Goal: Task Accomplishment & Management: Use online tool/utility

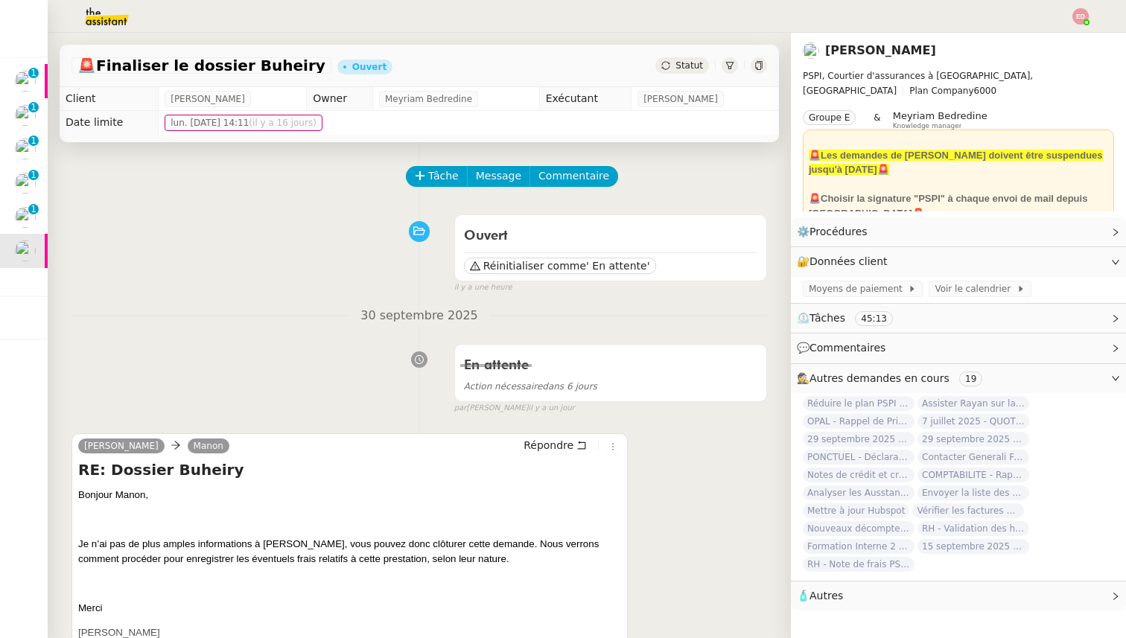
click at [692, 68] on span "Statut" at bounding box center [690, 65] width 28 height 10
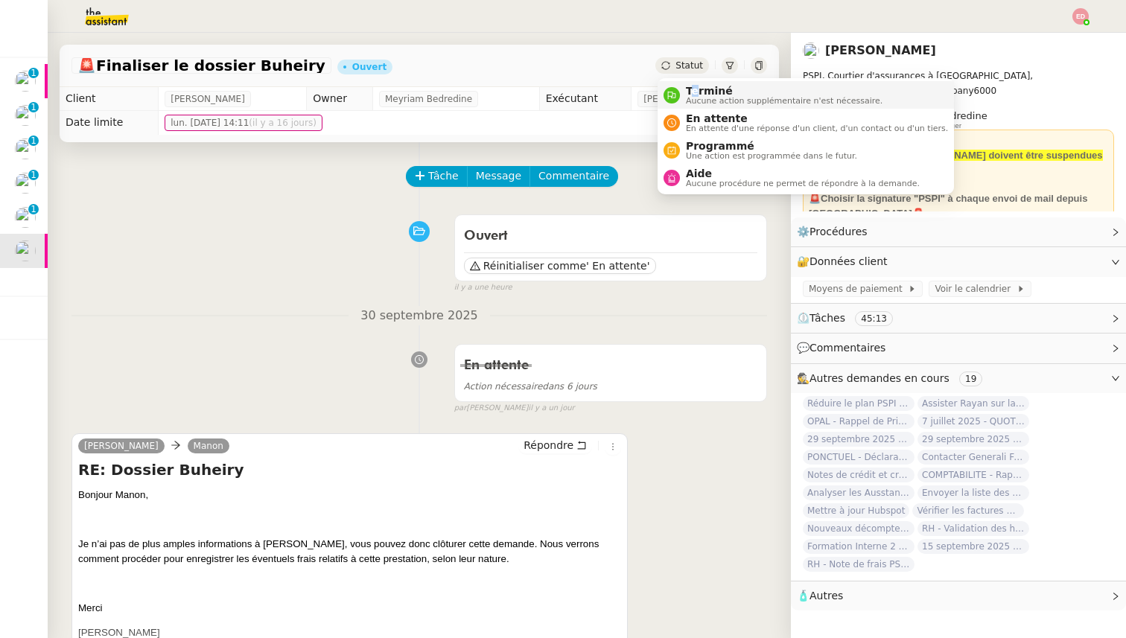
click at [694, 87] on span "Terminé" at bounding box center [784, 91] width 197 height 12
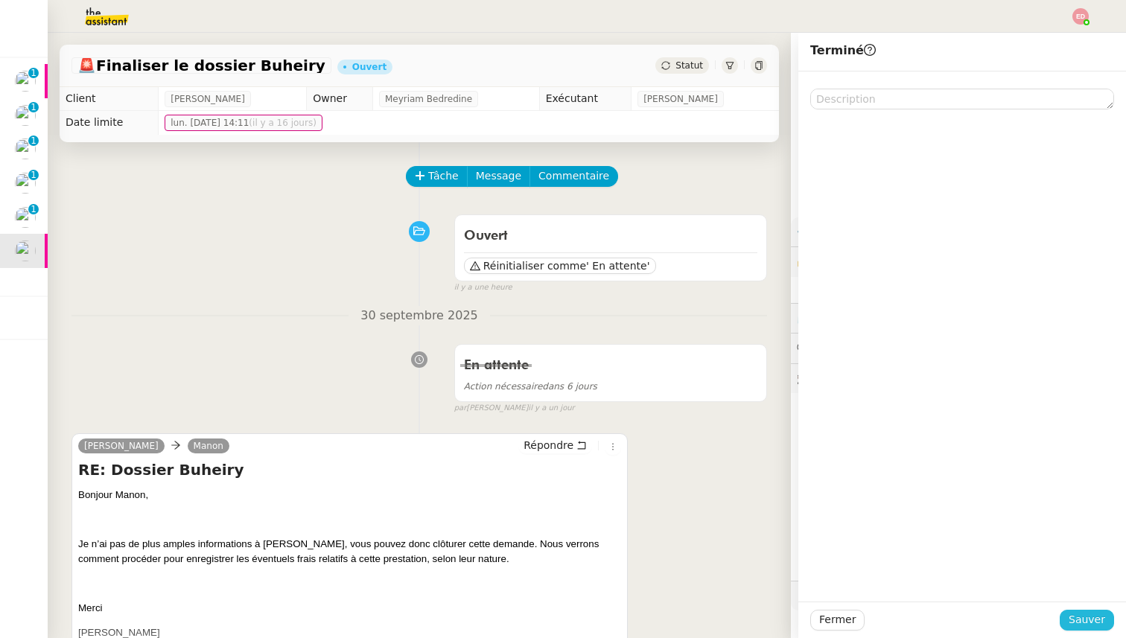
click at [1087, 618] on span "Sauver" at bounding box center [1087, 620] width 36 height 17
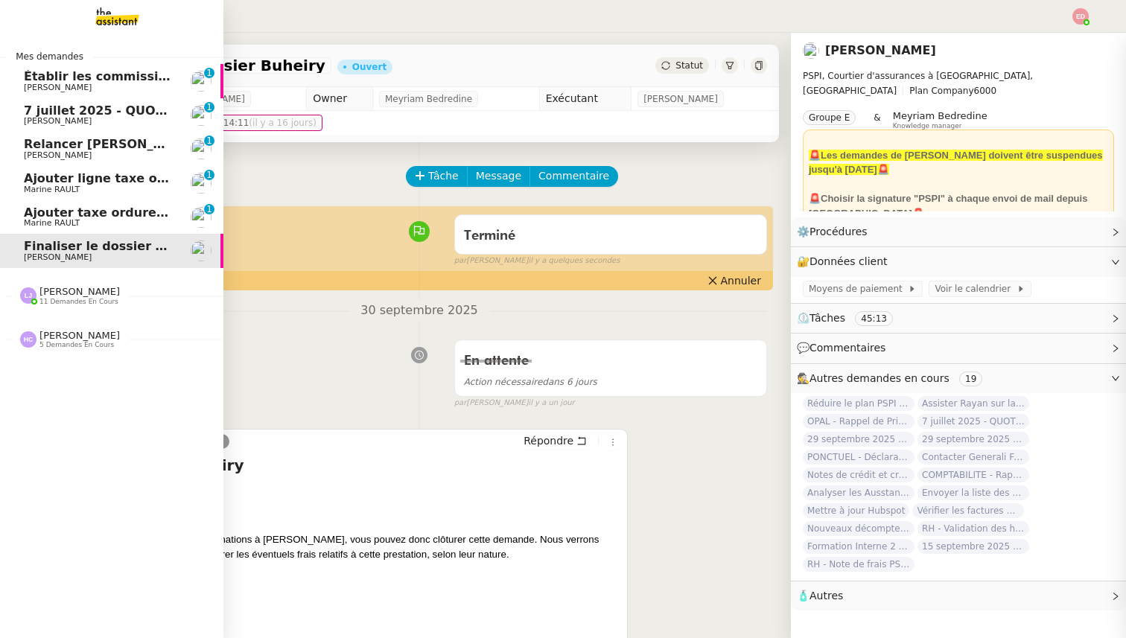
click at [39, 215] on span "Ajouter taxe ordures ménagères à quittance" at bounding box center [173, 213] width 299 height 14
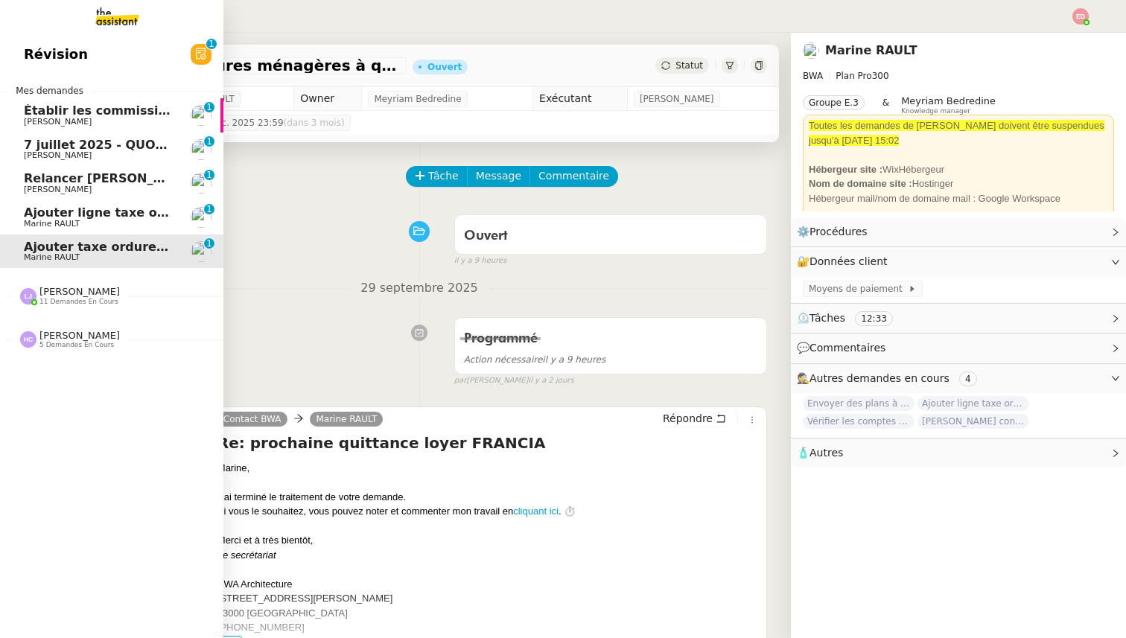
click at [49, 305] on span "11 demandes en cours" at bounding box center [78, 302] width 79 height 8
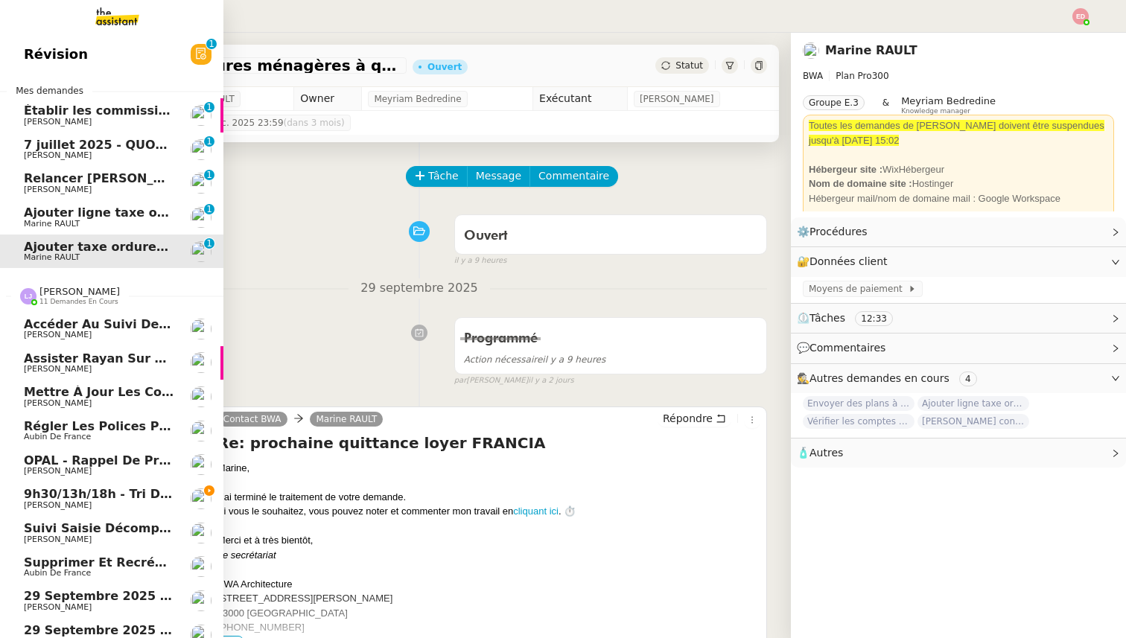
click at [49, 301] on span "11 demandes en cours" at bounding box center [78, 302] width 79 height 8
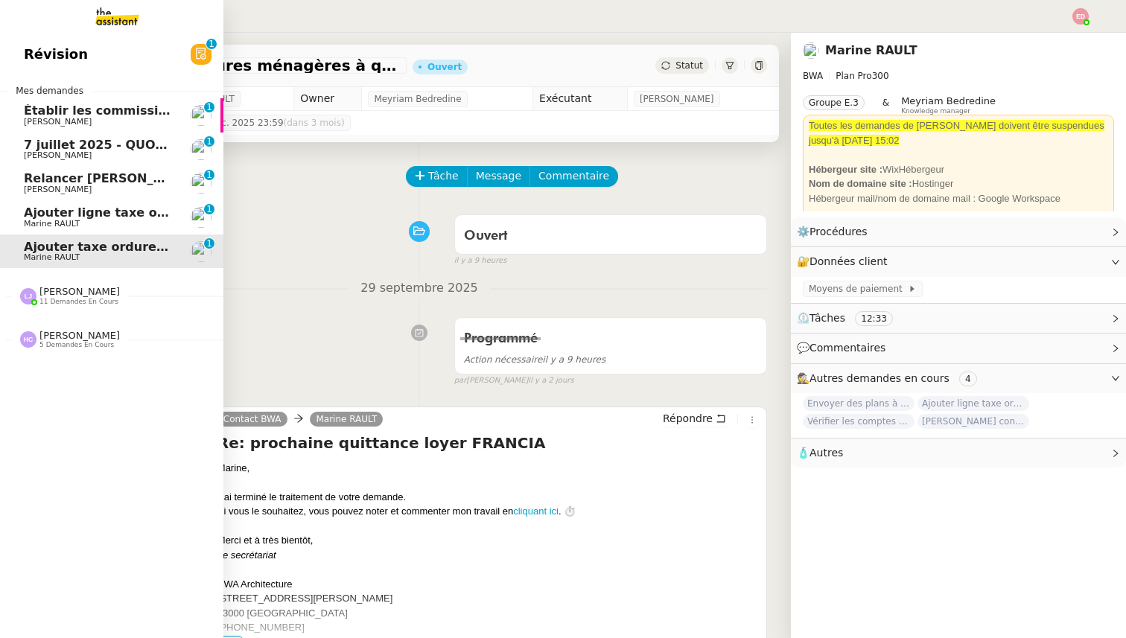
click at [45, 182] on span "Relancer [PERSON_NAME] pour justificatif Eurostar" at bounding box center [195, 178] width 343 height 14
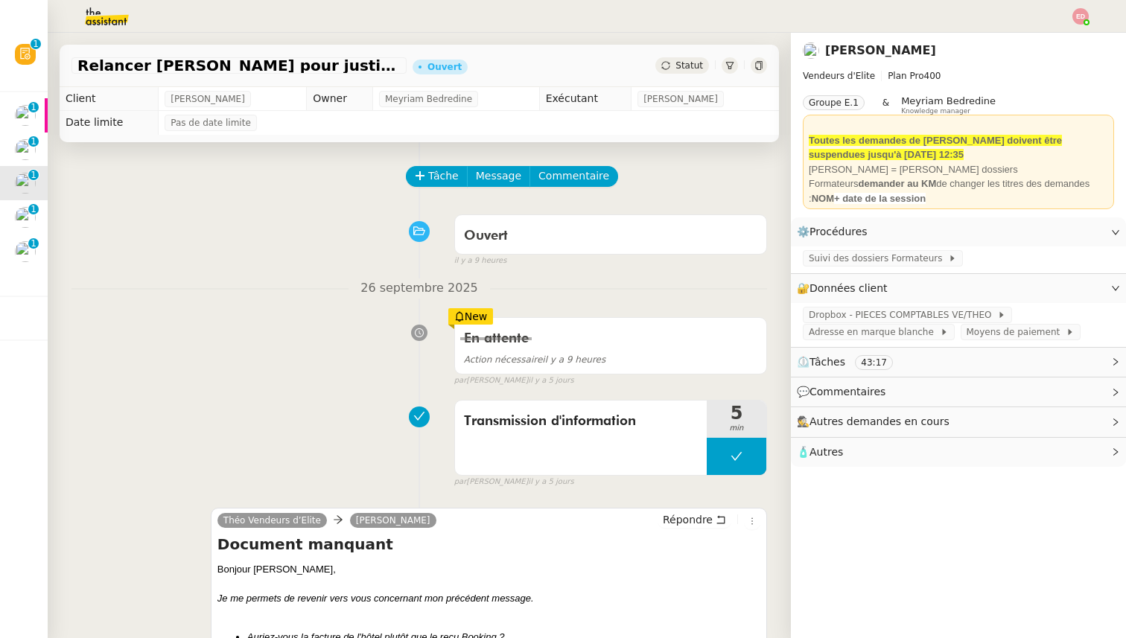
click at [677, 63] on span "Statut" at bounding box center [690, 65] width 28 height 10
click at [613, 133] on td "Pas de date limite" at bounding box center [469, 123] width 620 height 24
click at [427, 184] on button "Tâche" at bounding box center [437, 176] width 62 height 21
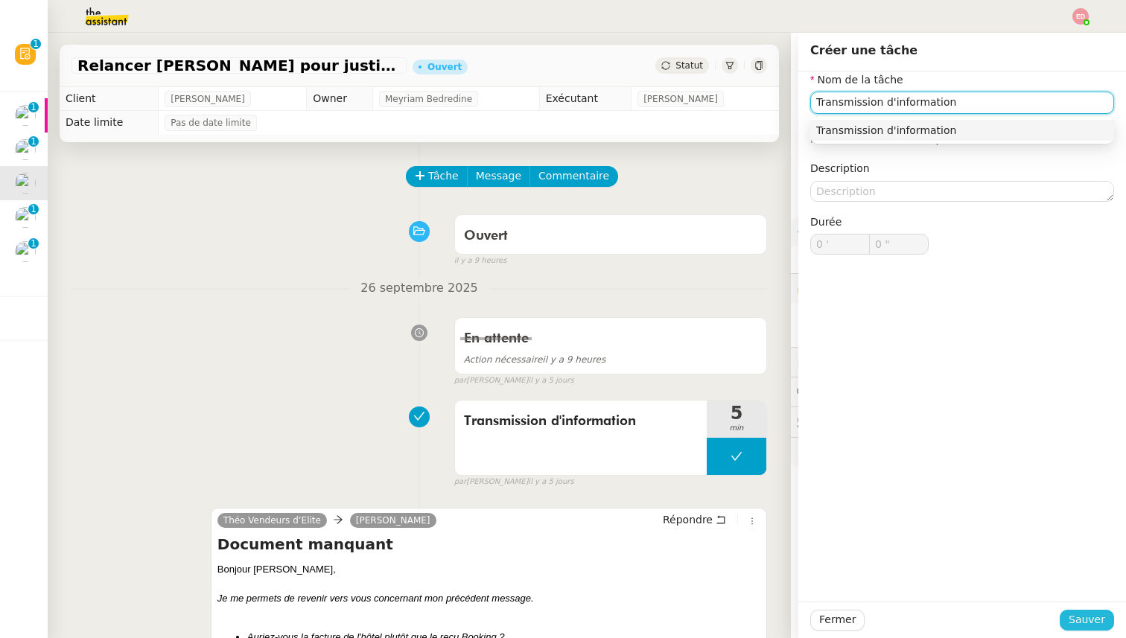
type input "Transmission d'information"
click at [1087, 622] on span "Sauver" at bounding box center [1087, 620] width 36 height 17
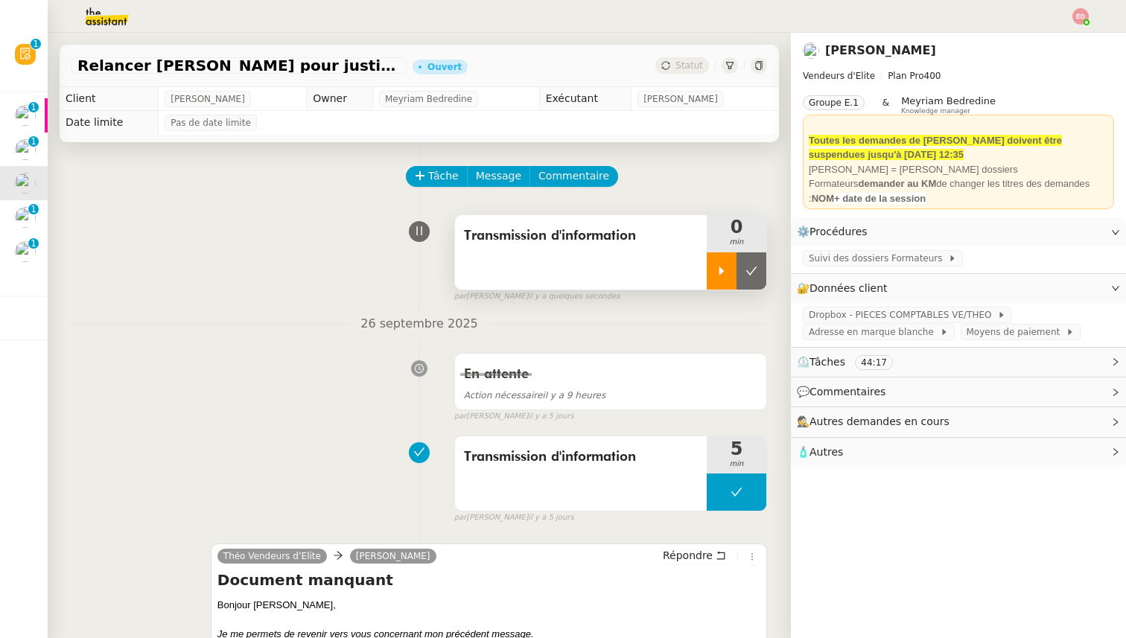
click at [718, 279] on div at bounding box center [722, 271] width 30 height 37
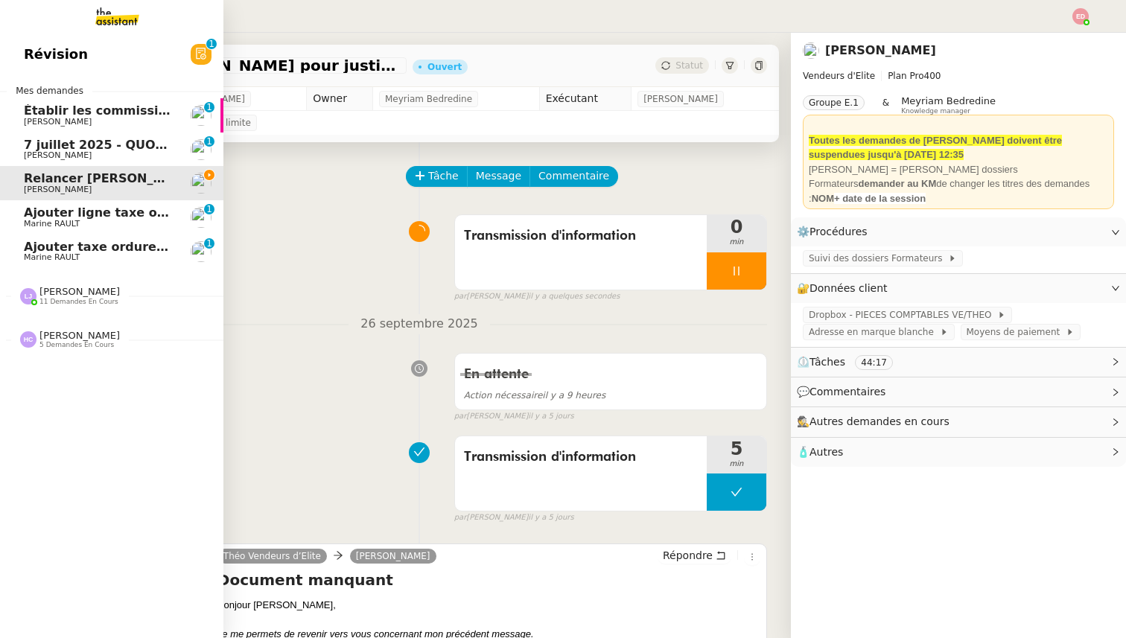
click at [31, 151] on span "[PERSON_NAME]" at bounding box center [58, 155] width 68 height 10
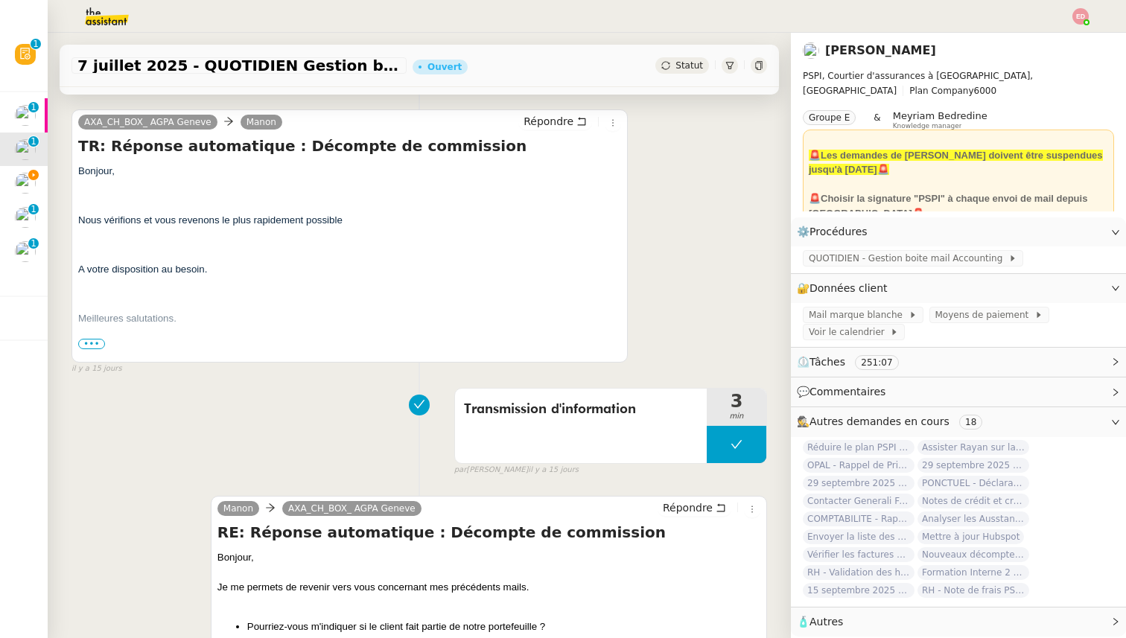
scroll to position [650, 0]
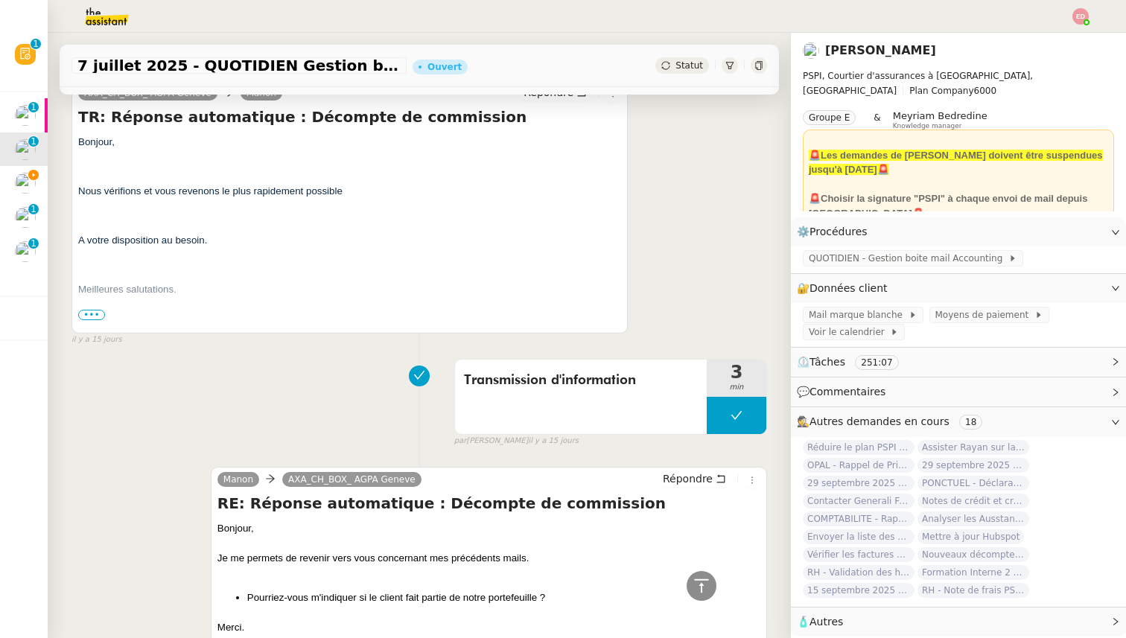
click at [698, 65] on span "Statut" at bounding box center [690, 65] width 28 height 10
click at [675, 66] on div "Statut" at bounding box center [682, 65] width 54 height 16
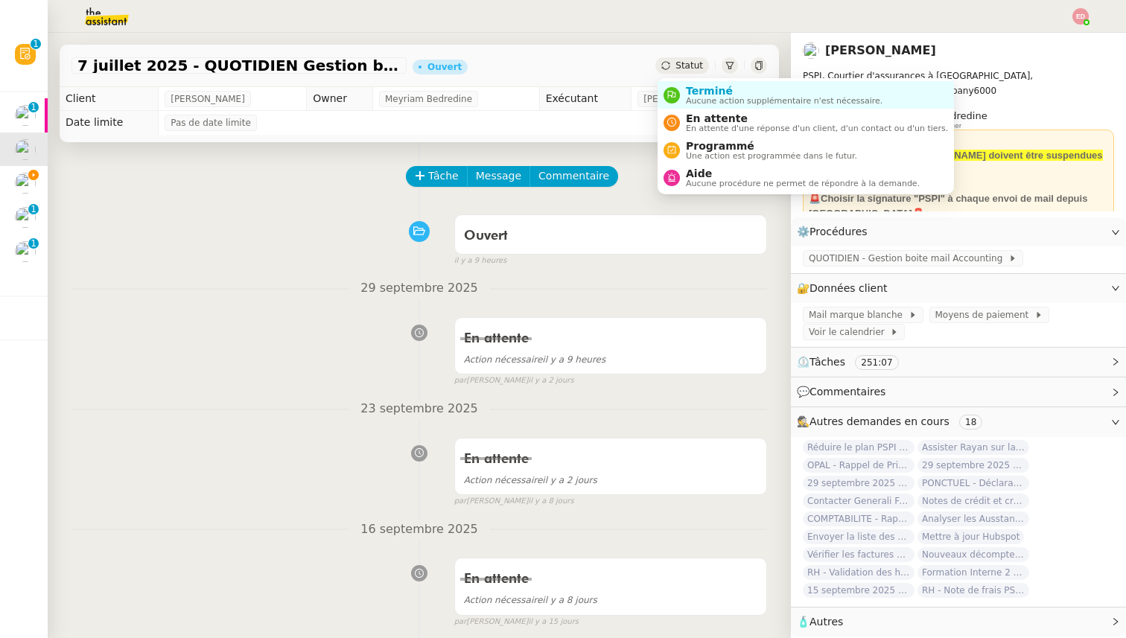
click at [680, 64] on span "Statut" at bounding box center [690, 65] width 28 height 10
click at [693, 118] on span "En attente" at bounding box center [817, 118] width 262 height 12
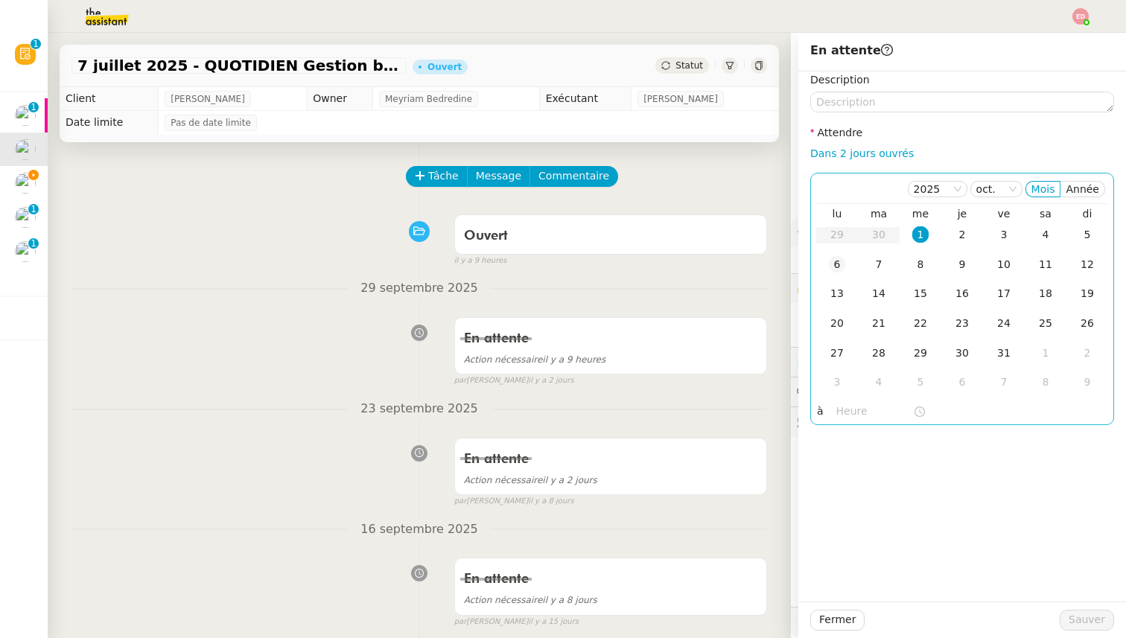
click at [835, 262] on div "6" at bounding box center [837, 264] width 16 height 16
click at [1067, 615] on button "Sauver" at bounding box center [1087, 620] width 54 height 21
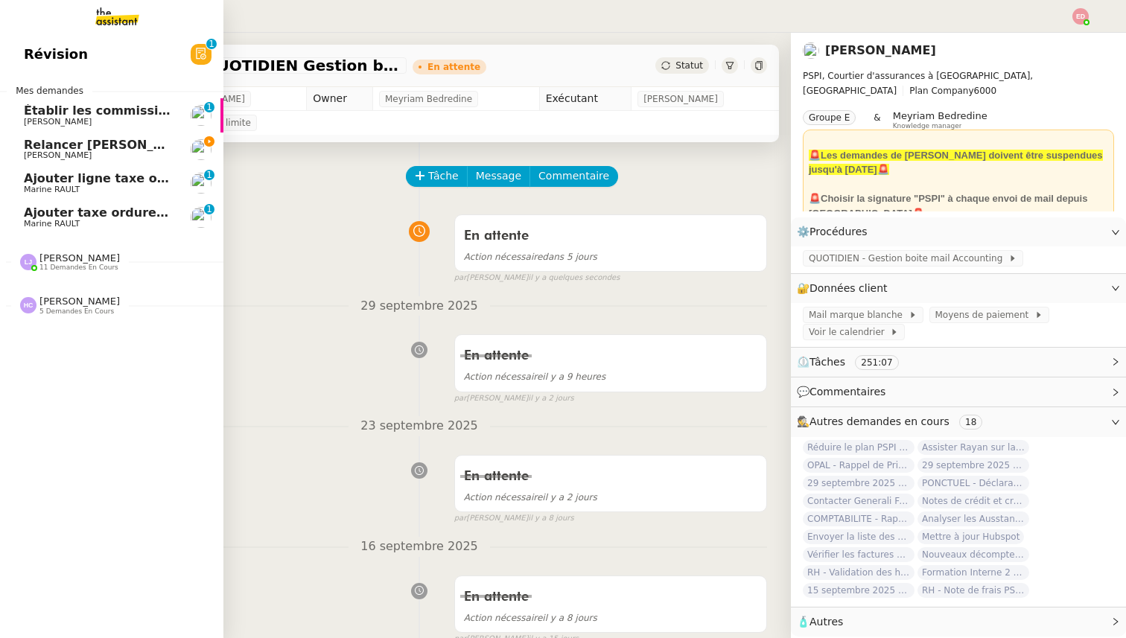
click at [34, 109] on span "Établir les commissions apporteurs" at bounding box center [142, 111] width 237 height 14
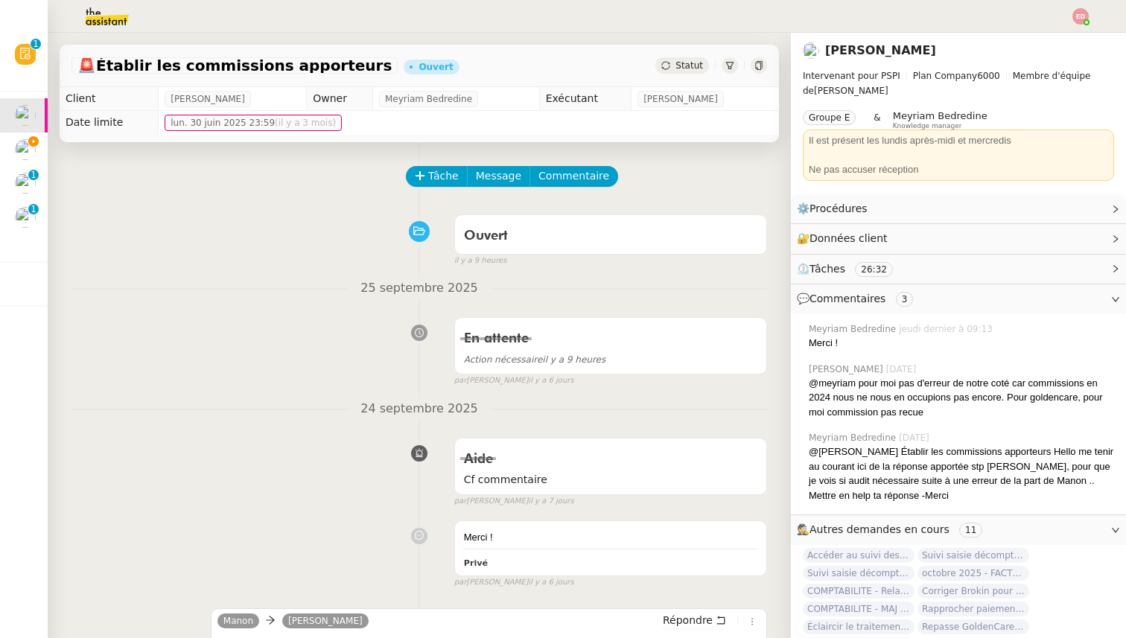
click at [427, 181] on button "Tâche" at bounding box center [437, 176] width 62 height 21
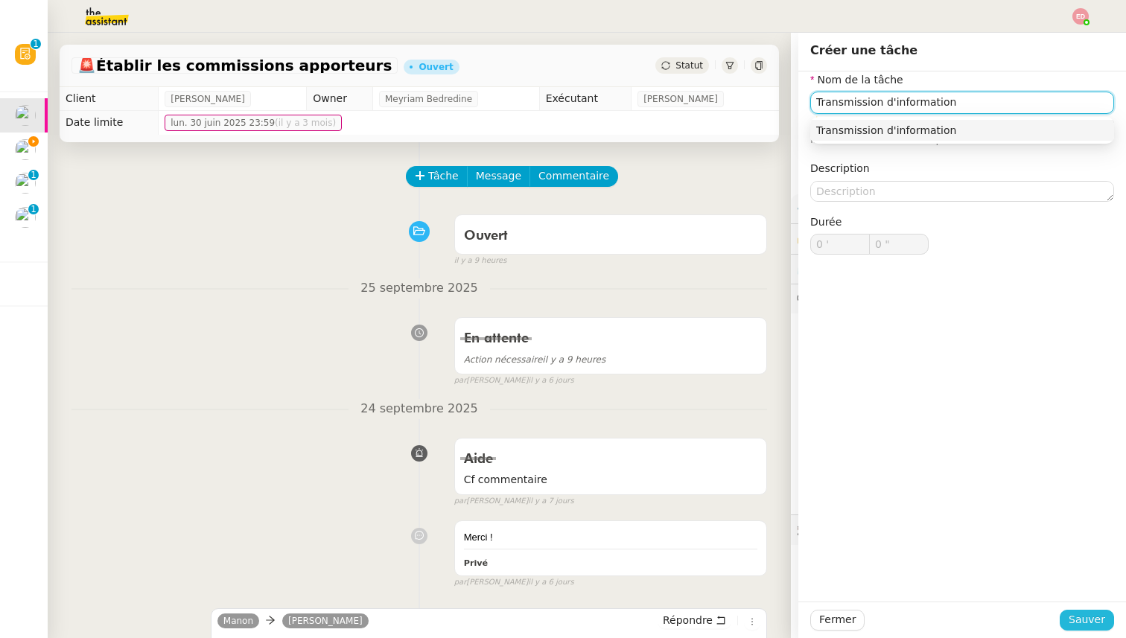
type input "Transmission d'information"
click at [1093, 613] on span "Sauver" at bounding box center [1087, 620] width 36 height 17
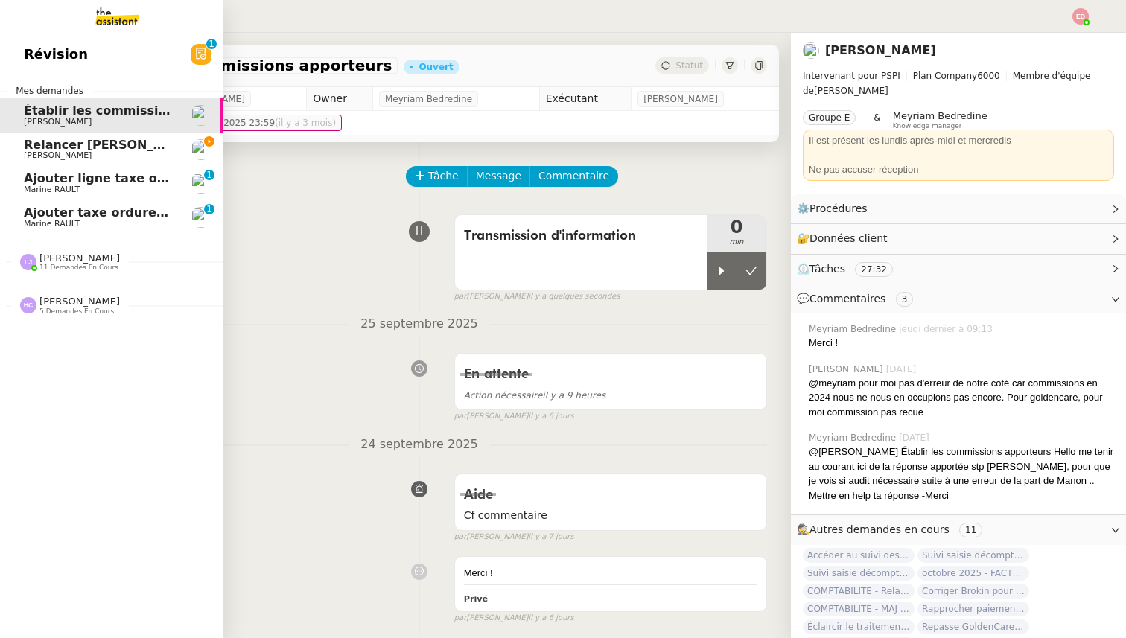
click at [83, 226] on span "Marine RAULT" at bounding box center [99, 224] width 150 height 9
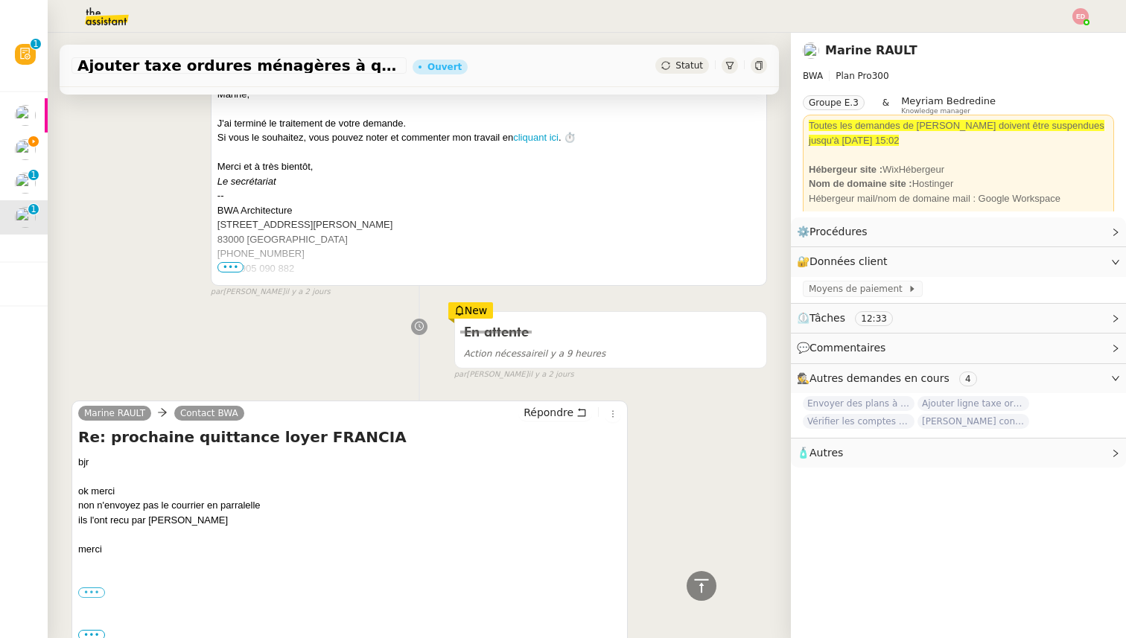
scroll to position [367, 0]
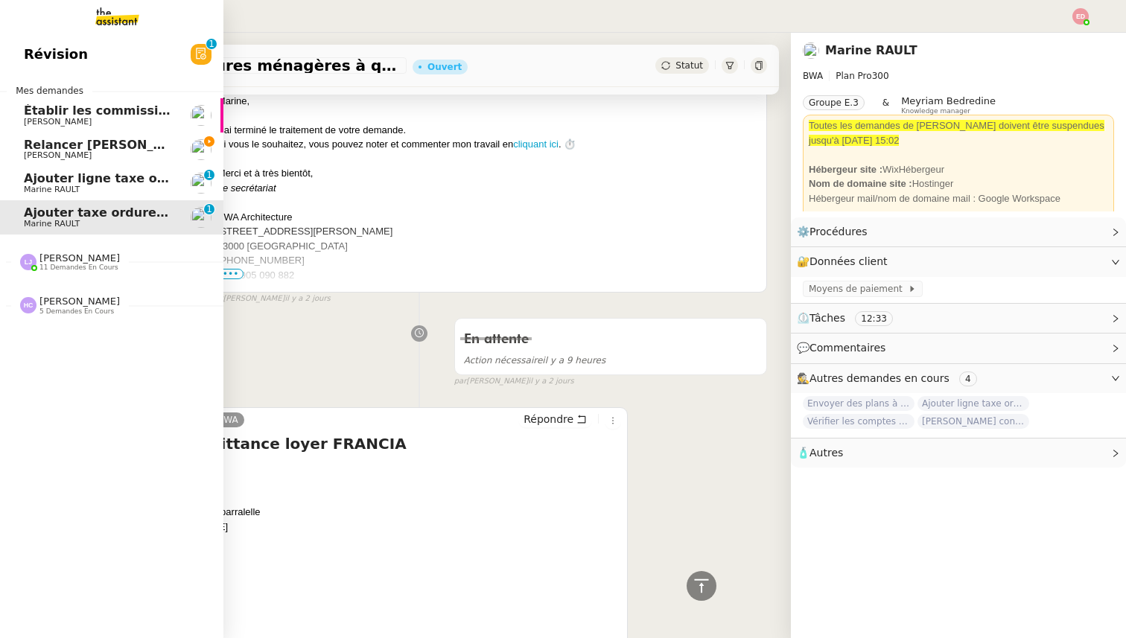
click at [47, 183] on span "Ajouter ligne taxe ordures quittance octobre" at bounding box center [174, 178] width 301 height 14
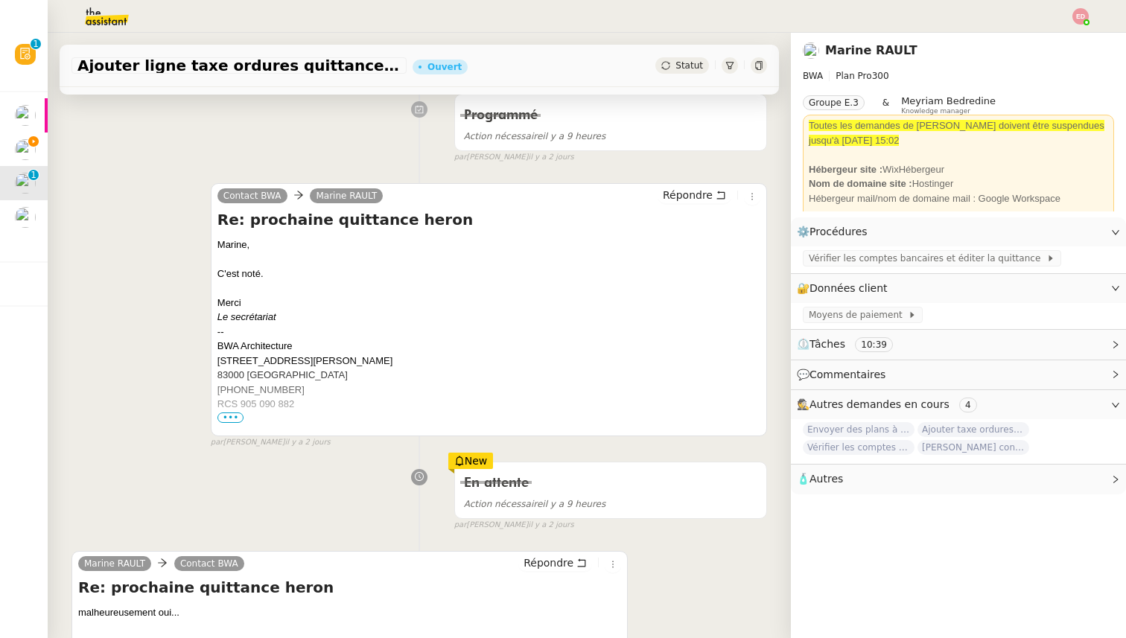
scroll to position [320, 0]
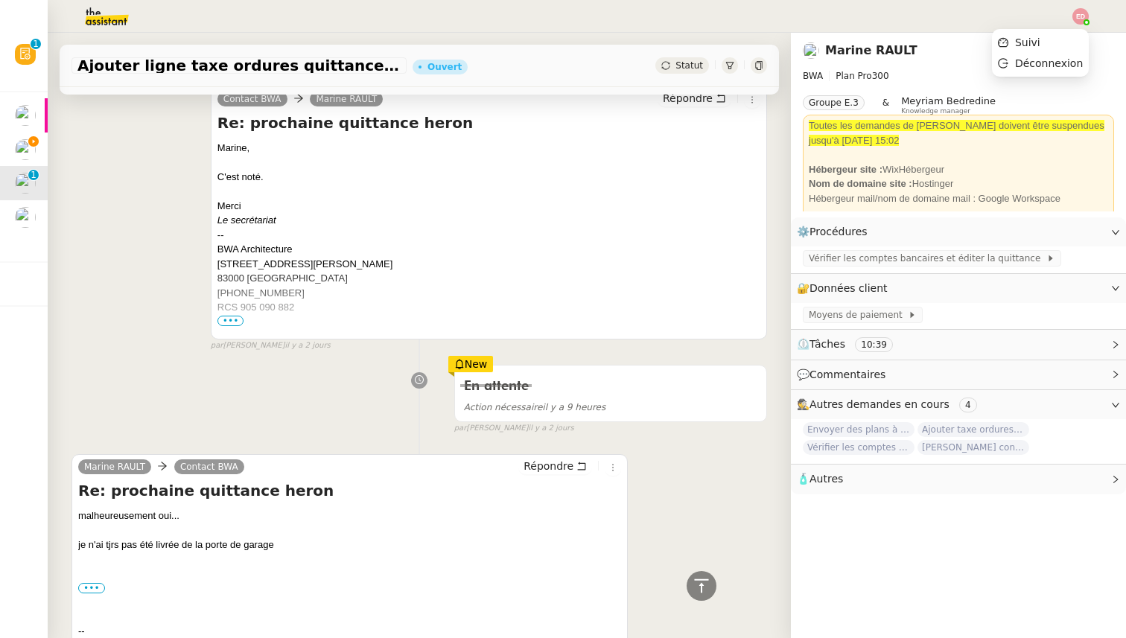
click at [1081, 13] on img at bounding box center [1081, 16] width 16 height 16
click at [1035, 45] on span "Suivi" at bounding box center [1027, 42] width 25 height 12
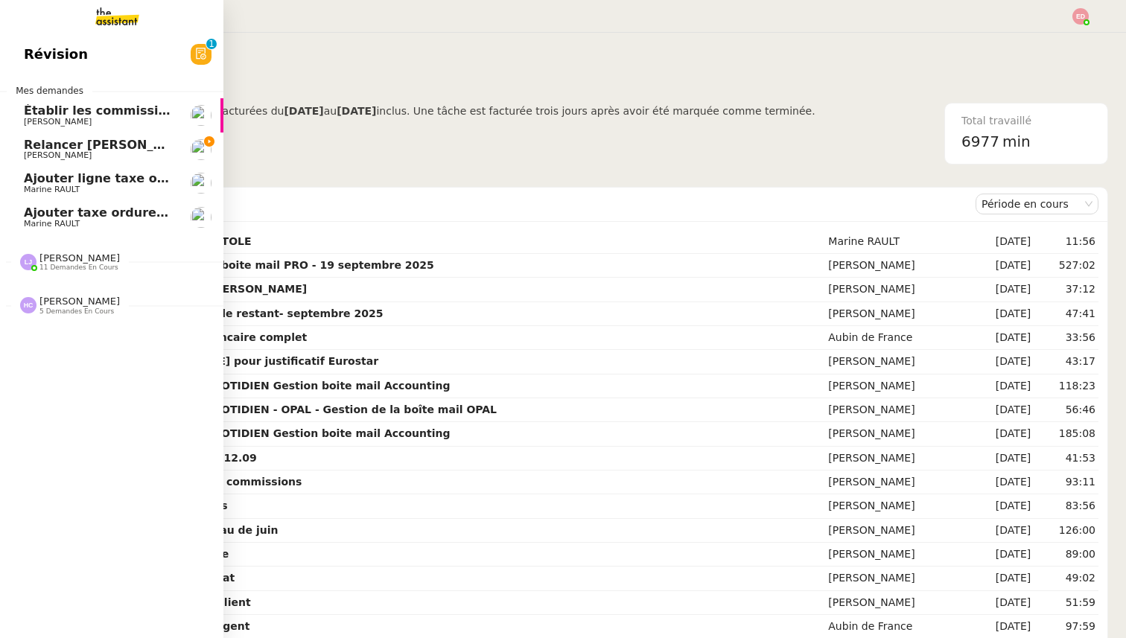
click at [67, 254] on span "[PERSON_NAME]" at bounding box center [79, 258] width 80 height 11
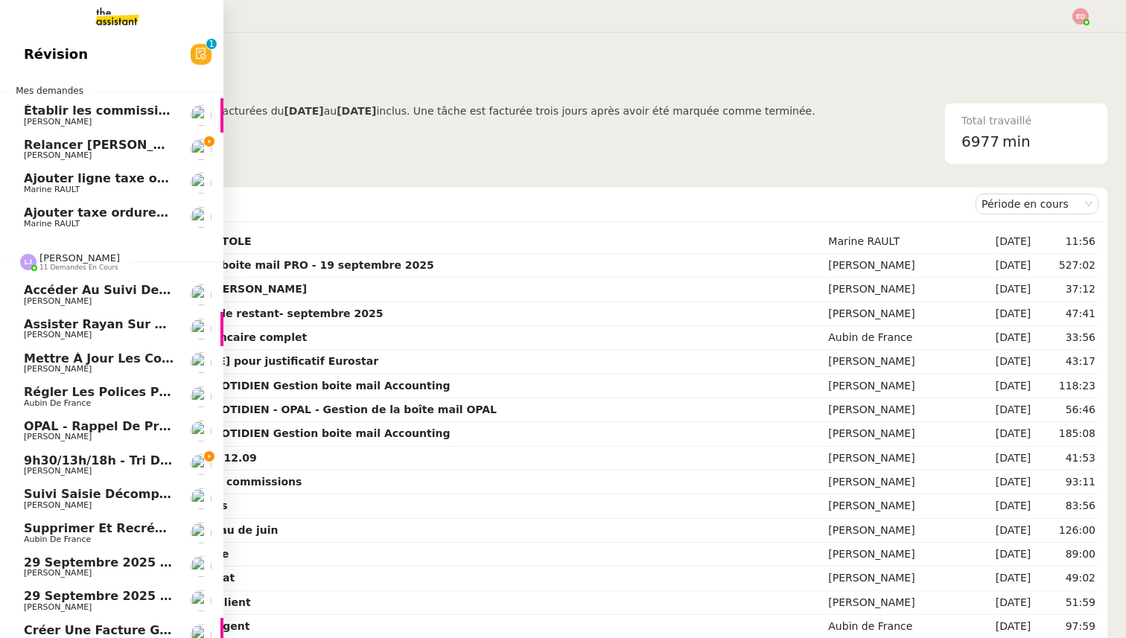
scroll to position [57, 0]
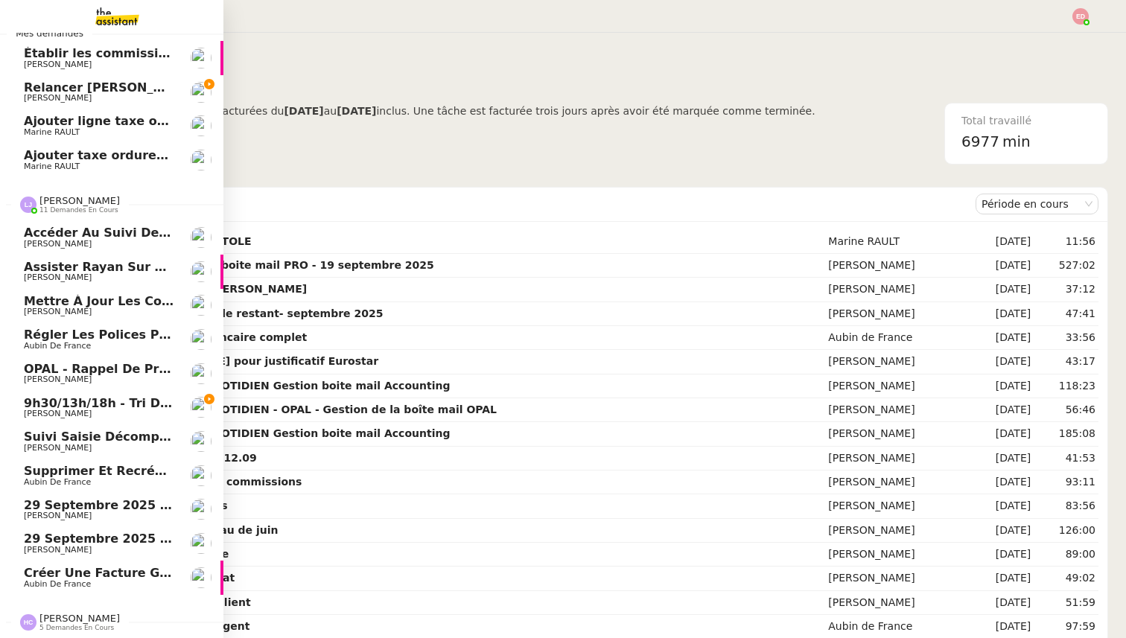
click at [101, 570] on span "Créer une facture globale pour [PERSON_NAME]" at bounding box center [187, 573] width 327 height 14
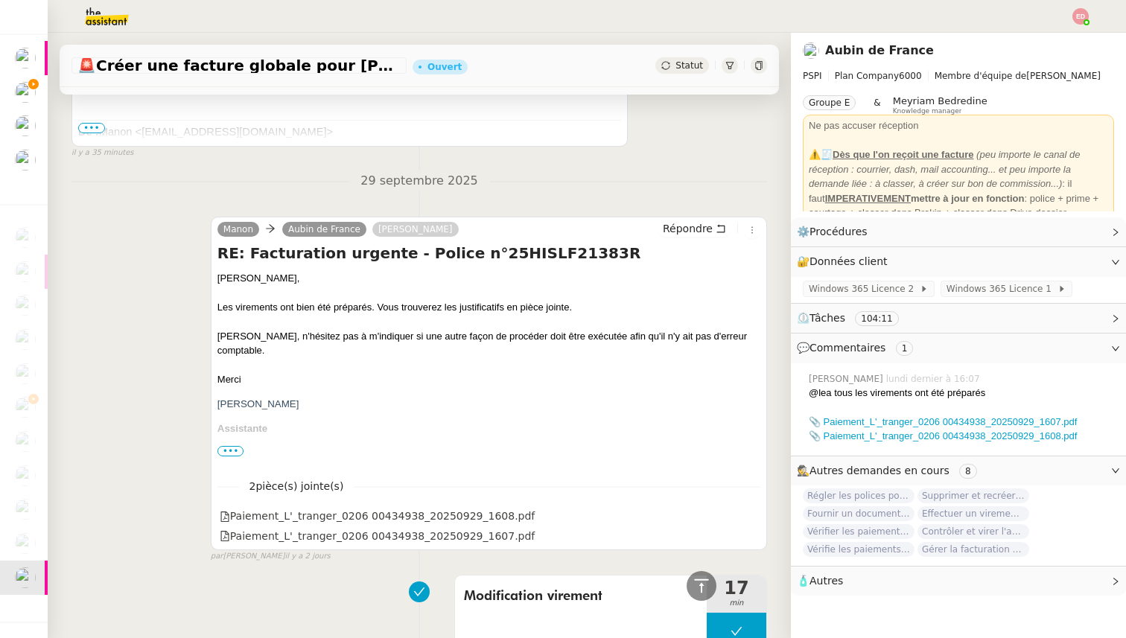
scroll to position [545, 0]
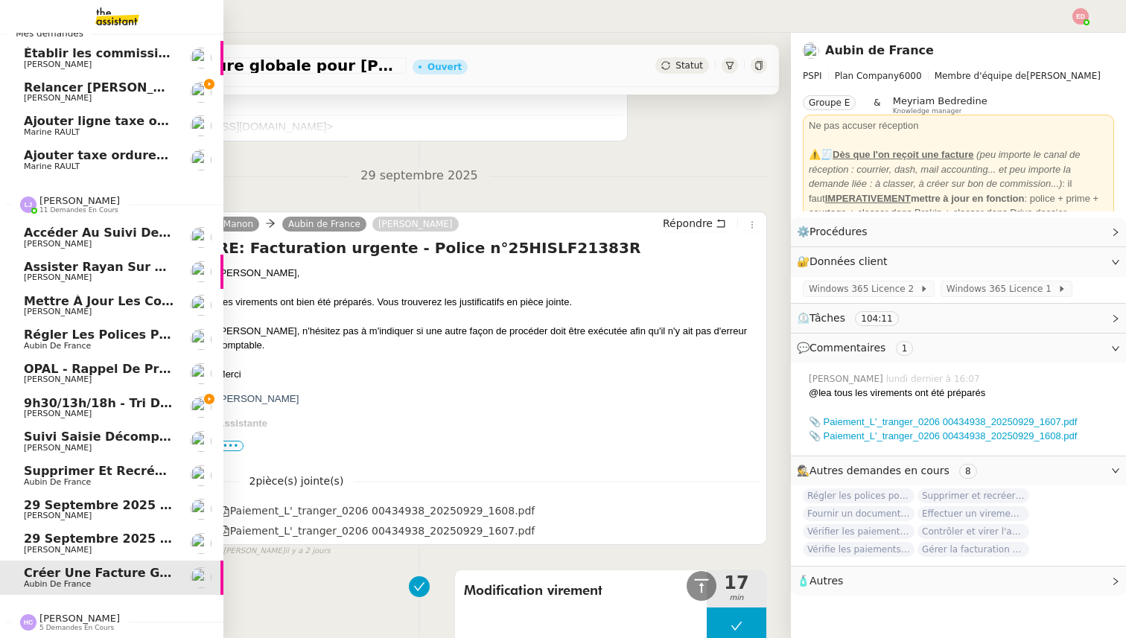
click at [63, 369] on span "OPAL - Rappel de Prime - Police 106501" at bounding box center [157, 369] width 267 height 14
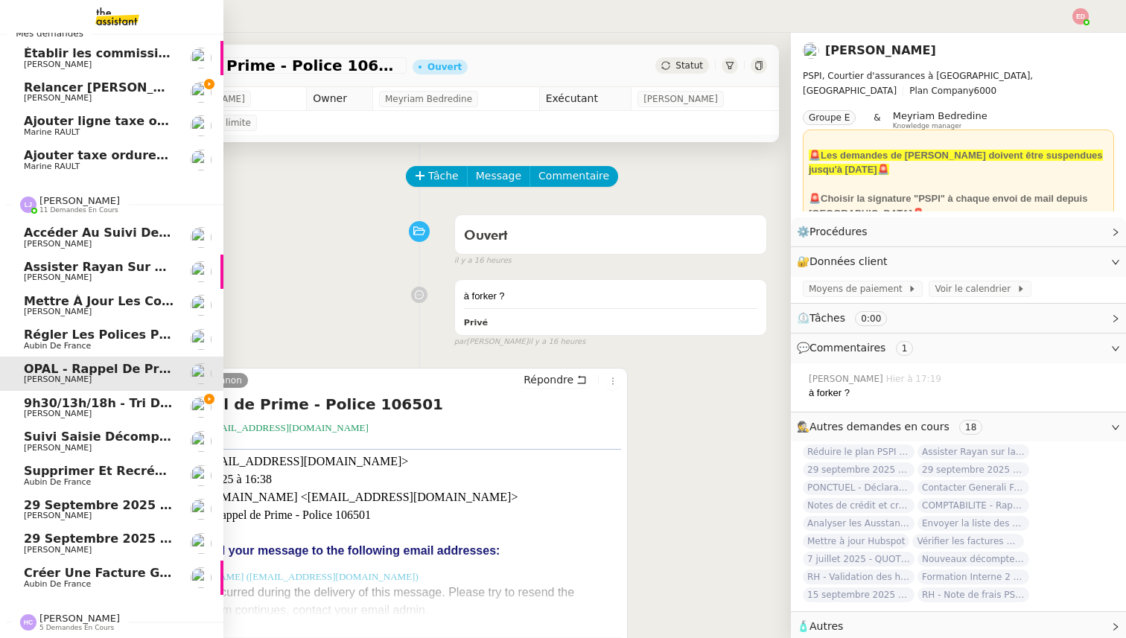
click at [59, 340] on span "Régler les polices pour les Lefort" at bounding box center [138, 335] width 229 height 14
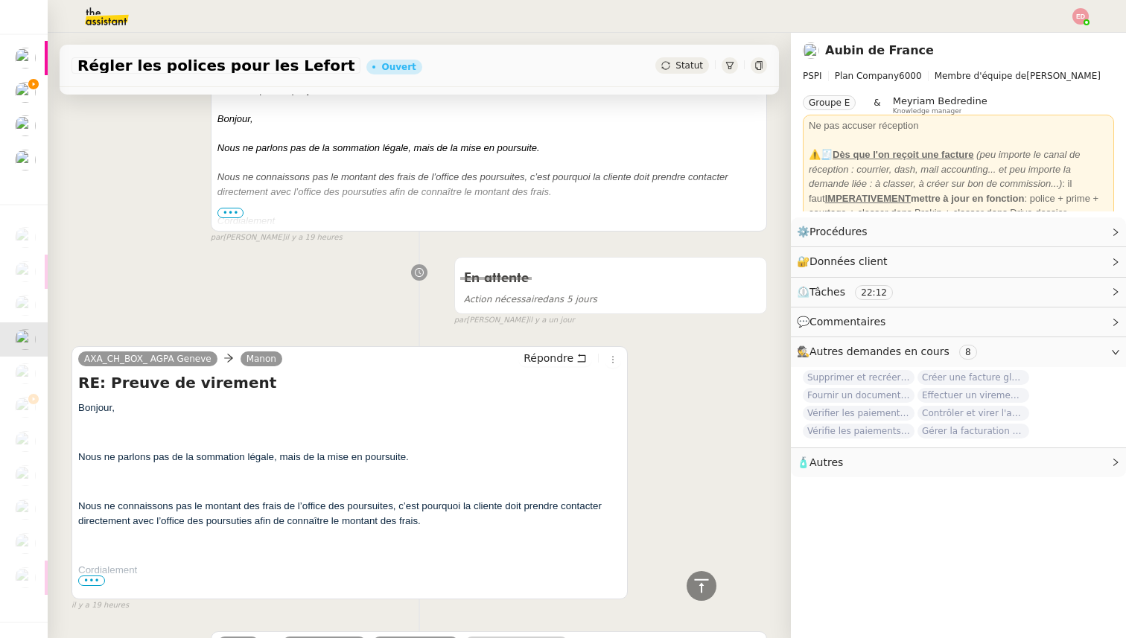
scroll to position [419, 0]
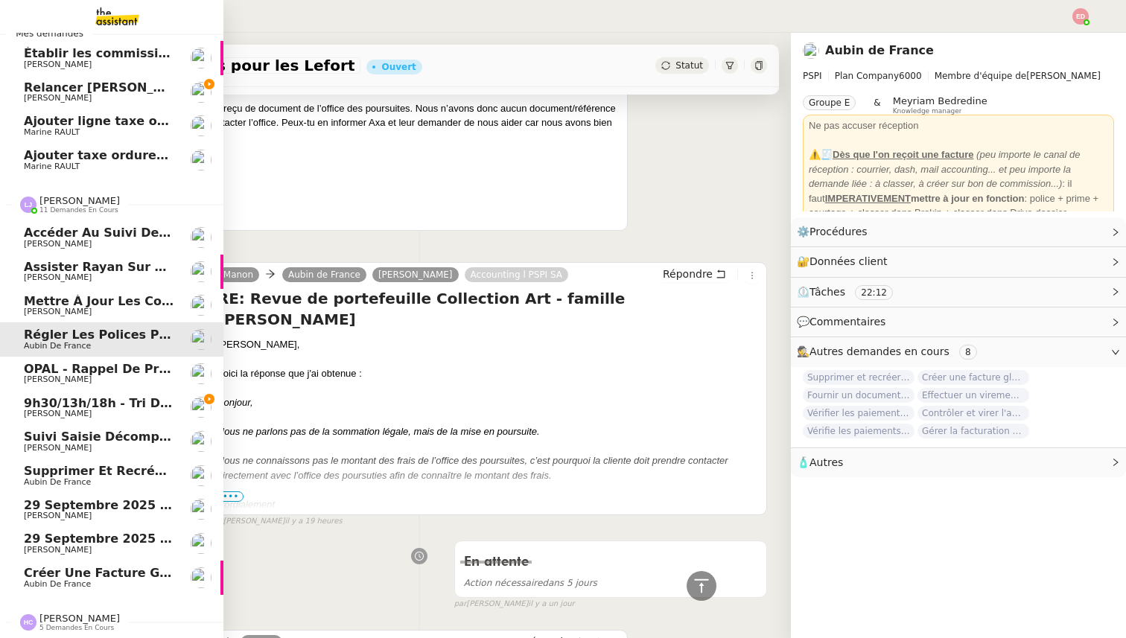
click at [90, 305] on span "Mettre à jour les contacts HubSpot" at bounding box center [145, 301] width 242 height 14
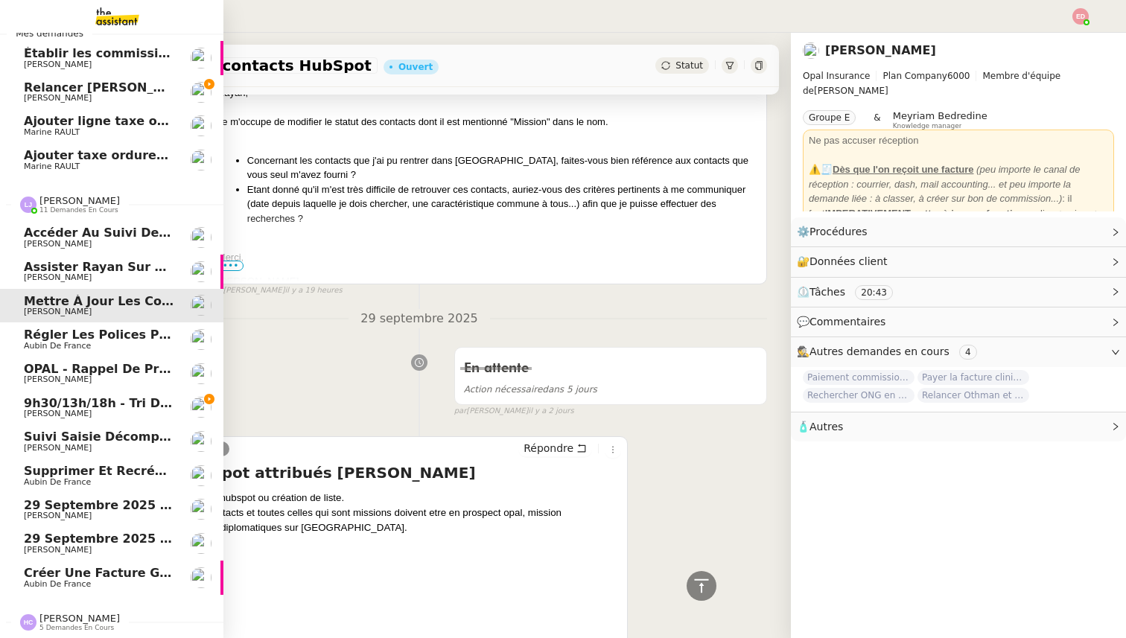
click at [92, 257] on link "Assister Rayan sur la souscription Opal [PERSON_NAME]" at bounding box center [111, 272] width 223 height 34
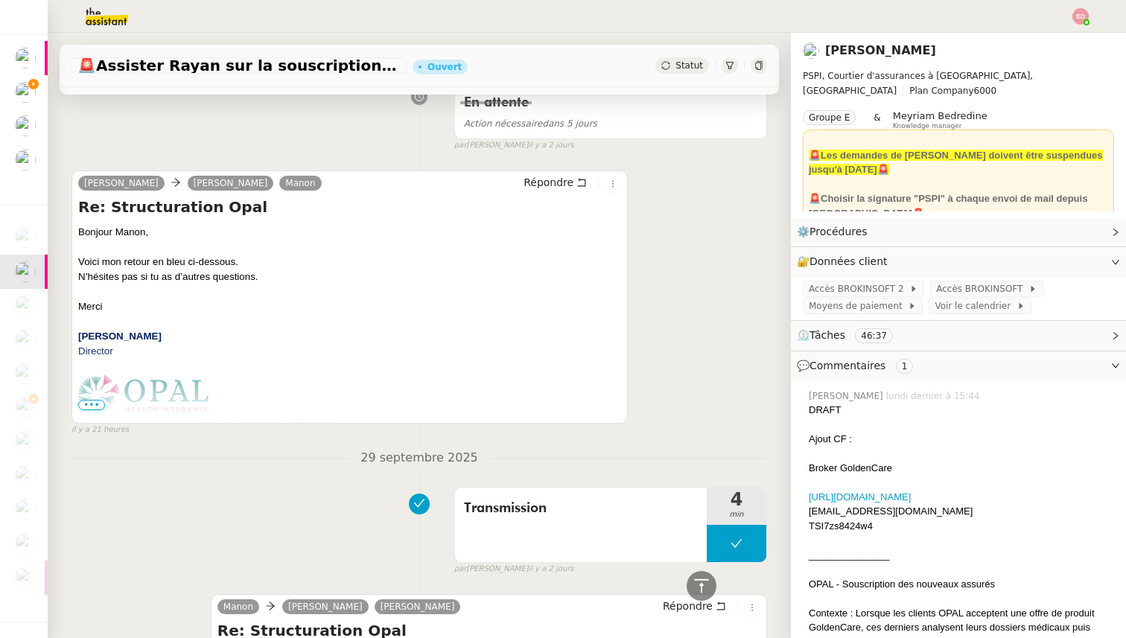
scroll to position [223, 0]
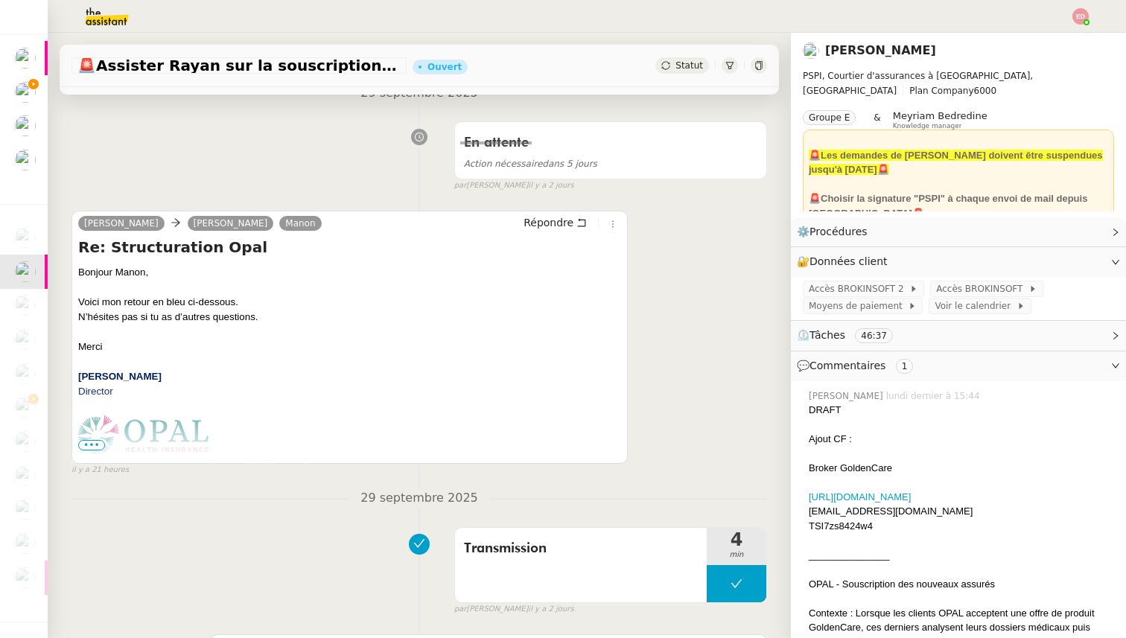
click at [94, 445] on span "•••" at bounding box center [91, 445] width 27 height 10
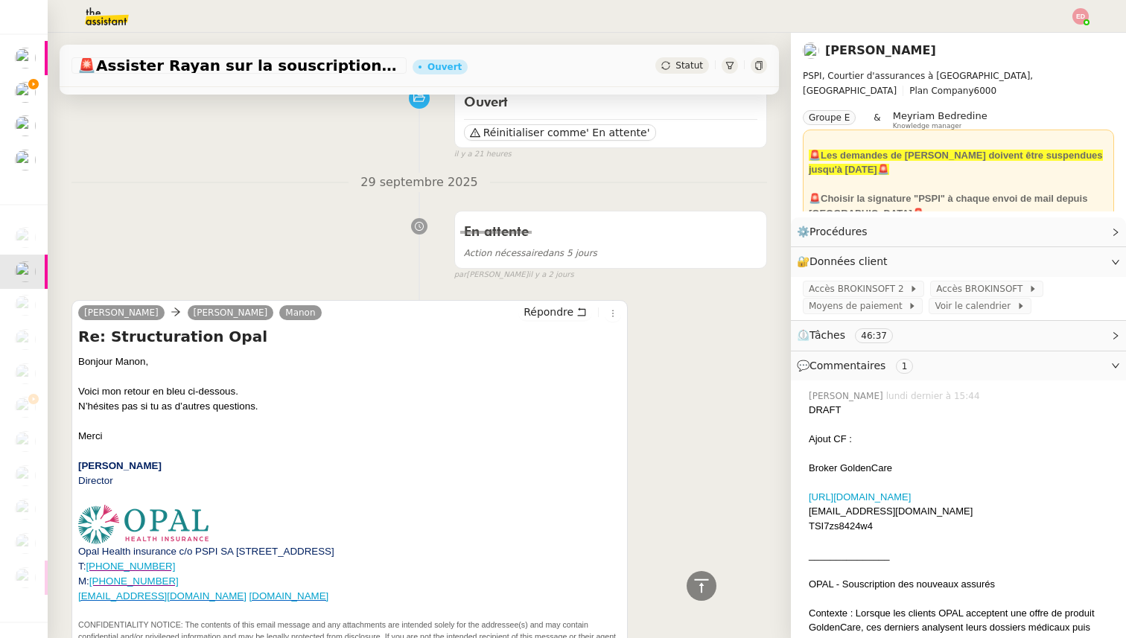
scroll to position [0, 0]
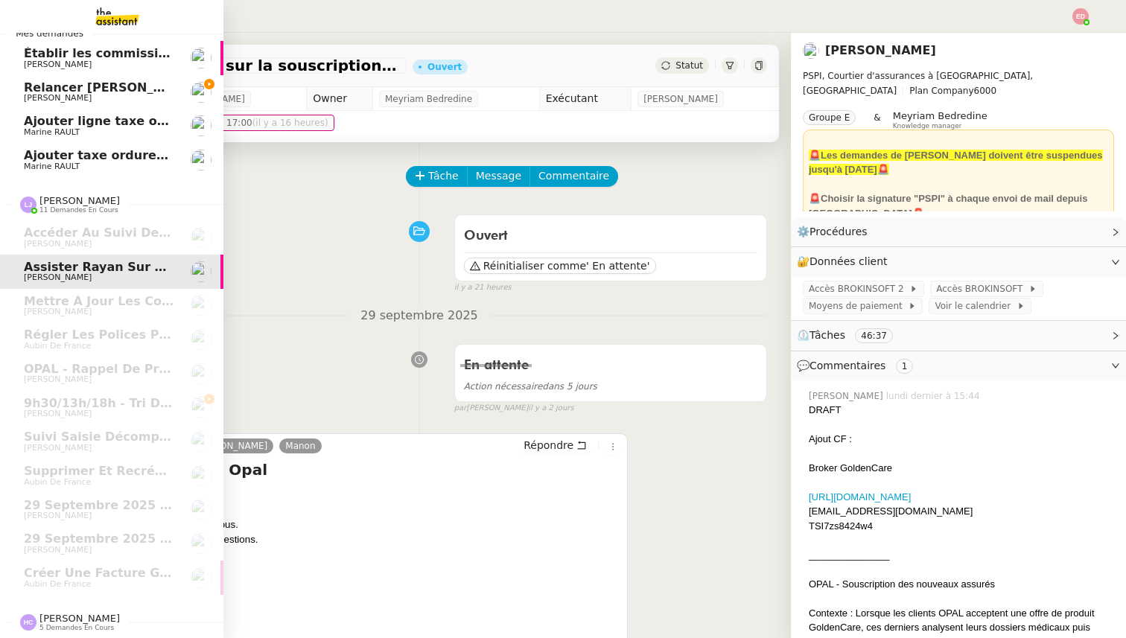
click at [48, 75] on link "Relancer [PERSON_NAME] pour justificatif Eurostar [PERSON_NAME]" at bounding box center [111, 92] width 223 height 34
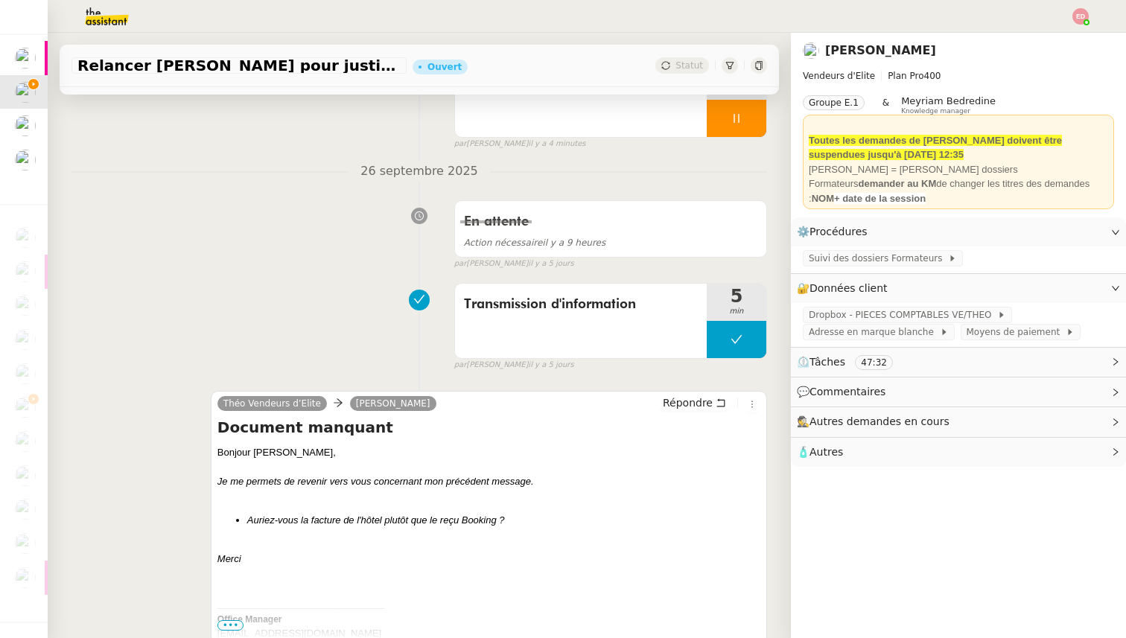
scroll to position [194, 0]
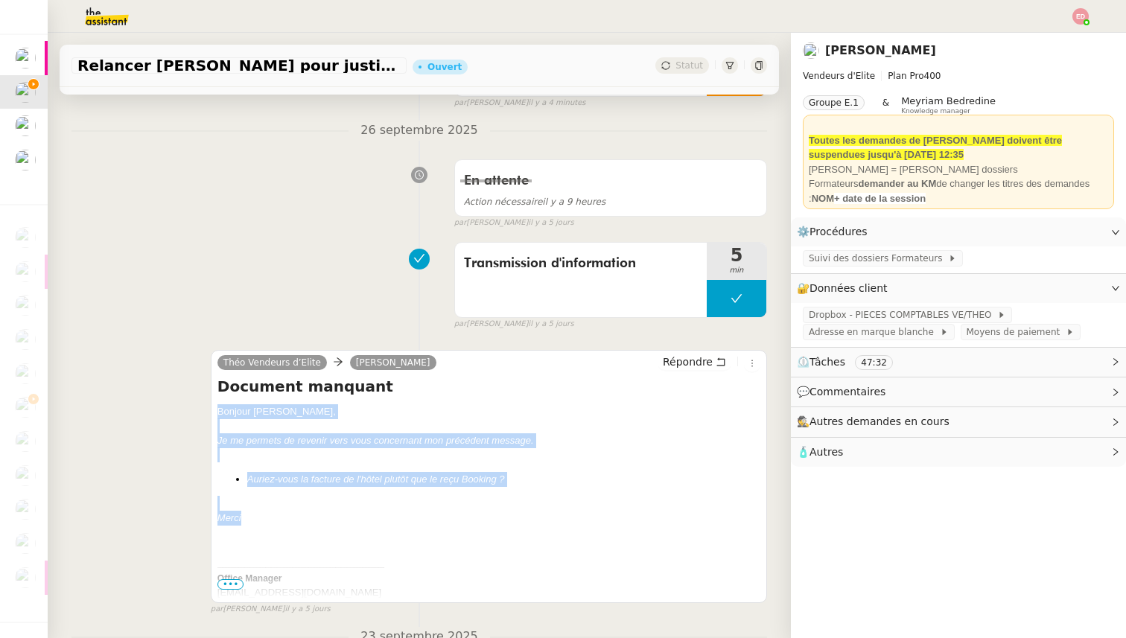
drag, startPoint x: 217, startPoint y: 468, endPoint x: 216, endPoint y: 413, distance: 55.1
click at [216, 413] on div "Théo Vendeurs d’Elite [PERSON_NAME] Répondre Document manquant Bonjour ﻿[PERSON…" at bounding box center [489, 476] width 556 height 253
click at [697, 361] on span "Répondre" at bounding box center [688, 362] width 50 height 15
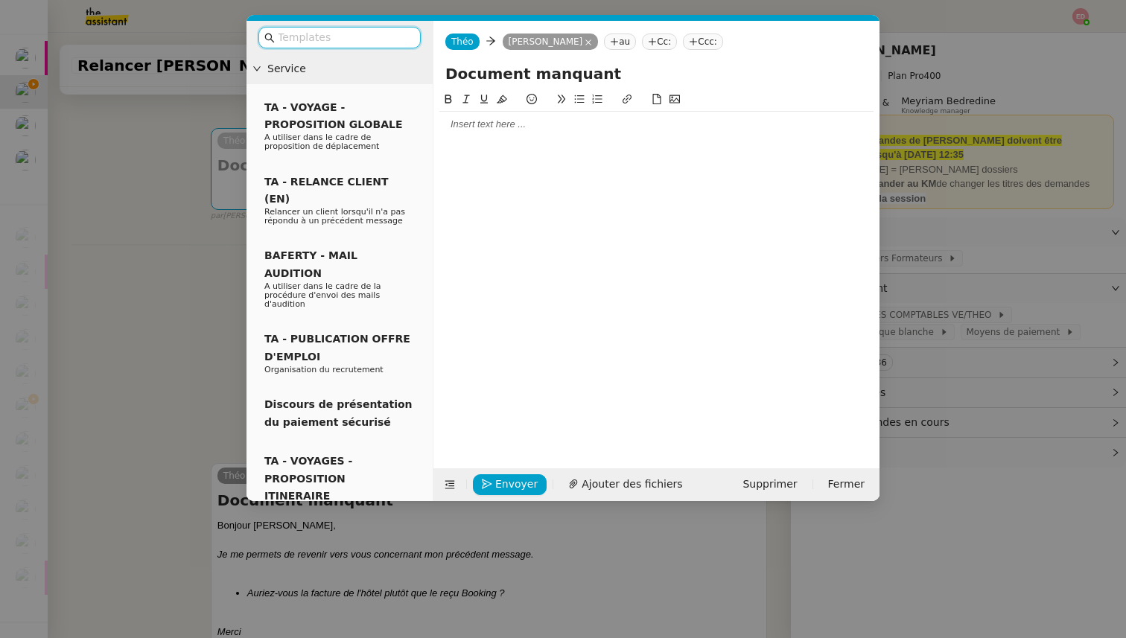
click at [502, 124] on div at bounding box center [656, 124] width 434 height 13
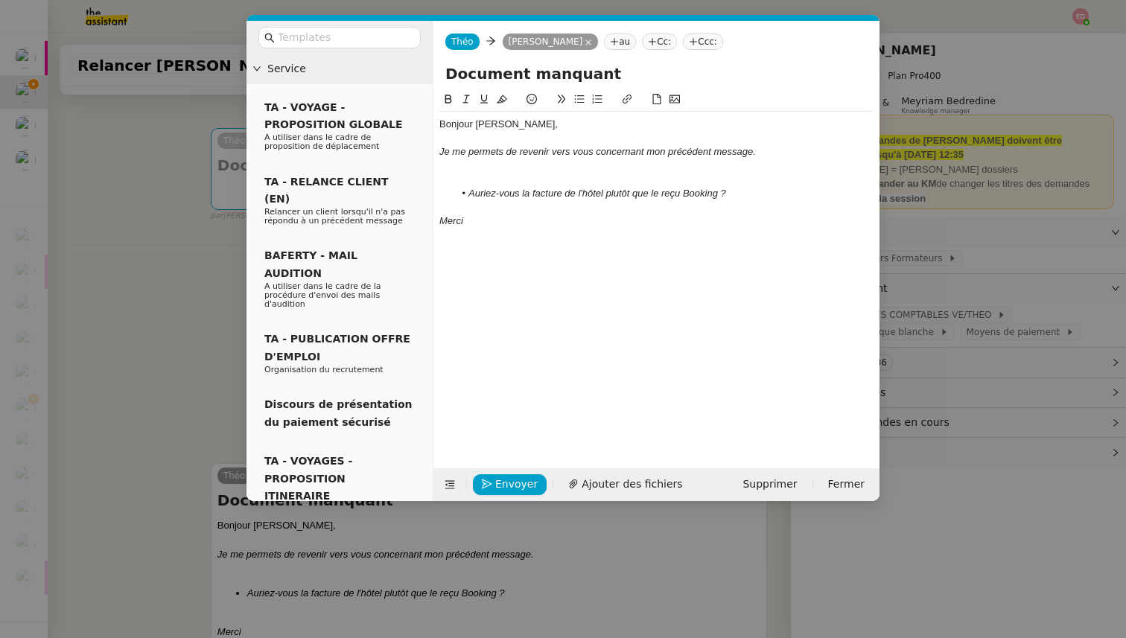
scroll to position [0, 0]
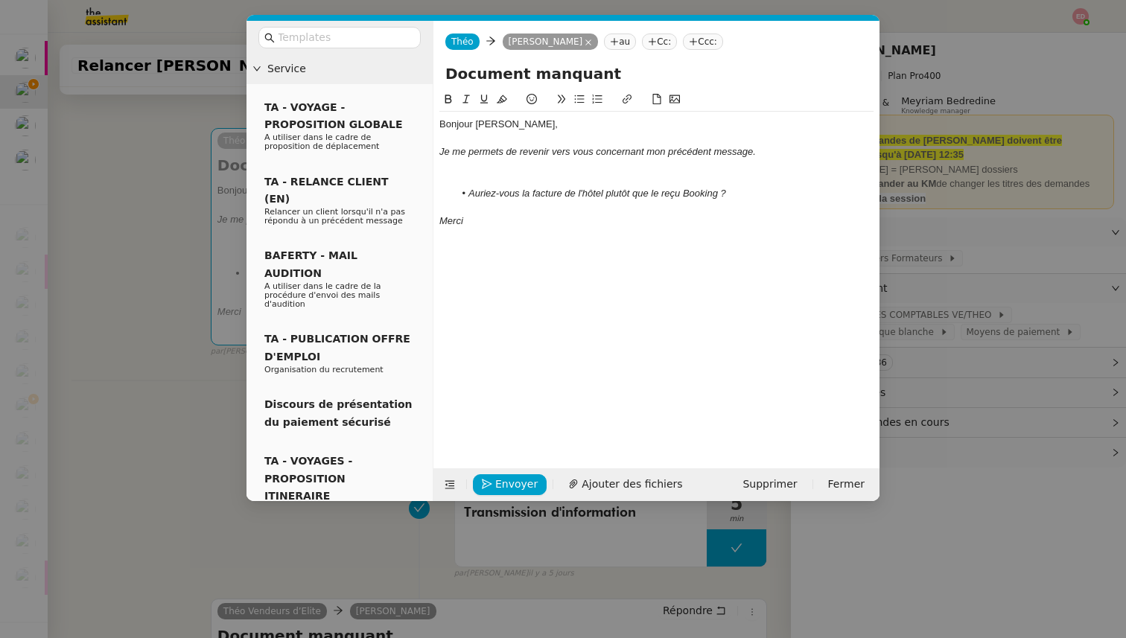
click at [477, 185] on div at bounding box center [656, 179] width 434 height 13
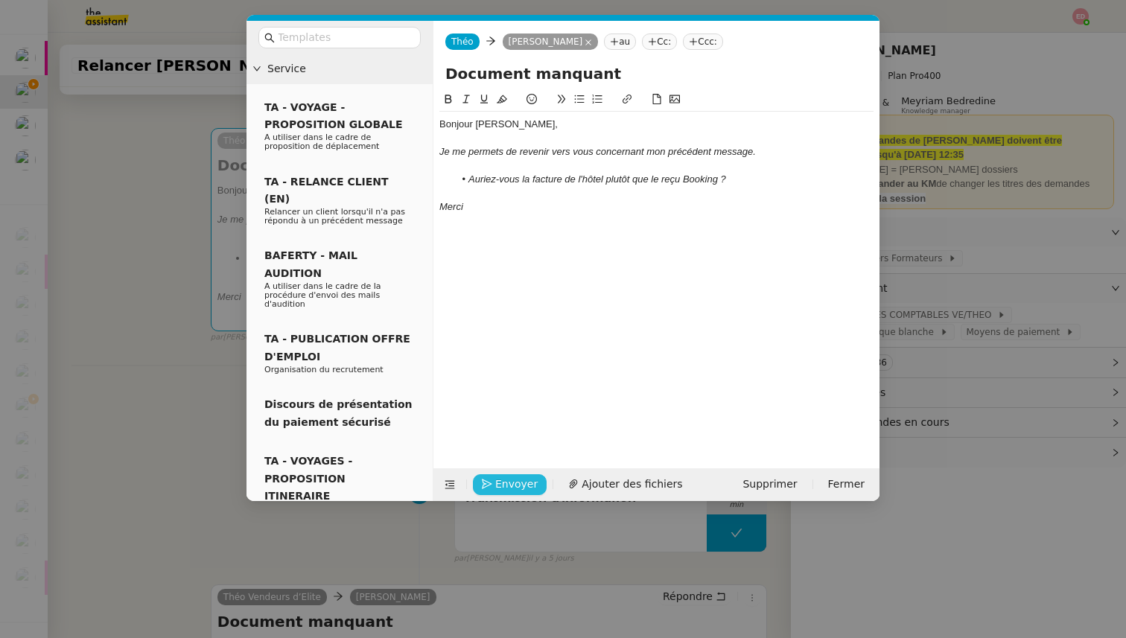
click at [502, 479] on span "Envoyer" at bounding box center [516, 484] width 42 height 17
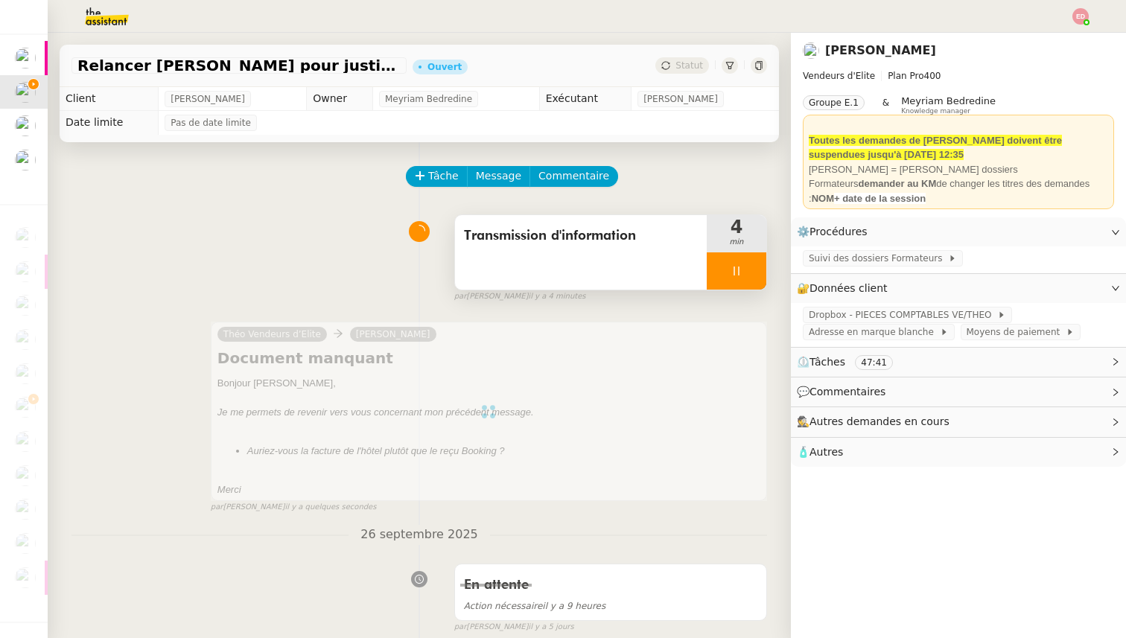
click at [762, 270] on div at bounding box center [737, 271] width 60 height 37
click at [762, 270] on button at bounding box center [752, 271] width 30 height 37
click at [682, 70] on span "Statut" at bounding box center [690, 65] width 28 height 10
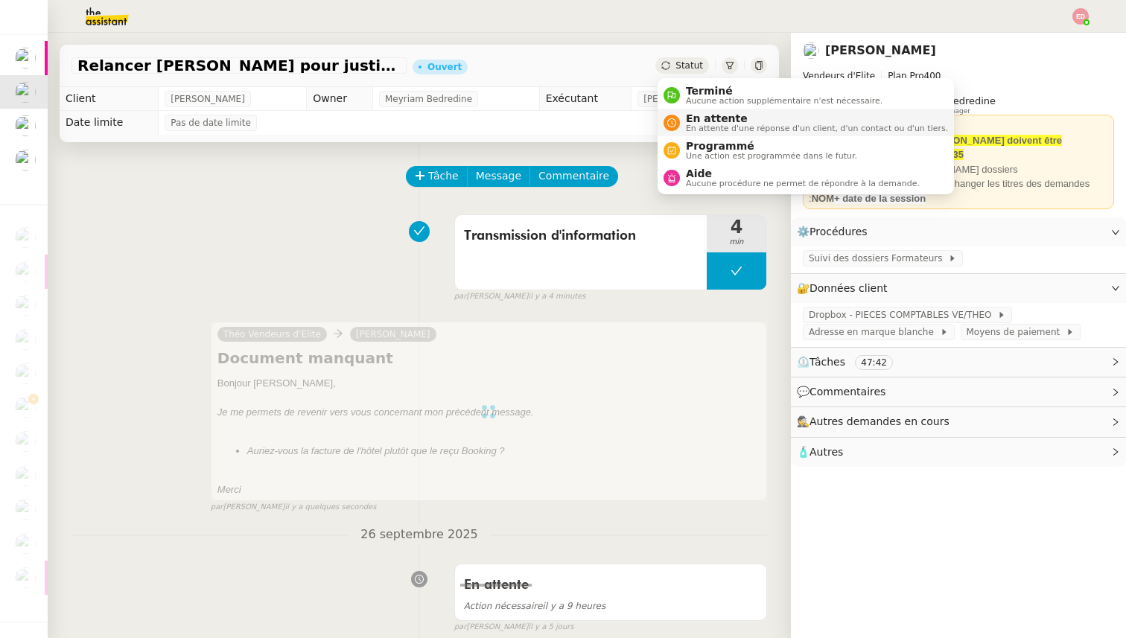
click at [694, 121] on span "En attente" at bounding box center [817, 118] width 262 height 12
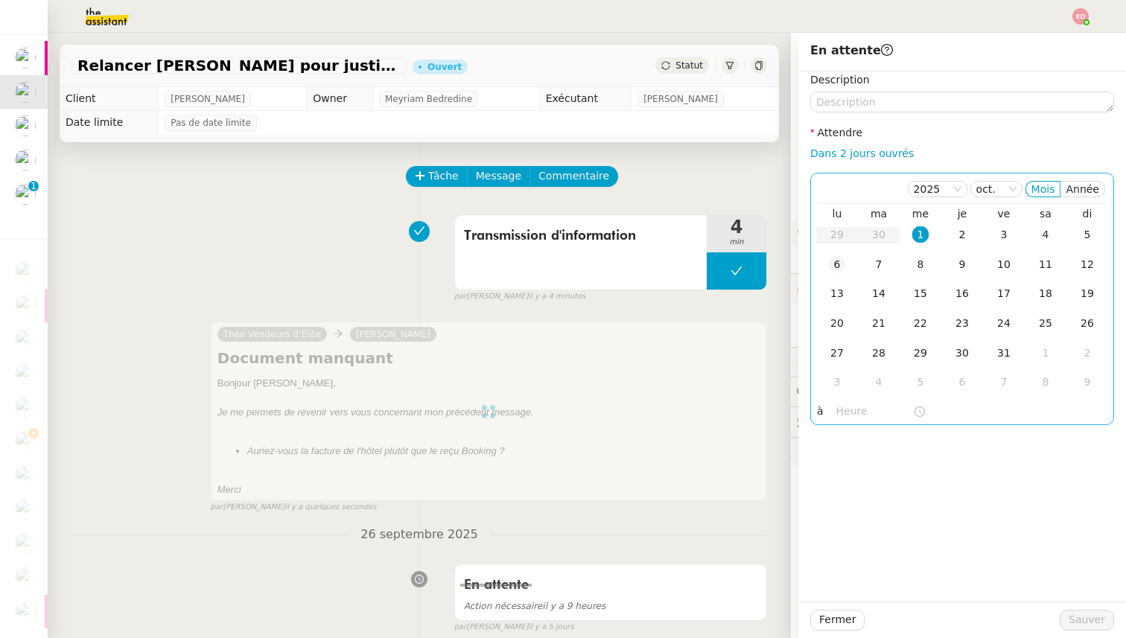
click at [829, 269] on div "6" at bounding box center [837, 264] width 16 height 16
click at [1073, 619] on span "Sauver" at bounding box center [1087, 620] width 36 height 17
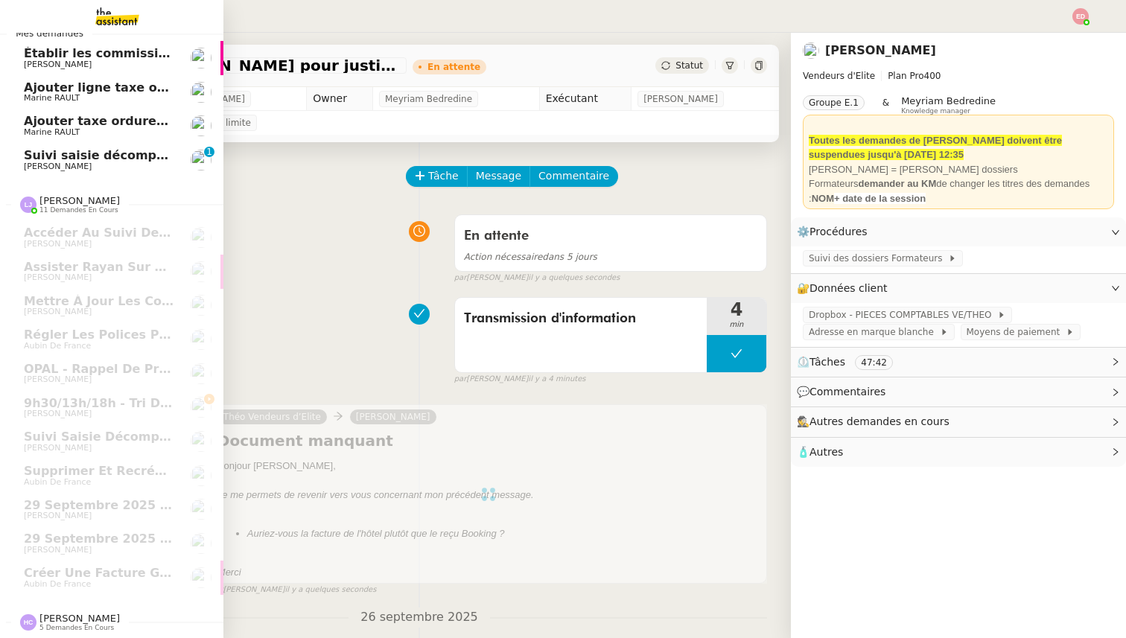
click at [43, 164] on span "[PERSON_NAME]" at bounding box center [58, 167] width 68 height 10
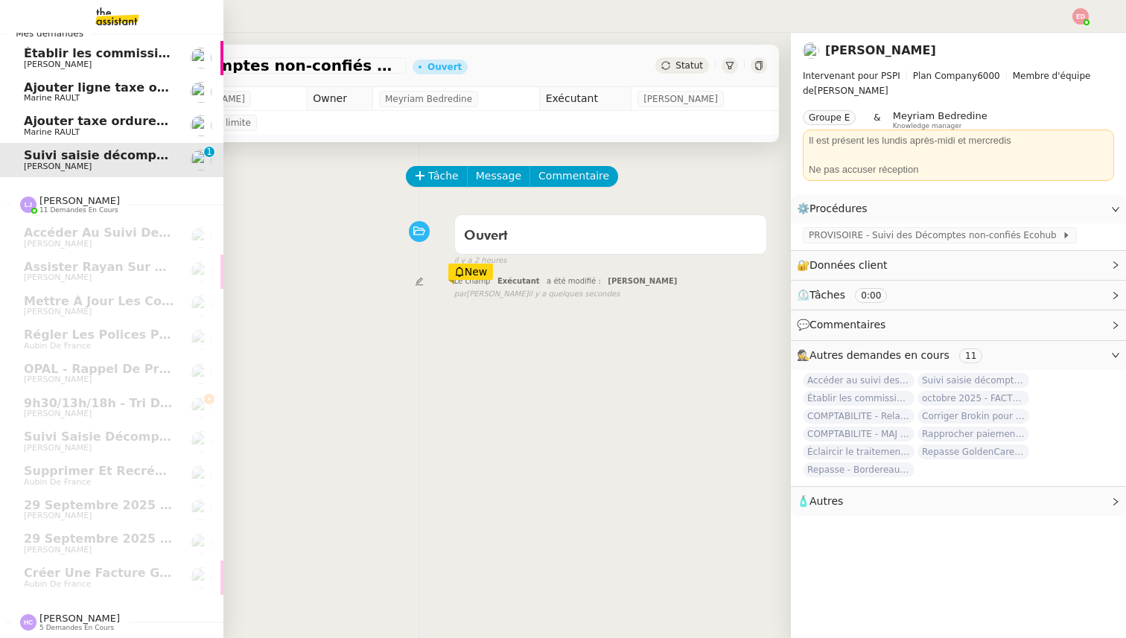
click at [75, 42] on link "Établir les commissions apporteurs [PERSON_NAME]" at bounding box center [111, 58] width 223 height 34
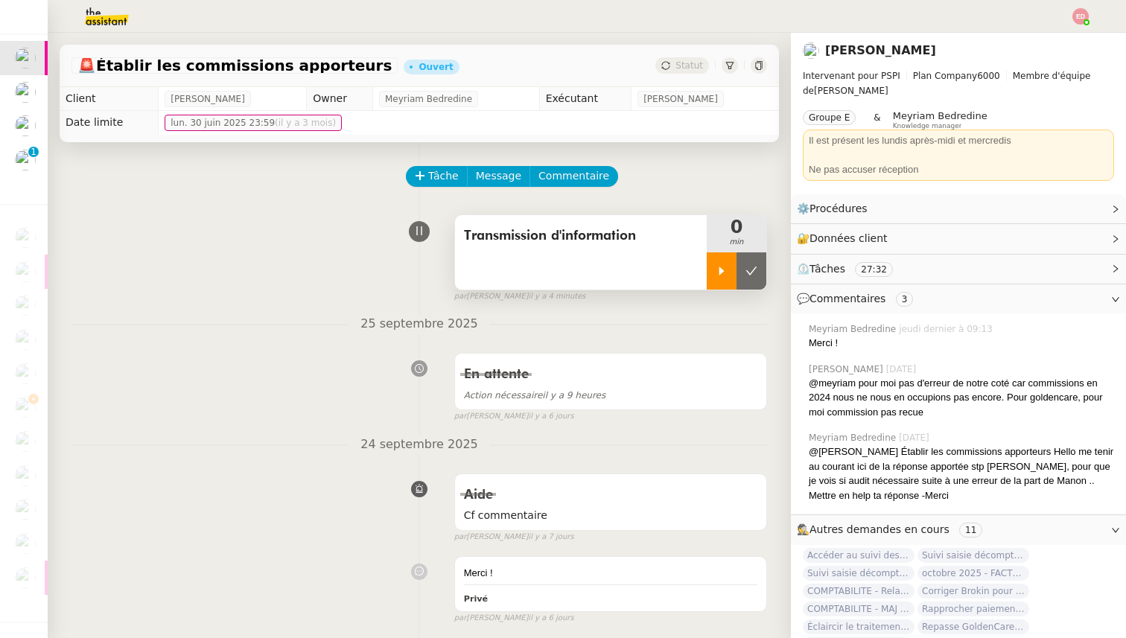
click at [721, 264] on div at bounding box center [722, 271] width 30 height 37
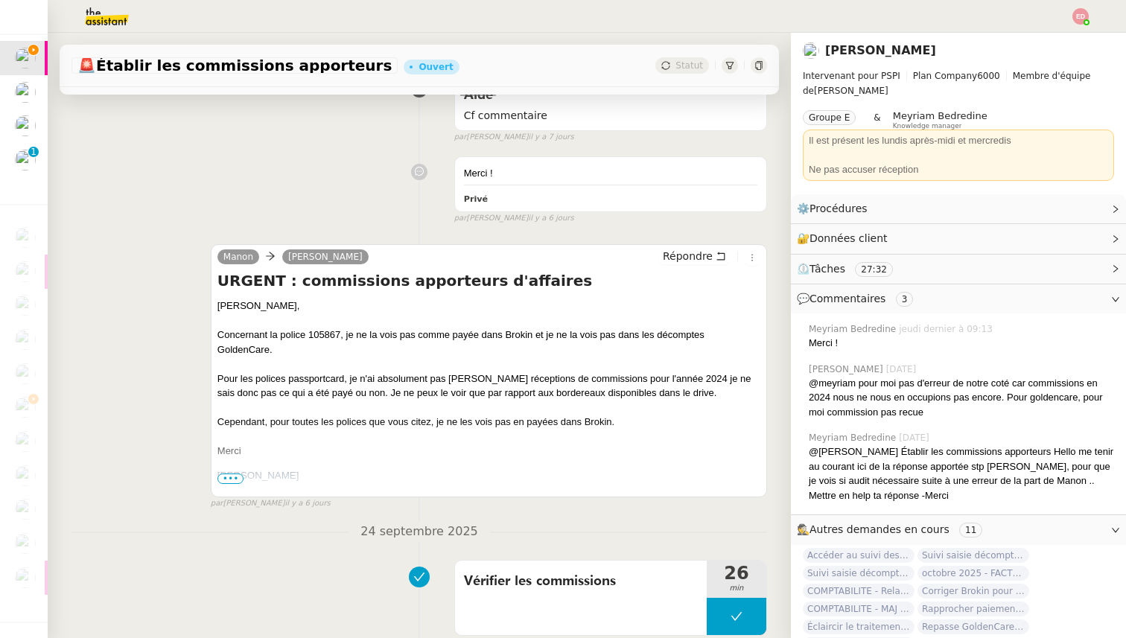
scroll to position [489, 0]
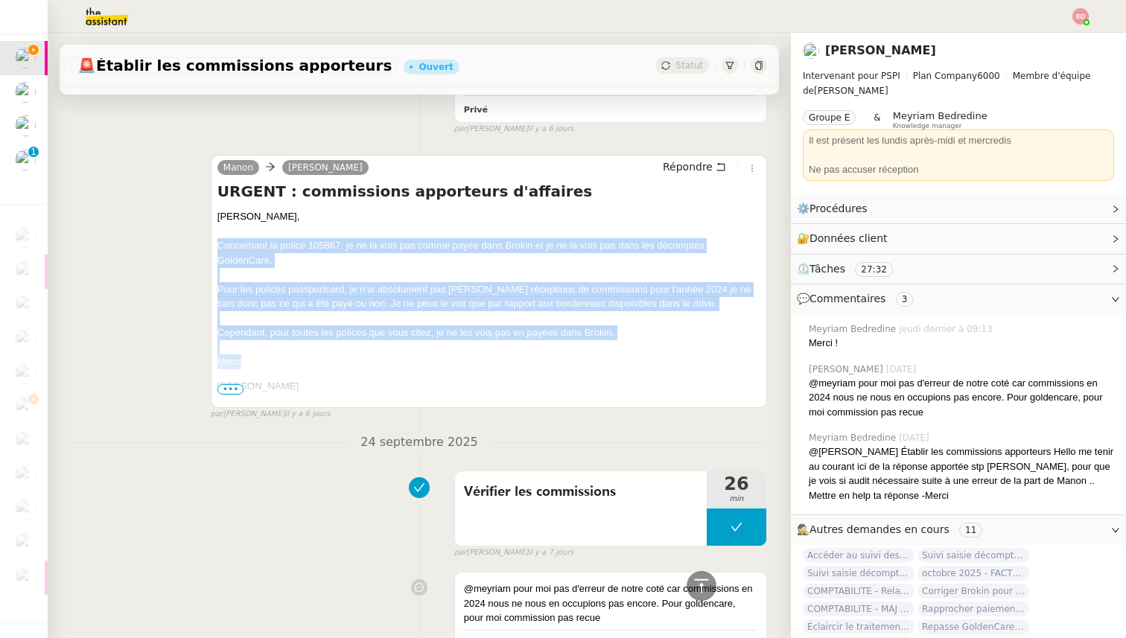
drag, startPoint x: 246, startPoint y: 368, endPoint x: 215, endPoint y: 239, distance: 132.4
click at [215, 239] on div "[PERSON_NAME] Répondre URGENT : commissions apporteurs d'affaires [PERSON_NAME]…" at bounding box center [489, 281] width 556 height 253
copy div "Concernant la police 105867, je ne la vois pas comme payée dans Brokin et je ne…"
click at [687, 166] on span "Répondre" at bounding box center [688, 166] width 50 height 15
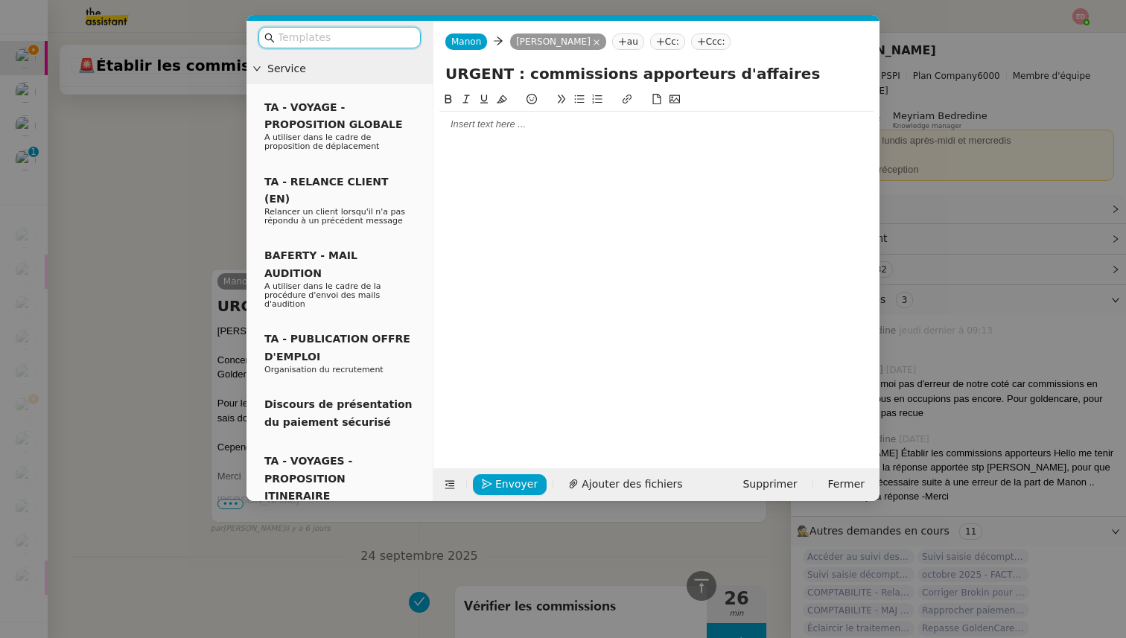
scroll to position [603, 0]
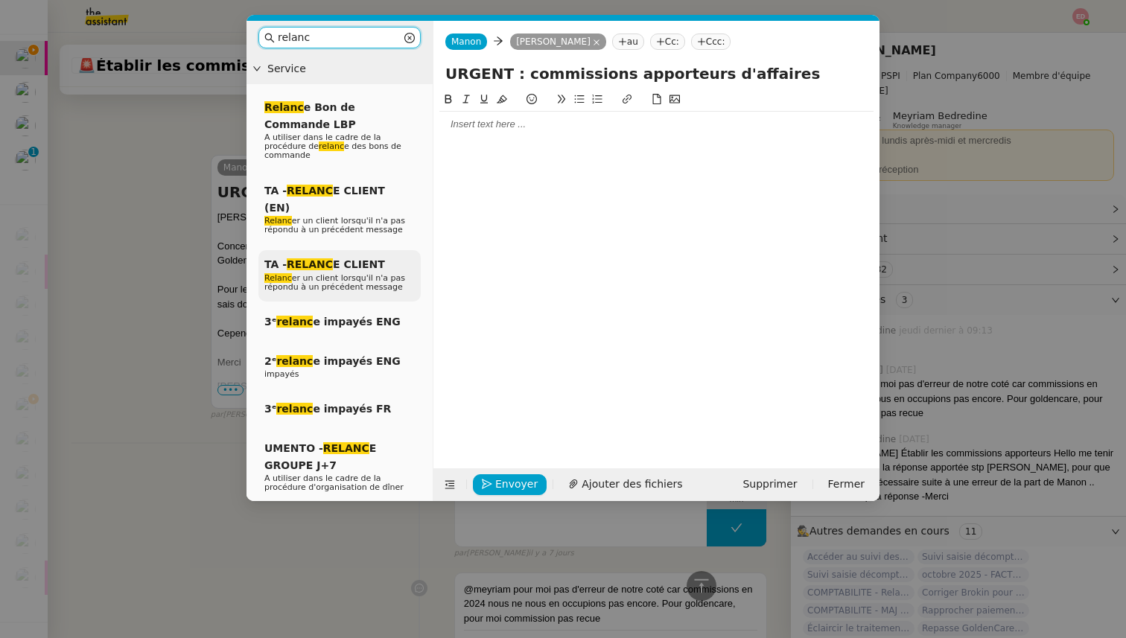
type input "relanc"
click at [371, 250] on div "TA - RELANC E CLIENT Relanc er un client lorsqu'il n'a pas répondu à un précéde…" at bounding box center [339, 275] width 162 height 51
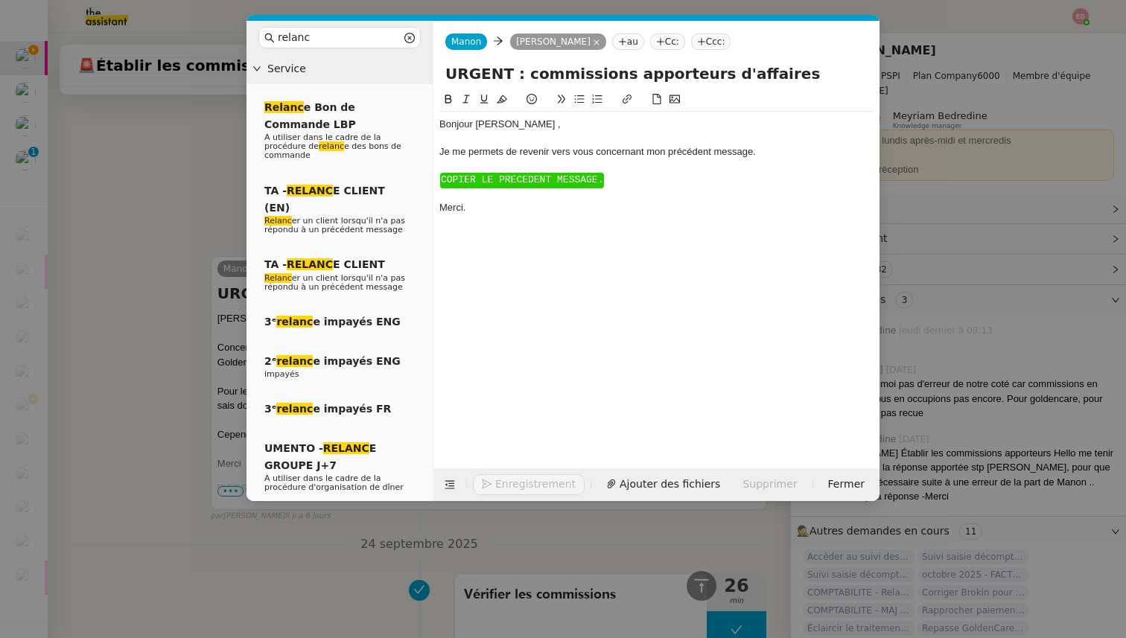
scroll to position [705, 0]
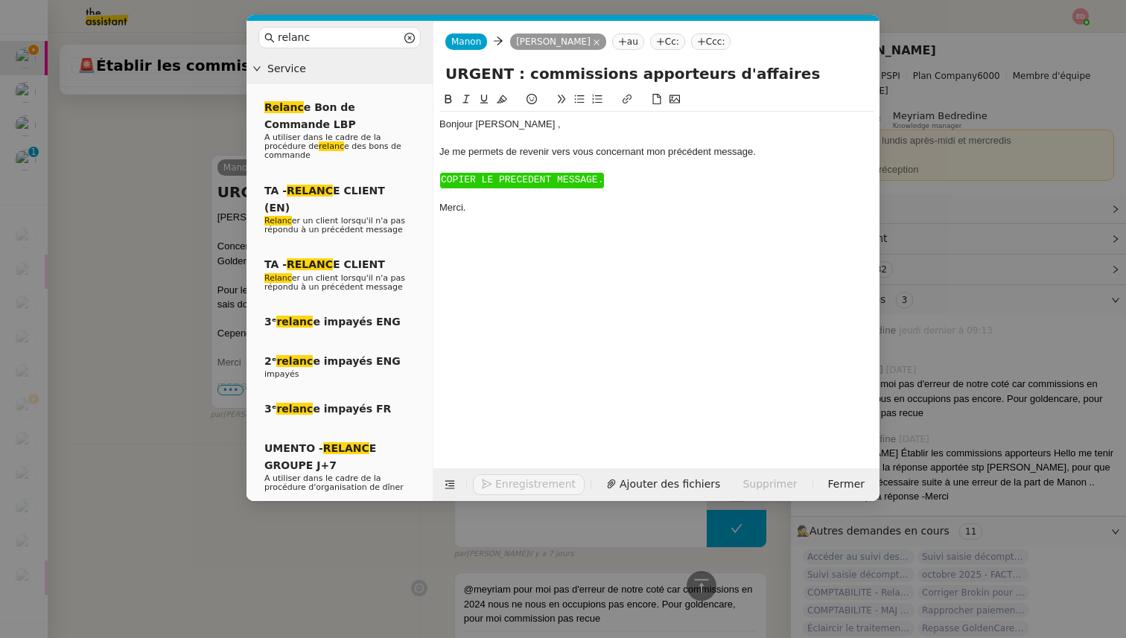
click at [493, 180] on span "COPIER LE PRECEDENT MESSAGE." at bounding box center [522, 179] width 162 height 11
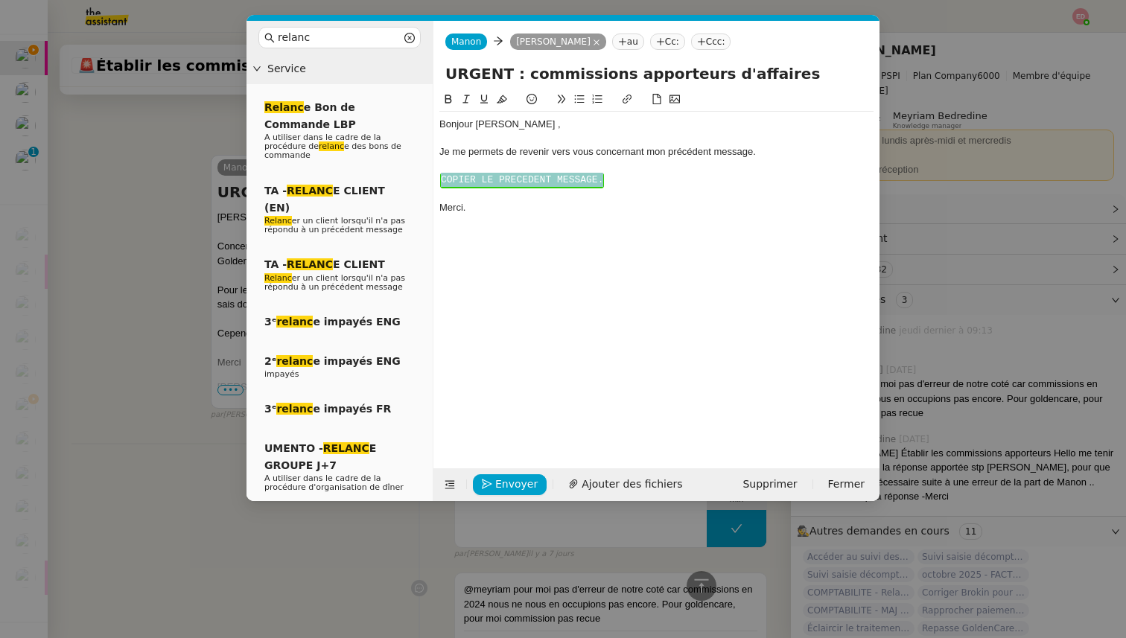
click at [493, 180] on span "COPIER LE PRECEDENT MESSAGE." at bounding box center [522, 179] width 162 height 11
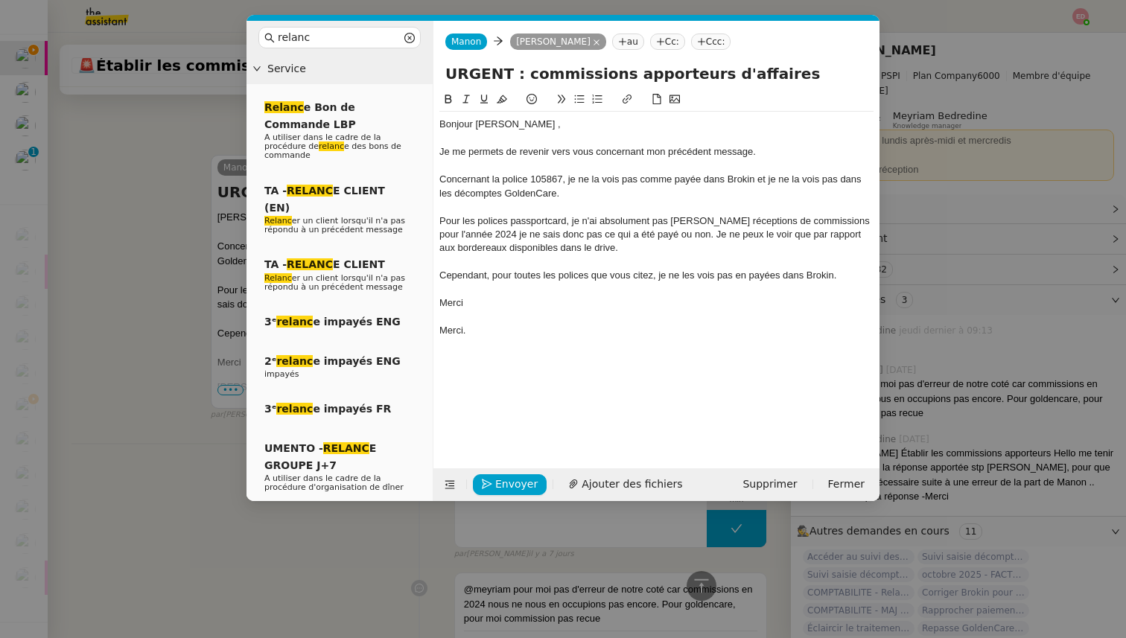
scroll to position [798, 0]
click at [436, 323] on nz-spin "Bonjour ﻿[PERSON_NAME], Je me permets de revenir vers vous concernant mon précé…" at bounding box center [657, 271] width 446 height 361
drag, startPoint x: 479, startPoint y: 331, endPoint x: 433, endPoint y: 331, distance: 46.2
click at [433, 331] on form "[PERSON_NAME] [PERSON_NAME] au Cc: Ccc: URGENT : commissions apporteurs d'affai…" at bounding box center [656, 261] width 447 height 480
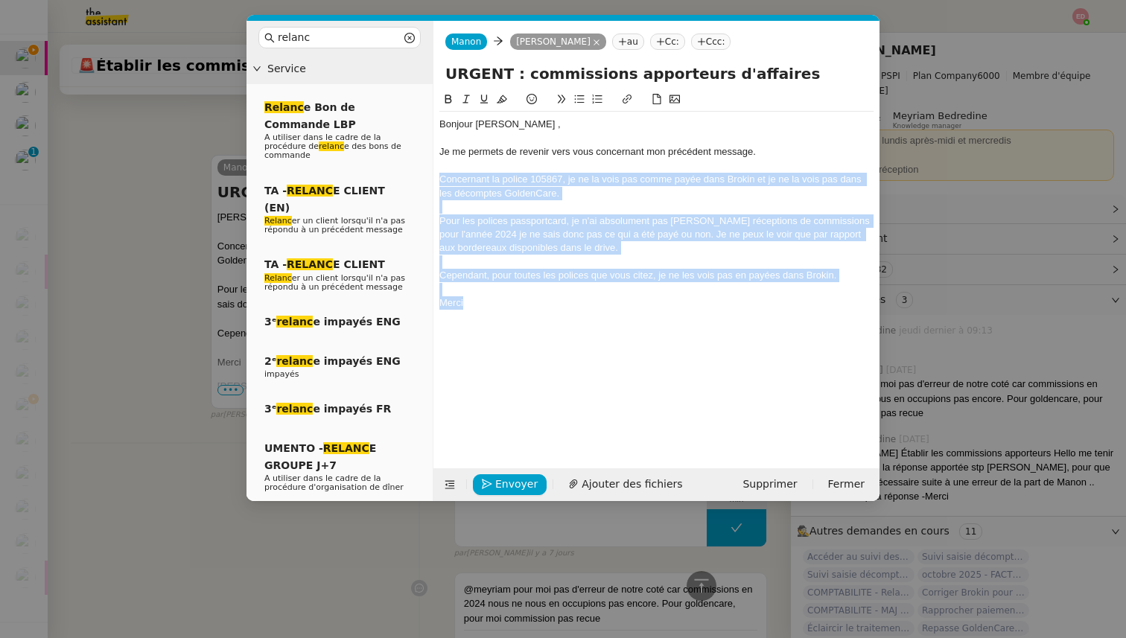
drag, startPoint x: 473, startPoint y: 302, endPoint x: 440, endPoint y: 179, distance: 127.9
click at [440, 179] on div "Bonjour ﻿[PERSON_NAME], Je me permets de revenir vers vous concernant mon précé…" at bounding box center [656, 228] width 434 height 232
click at [463, 95] on icon at bounding box center [466, 99] width 10 height 10
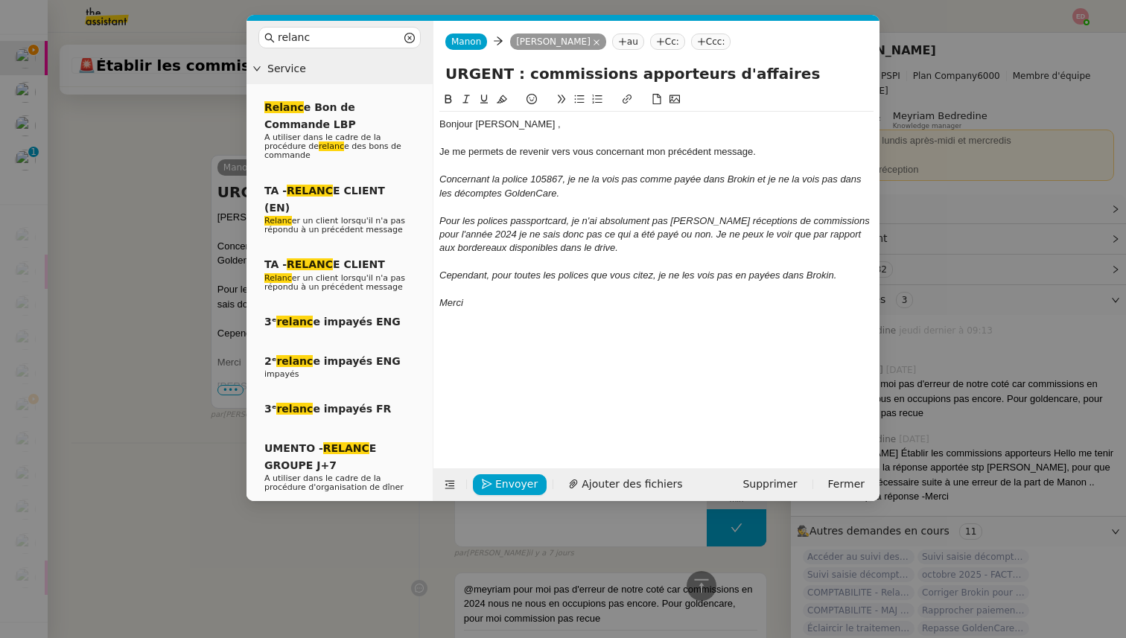
click at [106, 280] on nz-modal-container "relanc Service Relanc e Bon de Commande LBP A utiliser dans le cadre de la proc…" at bounding box center [563, 319] width 1126 height 638
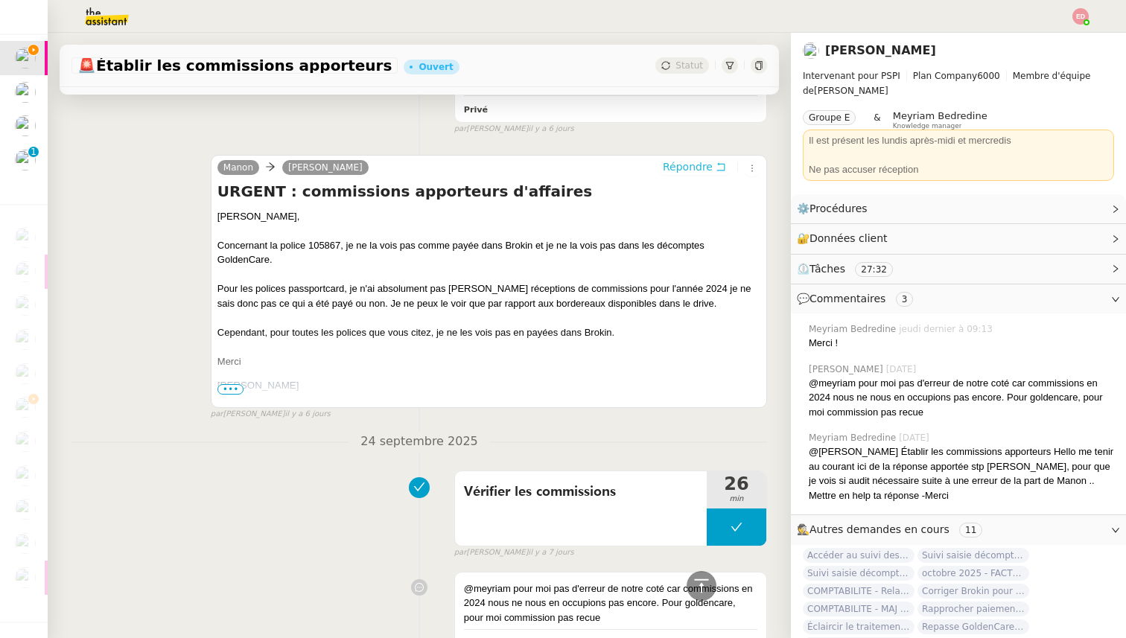
scroll to position [797, 0]
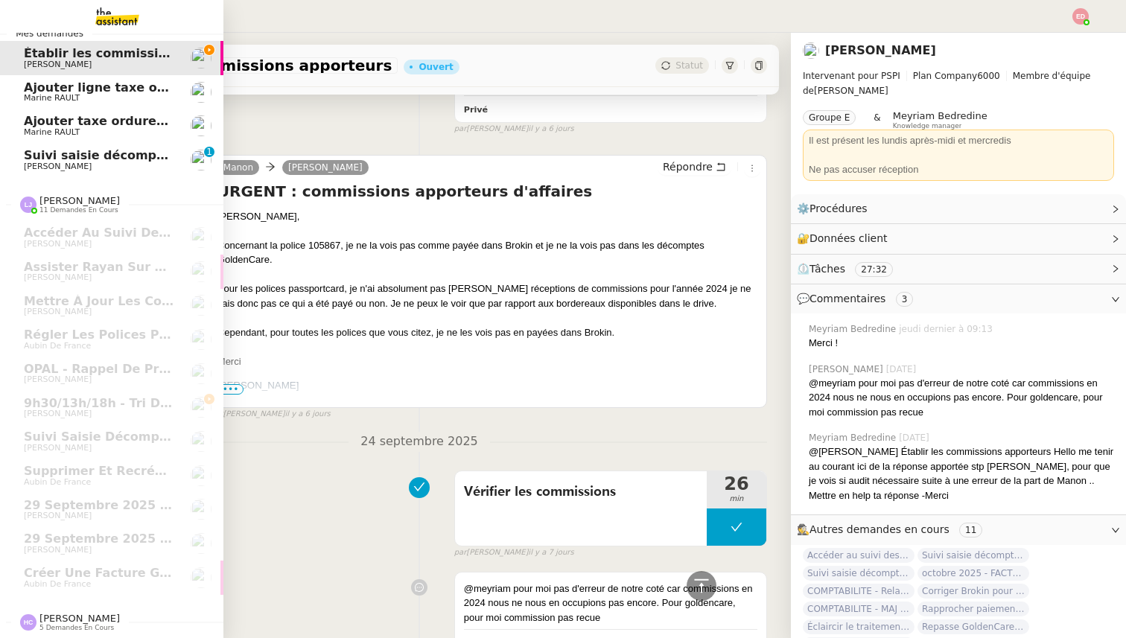
click at [116, 153] on span "Suivi saisie décomptes non-confiés Ecohub - octobre 2025" at bounding box center [219, 155] width 391 height 14
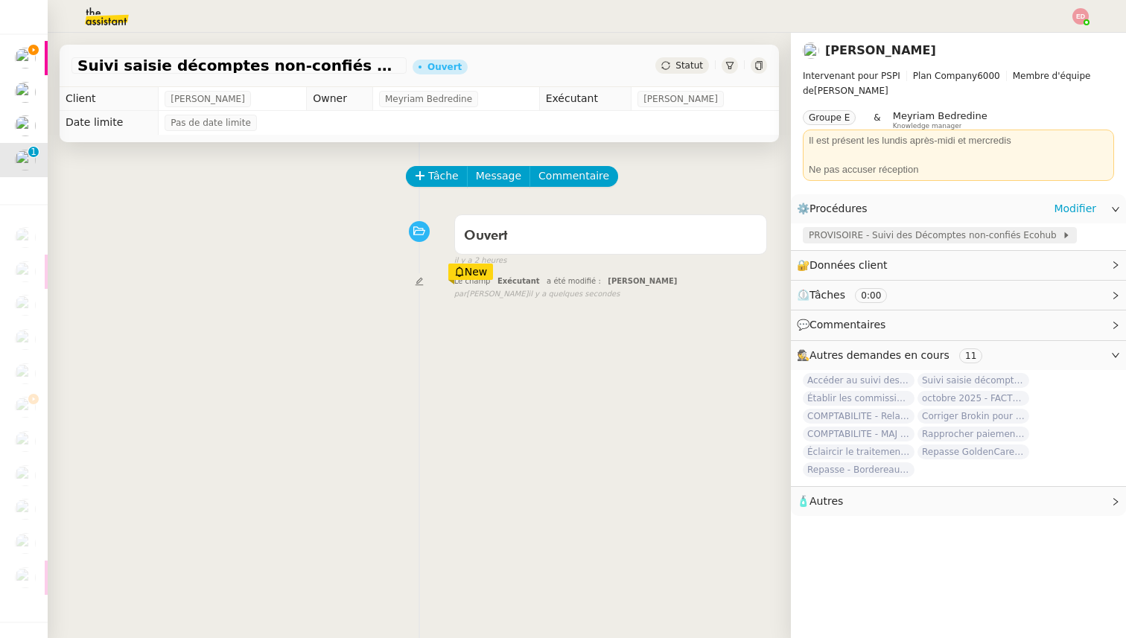
click at [844, 236] on span "PROVISOIRE - Suivi des Décomptes non-confiés Ecohub" at bounding box center [935, 235] width 253 height 15
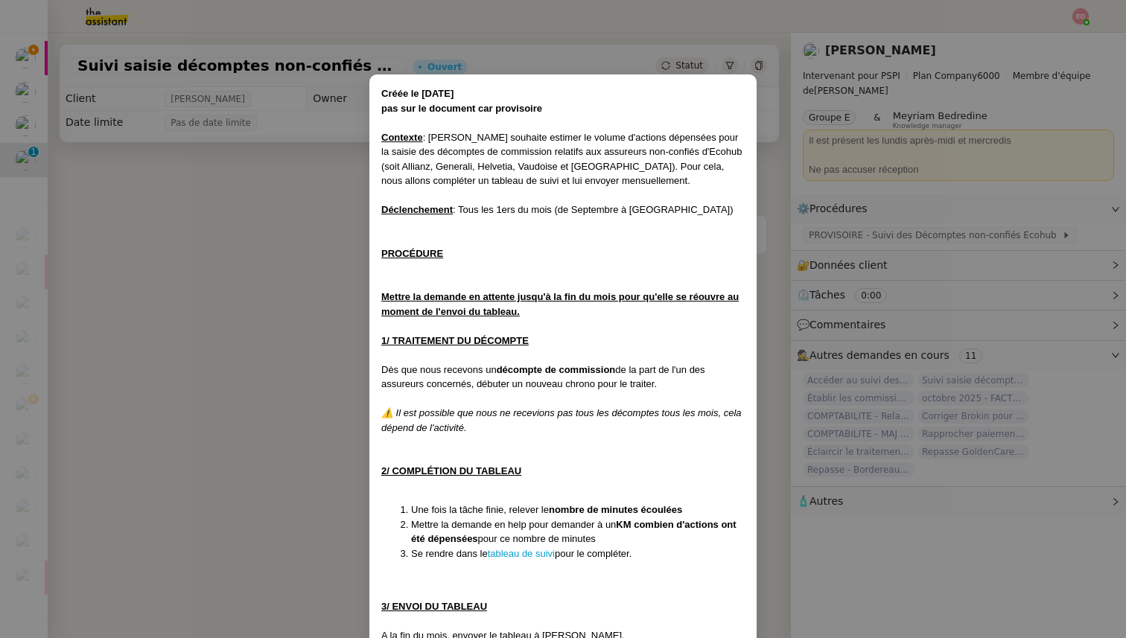
scroll to position [34, 0]
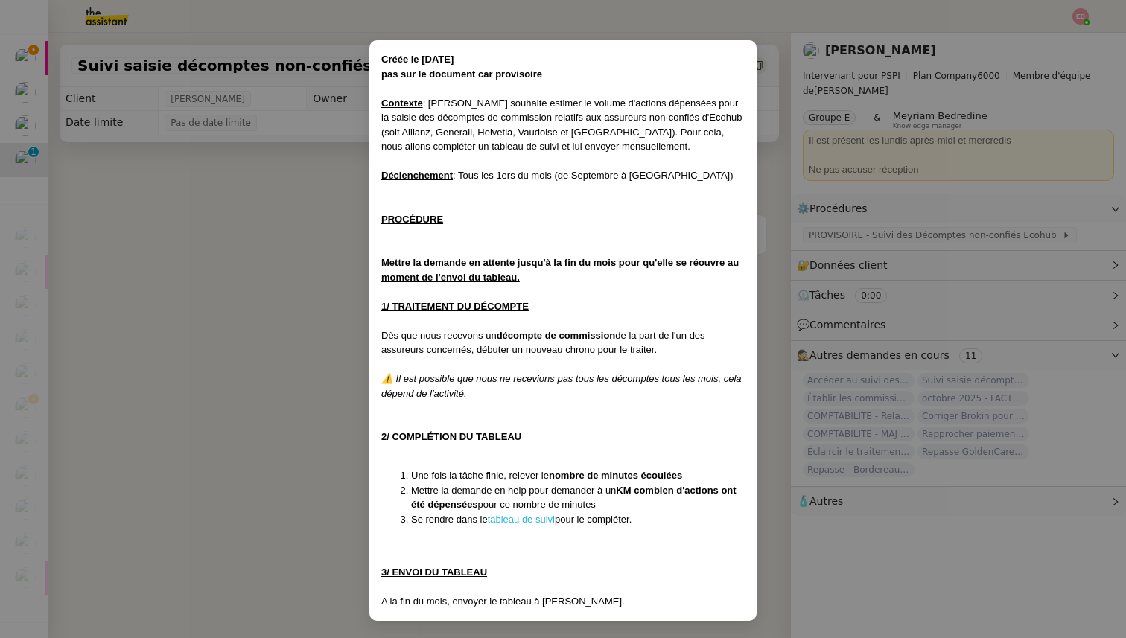
click at [512, 524] on link "tableau de suivi" at bounding box center [521, 519] width 67 height 11
click at [16, 38] on nz-modal-container "Créée le [DATE] pas sur le document car provisoire Contexte : [PERSON_NAME] sou…" at bounding box center [563, 319] width 1126 height 638
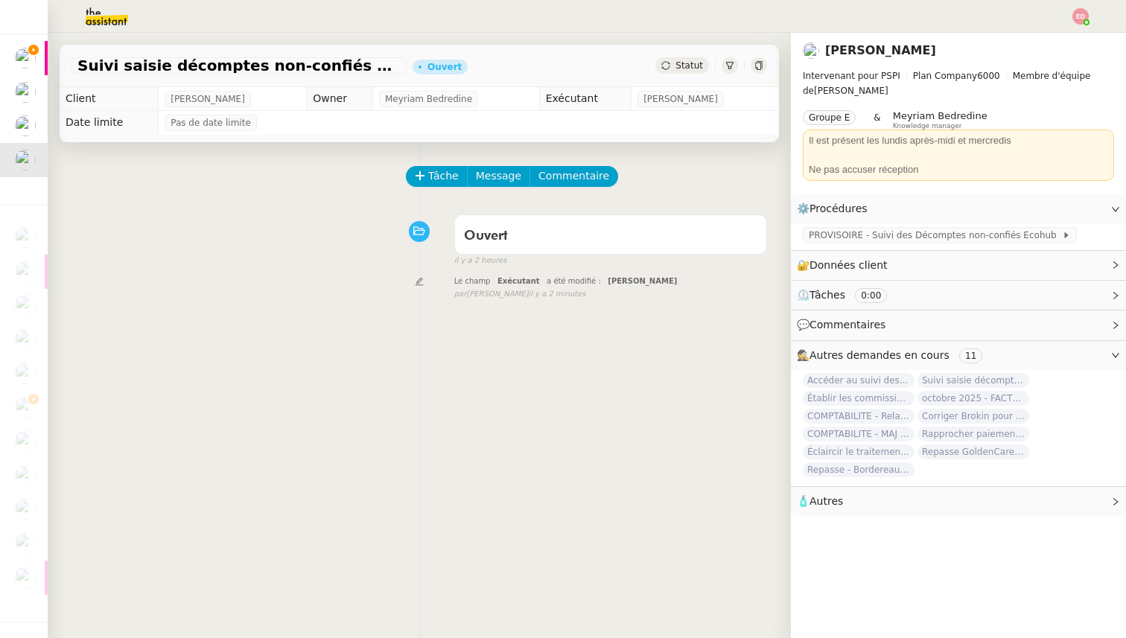
scroll to position [0, 0]
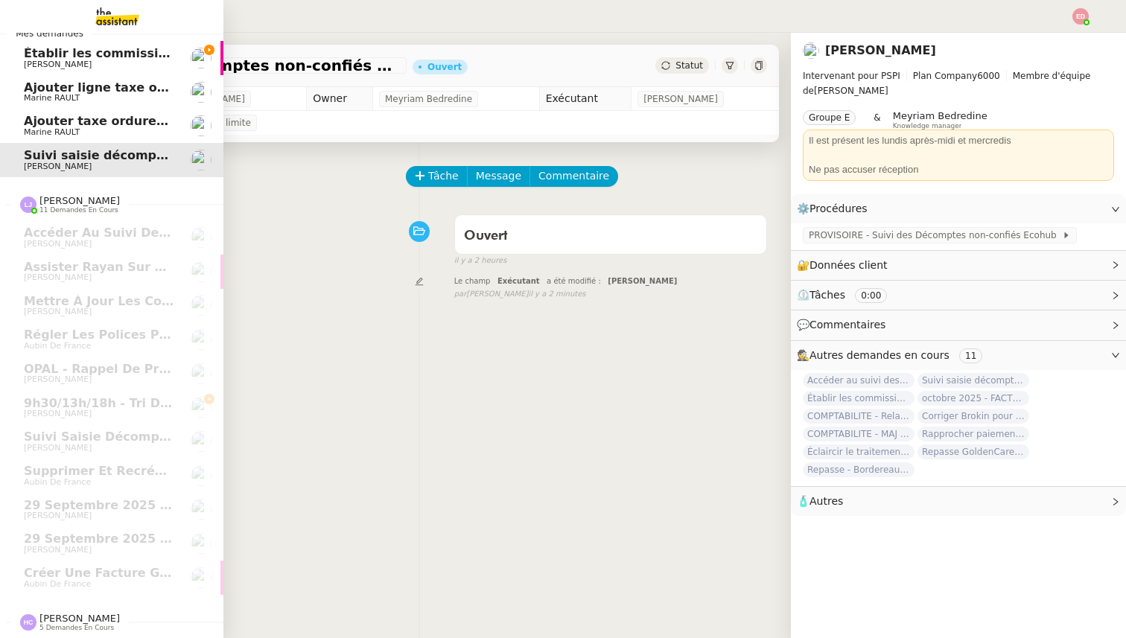
click at [29, 56] on span "Établir les commissions apporteurs" at bounding box center [142, 53] width 237 height 14
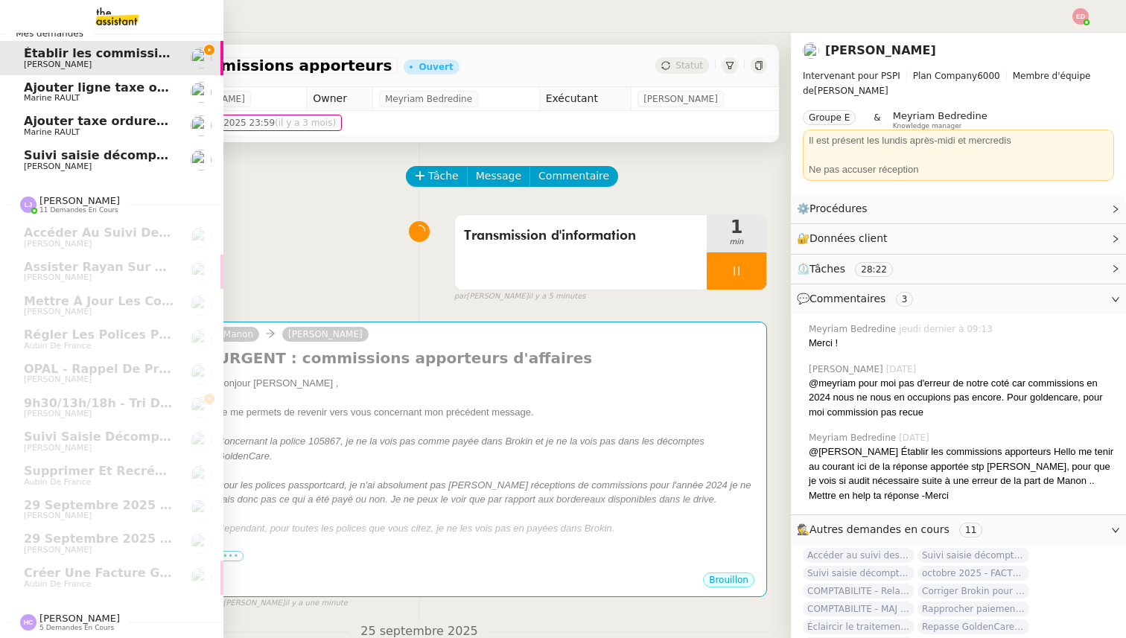
click at [36, 124] on span "Ajouter taxe ordures ménagères à quittance" at bounding box center [173, 121] width 299 height 14
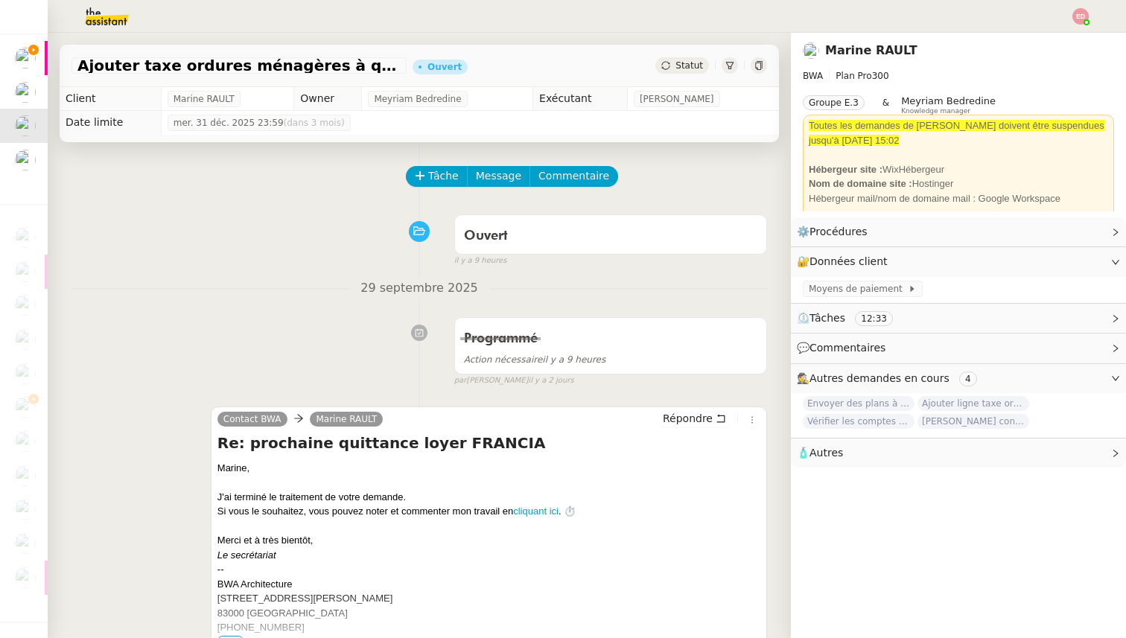
click at [670, 67] on icon at bounding box center [665, 65] width 9 height 9
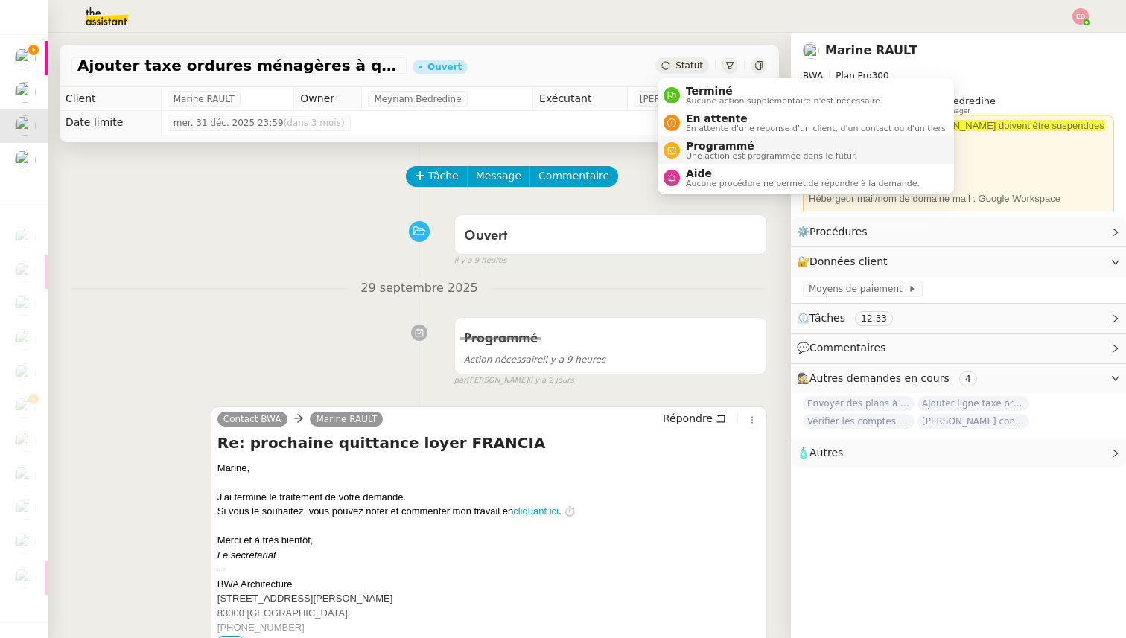
click at [711, 150] on span "Programmé" at bounding box center [771, 146] width 171 height 12
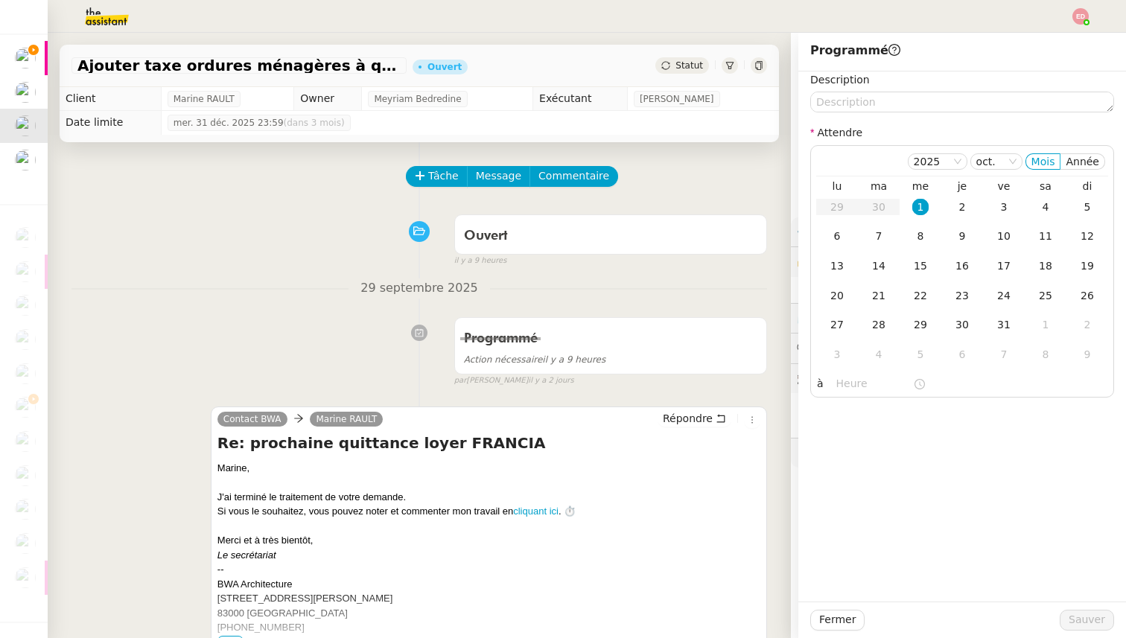
click at [839, 230] on div "6" at bounding box center [837, 236] width 16 height 16
click at [1099, 617] on span "Sauver" at bounding box center [1087, 620] width 36 height 17
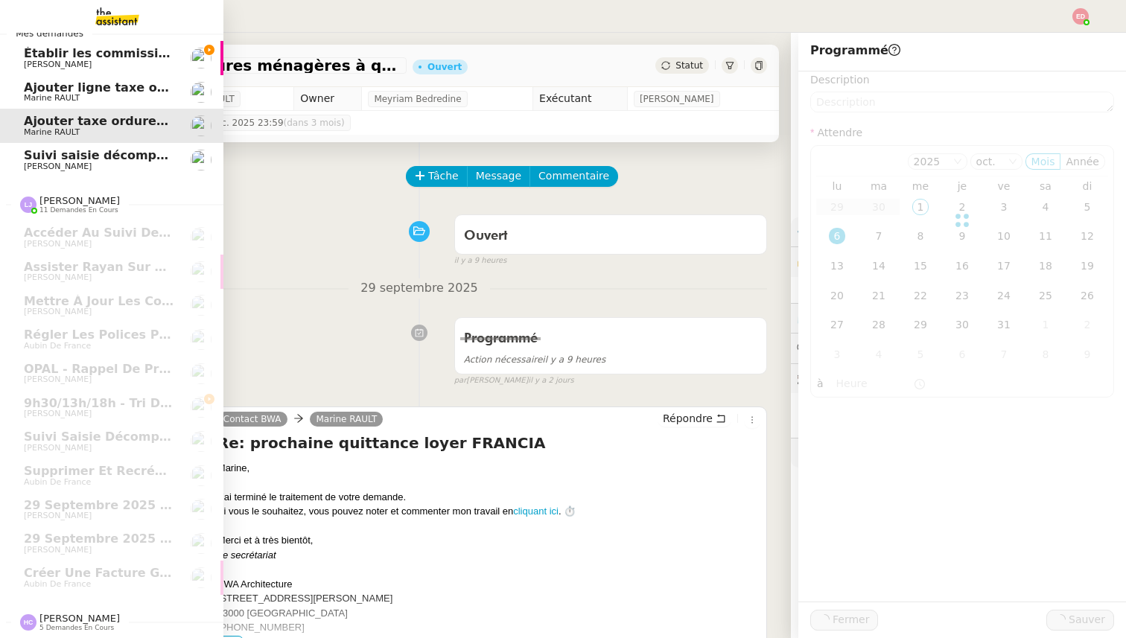
click at [39, 89] on span "Ajouter ligne taxe ordures quittance octobre" at bounding box center [174, 87] width 301 height 14
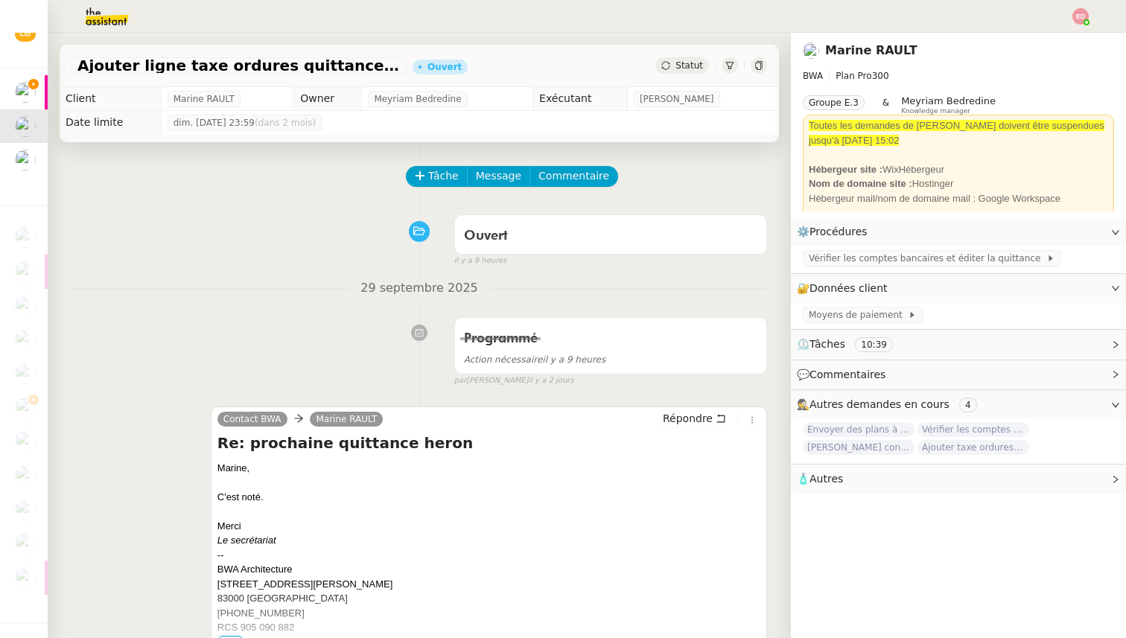
click at [682, 70] on span "Statut" at bounding box center [690, 65] width 28 height 10
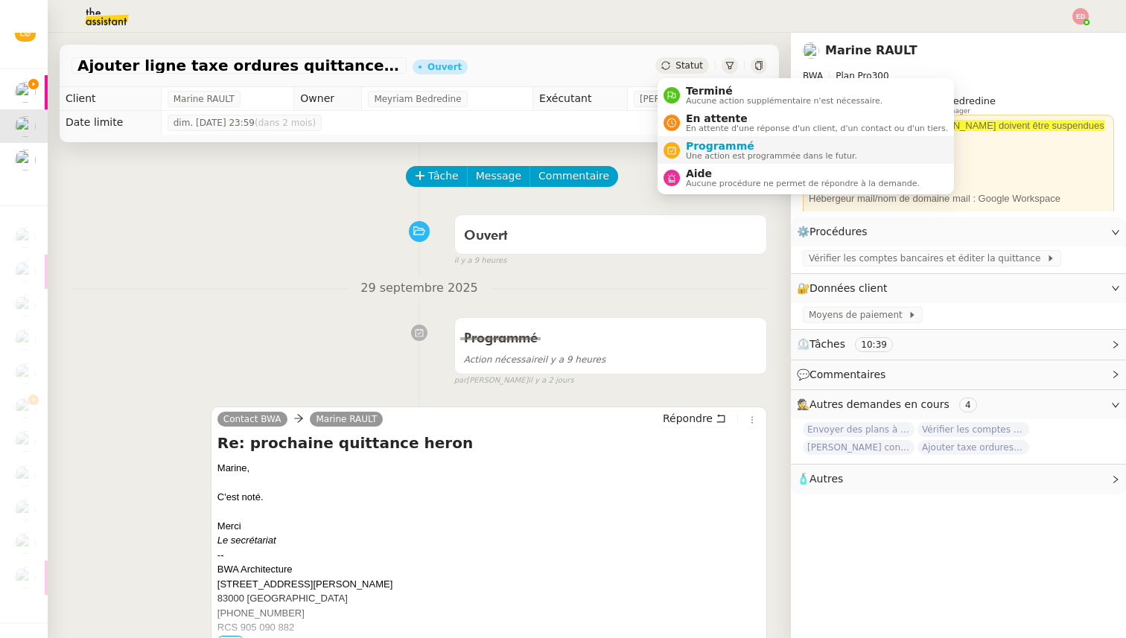
click at [700, 144] on span "Programmé" at bounding box center [771, 146] width 171 height 12
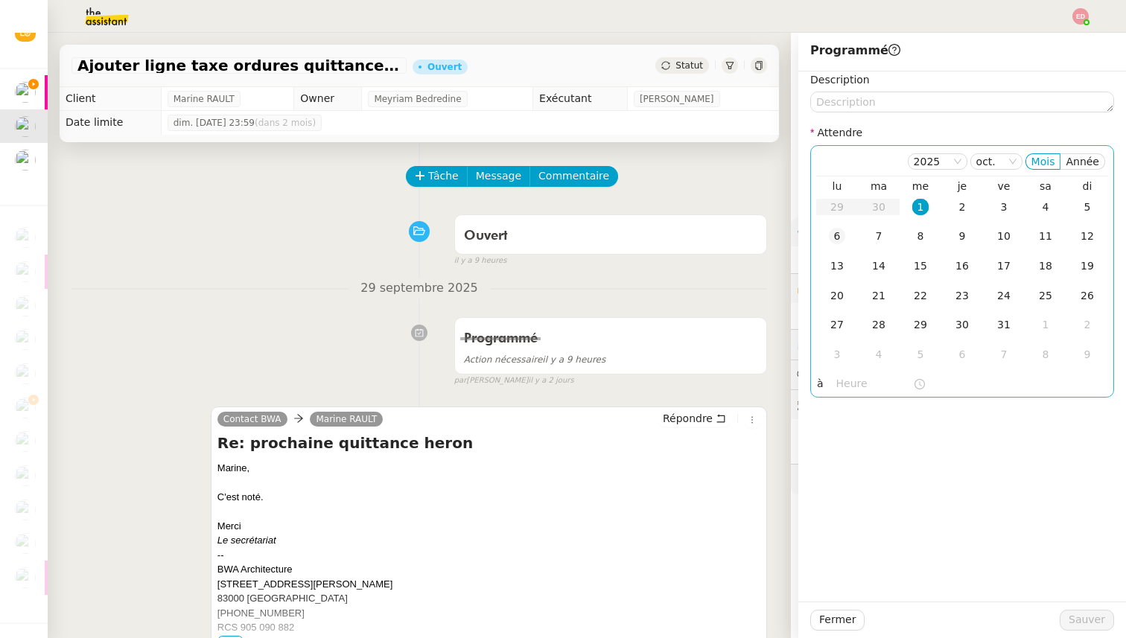
click at [838, 233] on div "6" at bounding box center [837, 236] width 16 height 16
click at [1091, 614] on span "Sauver" at bounding box center [1087, 620] width 36 height 17
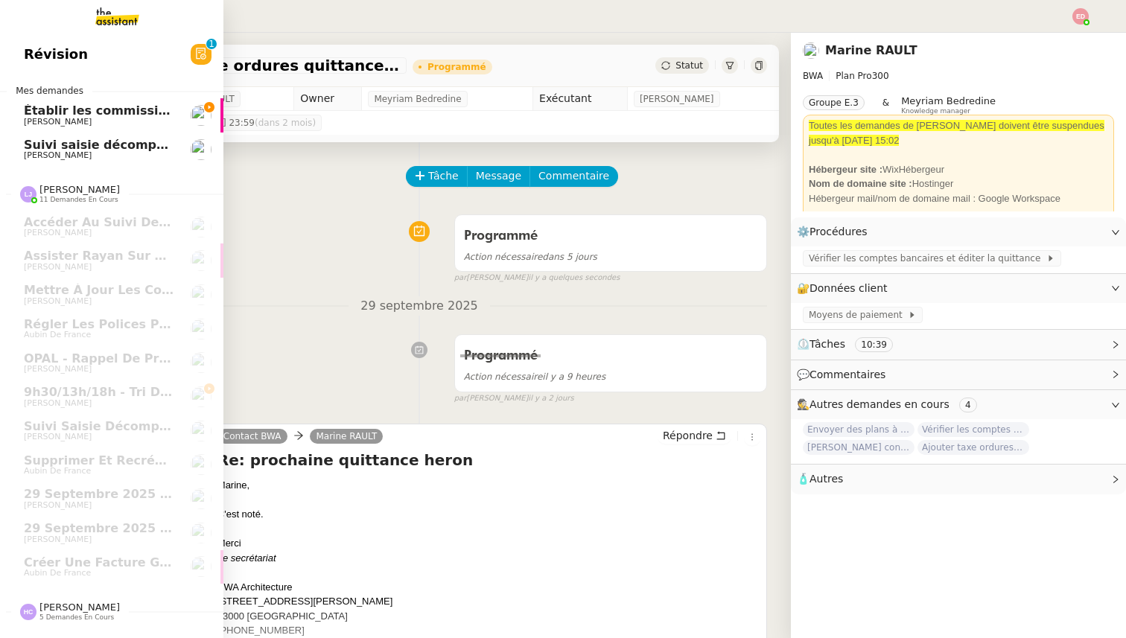
click at [50, 118] on span "[PERSON_NAME]" at bounding box center [58, 122] width 68 height 10
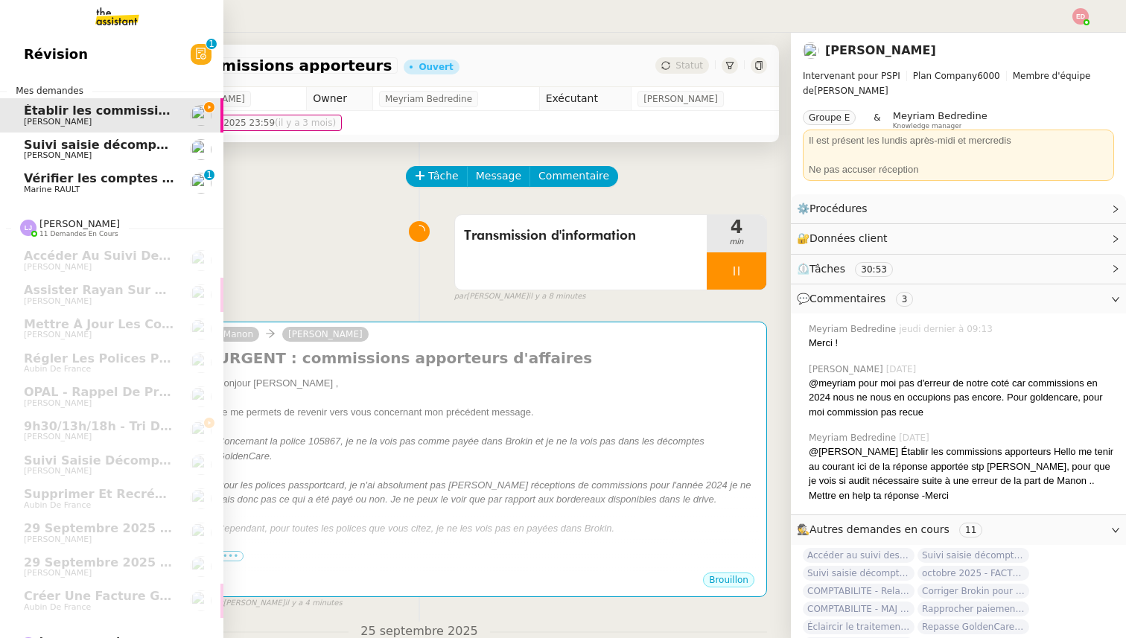
click at [92, 188] on span "Marine RAULT" at bounding box center [99, 189] width 150 height 9
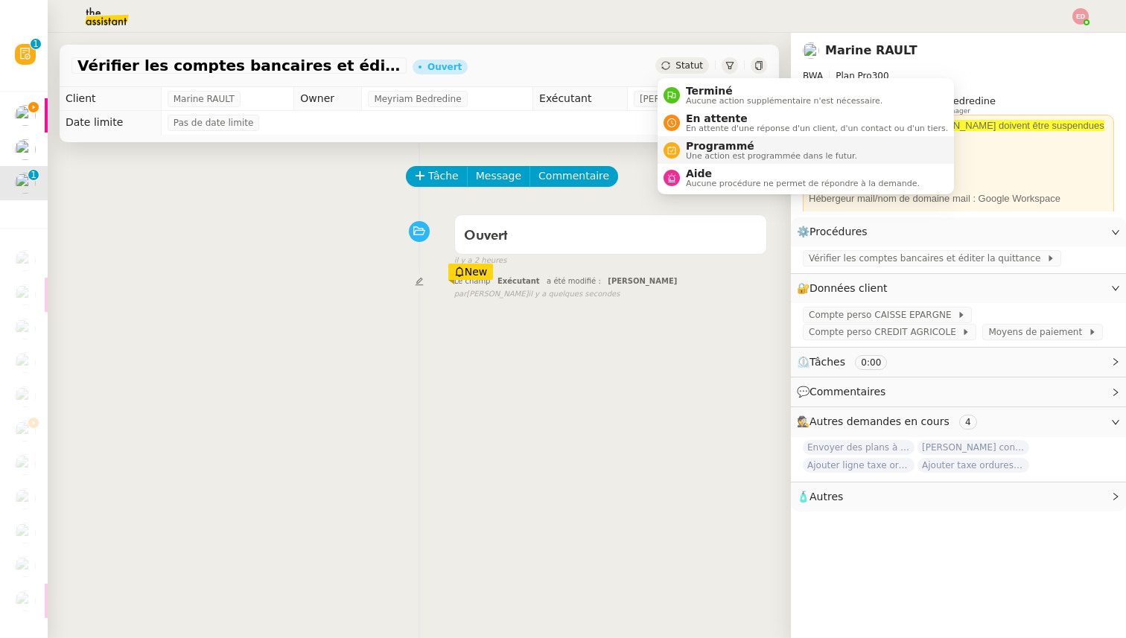
click at [711, 150] on span "Programmé" at bounding box center [771, 146] width 171 height 12
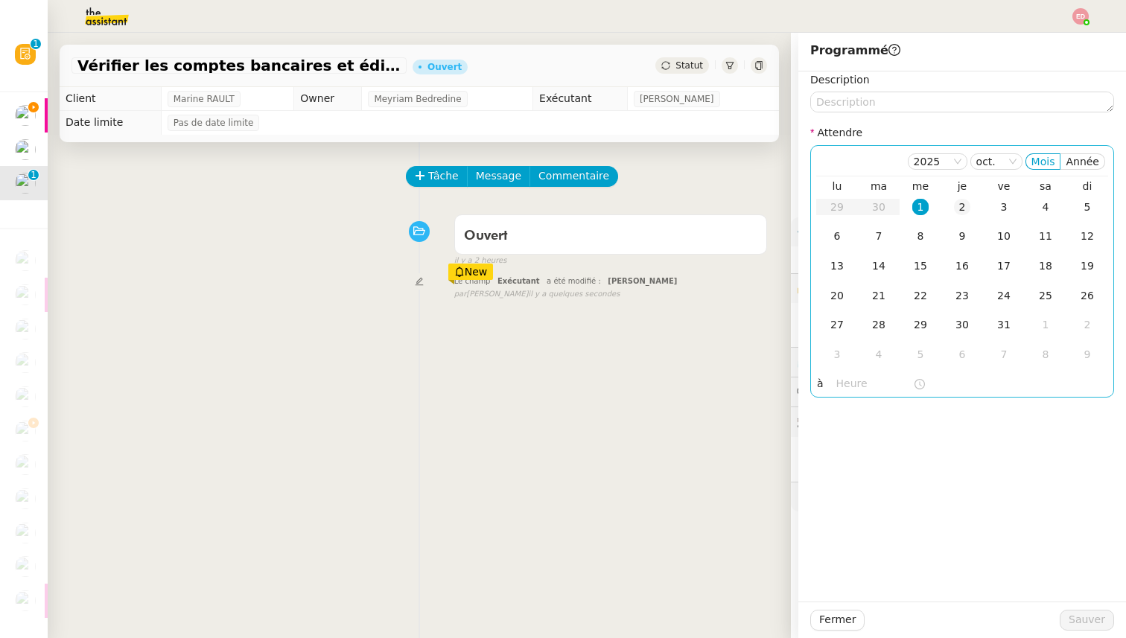
click at [964, 206] on div "2" at bounding box center [962, 207] width 16 height 16
click at [1087, 616] on span "Sauver" at bounding box center [1087, 620] width 36 height 17
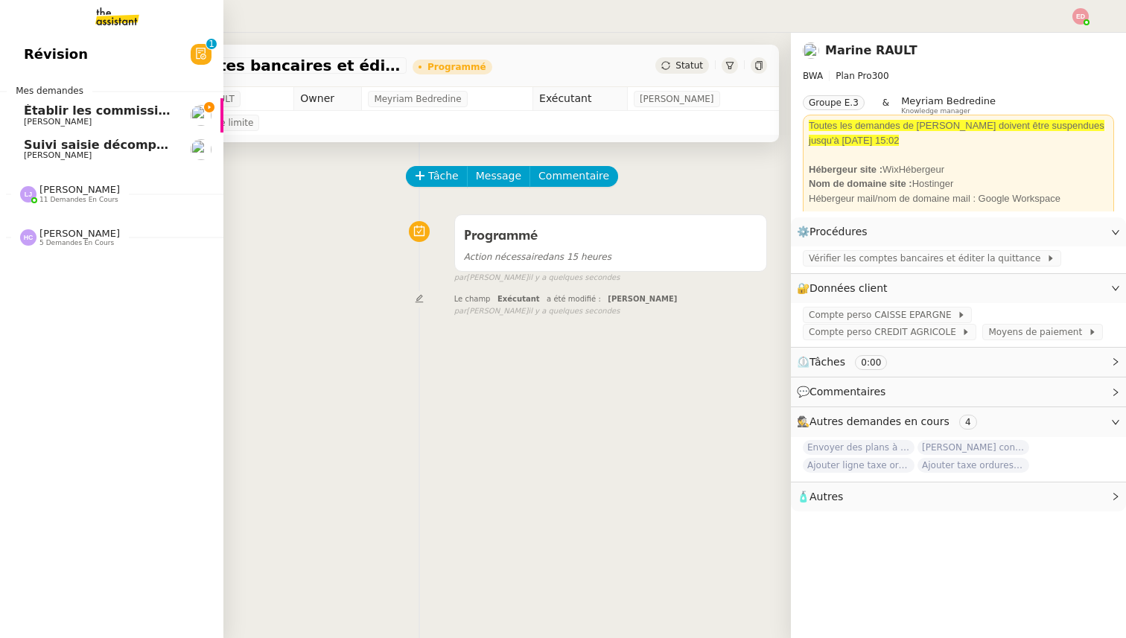
click at [60, 233] on span "[PERSON_NAME]" at bounding box center [79, 233] width 80 height 11
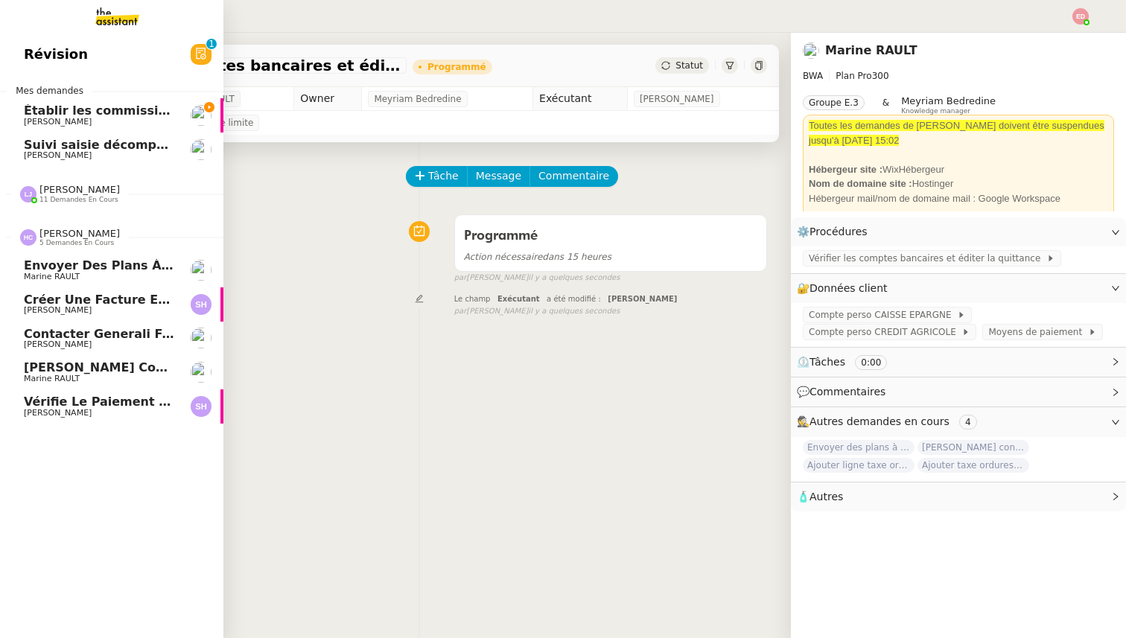
click at [58, 404] on span "Vérifie le paiement de la facture 24513" at bounding box center [160, 402] width 273 height 14
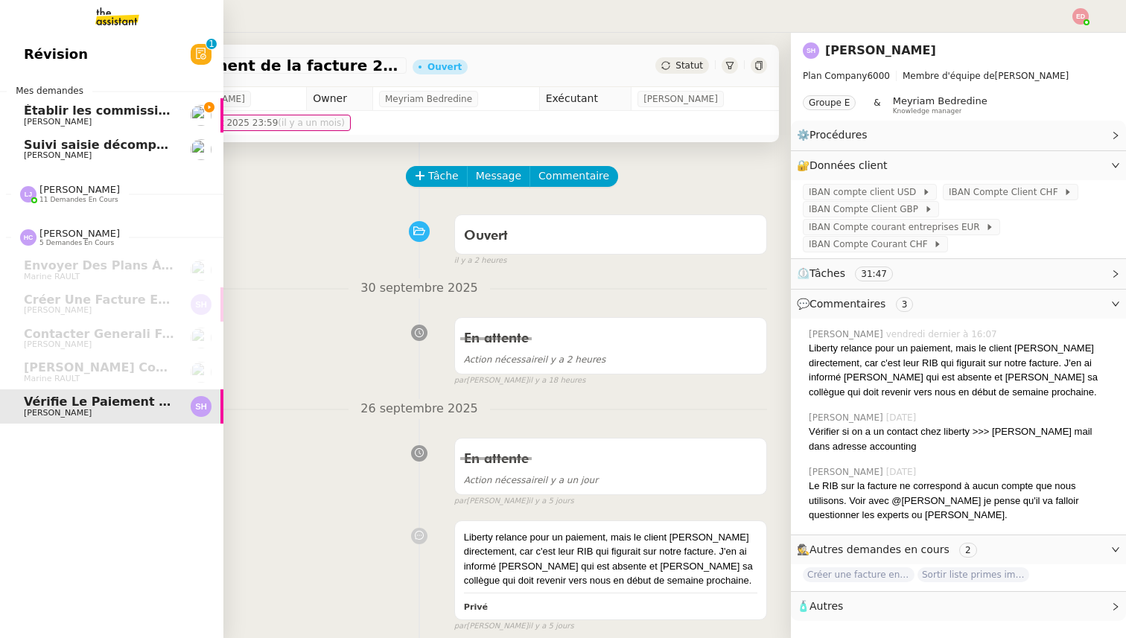
click at [49, 122] on span "[PERSON_NAME]" at bounding box center [58, 122] width 68 height 10
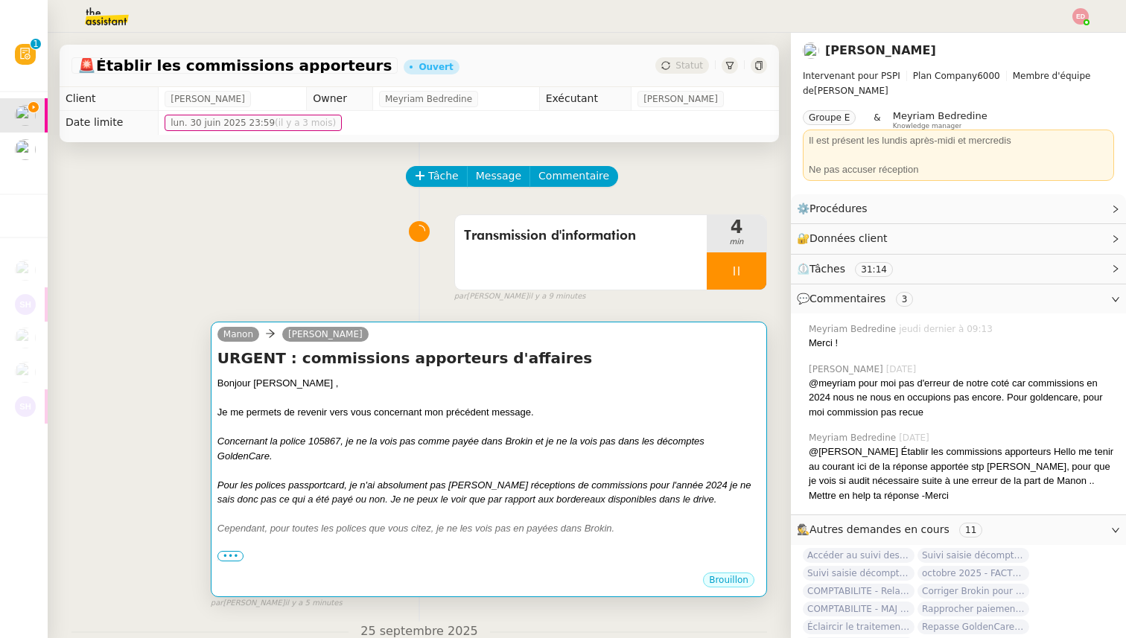
click at [435, 468] on div at bounding box center [488, 470] width 543 height 15
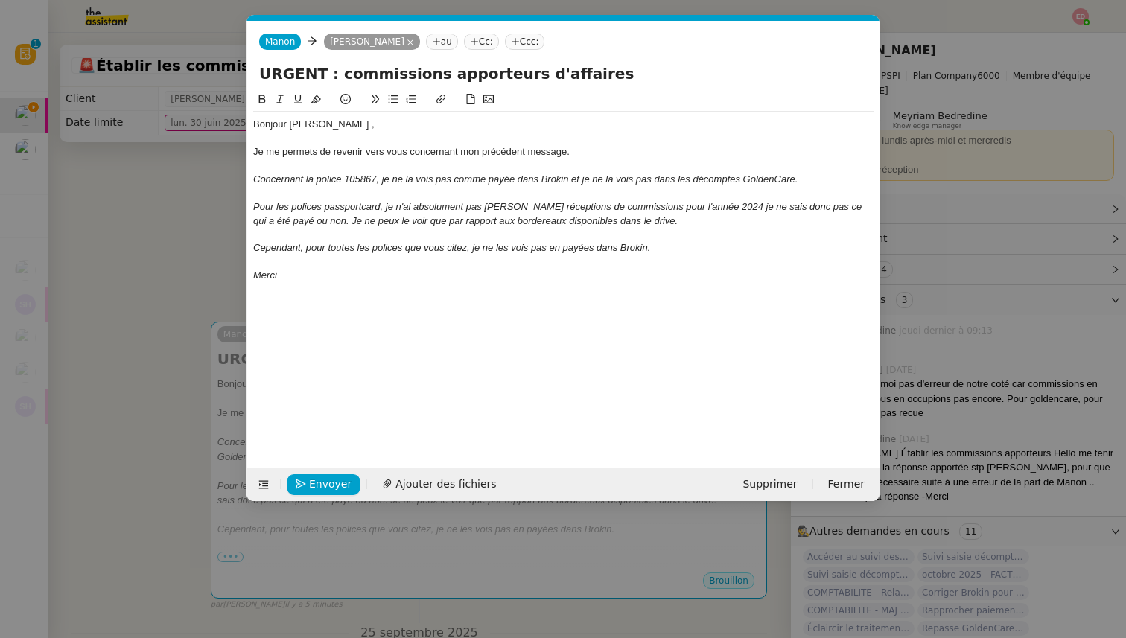
scroll to position [0, 31]
click at [316, 491] on span "Envoyer" at bounding box center [330, 484] width 42 height 17
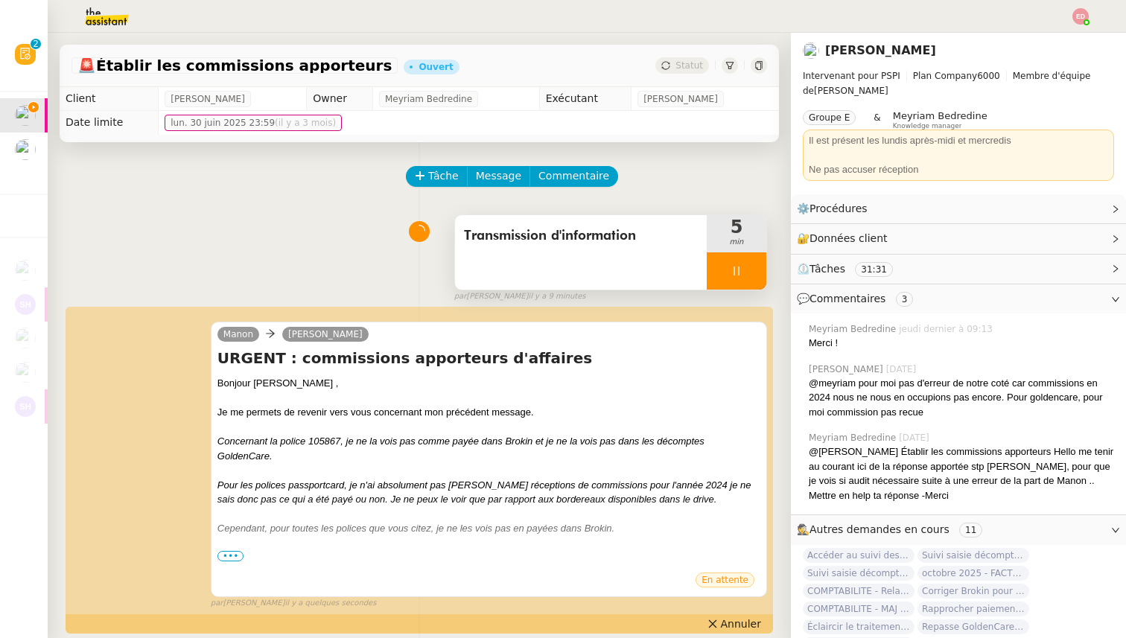
click at [758, 264] on div at bounding box center [737, 271] width 60 height 37
click at [758, 264] on button at bounding box center [752, 271] width 30 height 37
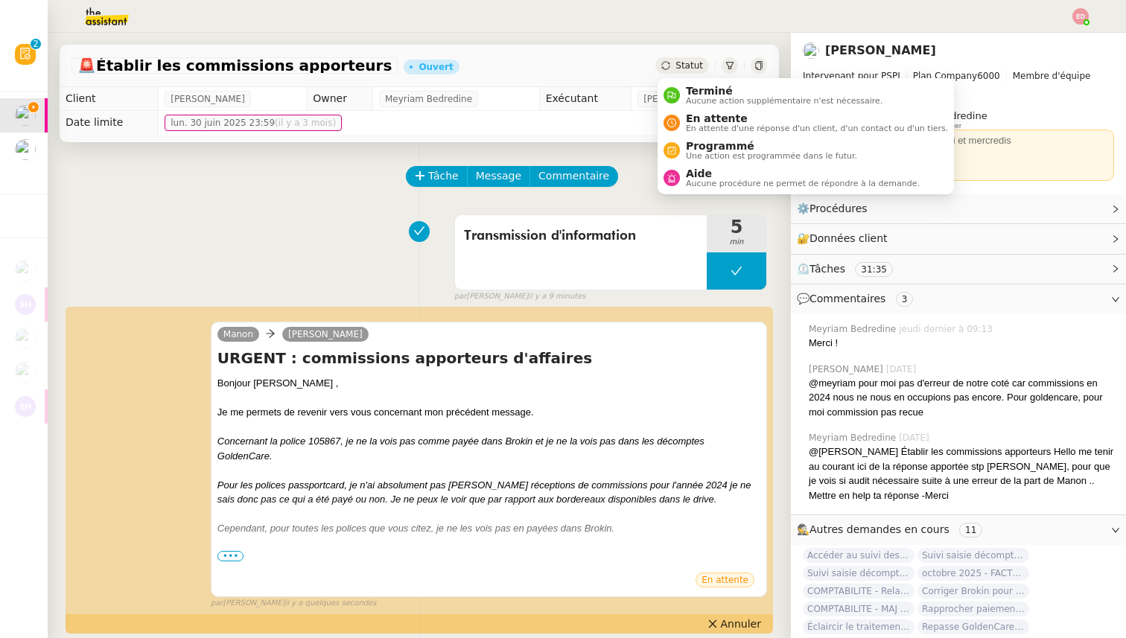
click at [692, 63] on span "Statut" at bounding box center [690, 65] width 28 height 10
click at [703, 116] on span "En attente" at bounding box center [817, 118] width 262 height 12
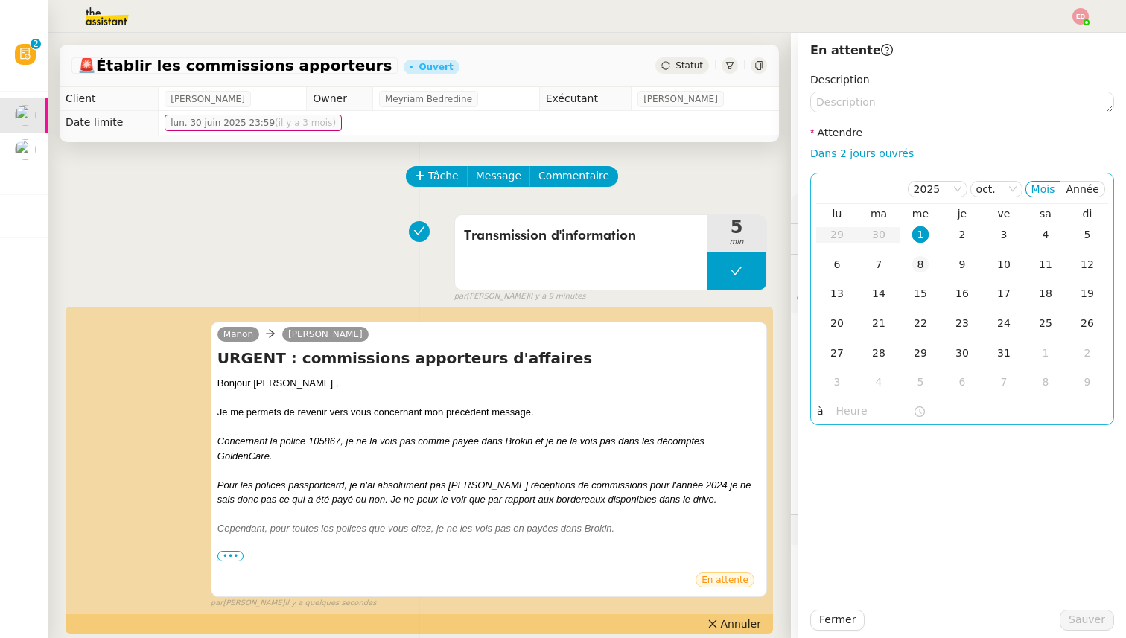
click at [915, 265] on div "8" at bounding box center [920, 264] width 16 height 16
click at [1076, 617] on span "Sauver" at bounding box center [1087, 620] width 36 height 17
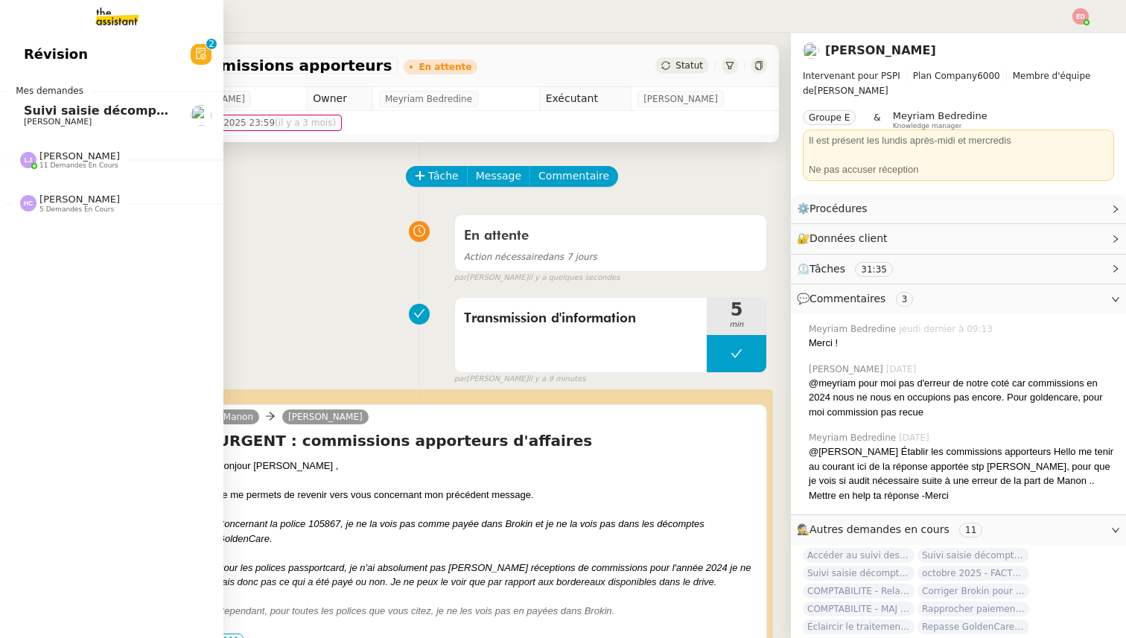
click at [83, 118] on span "[PERSON_NAME]" at bounding box center [99, 122] width 150 height 9
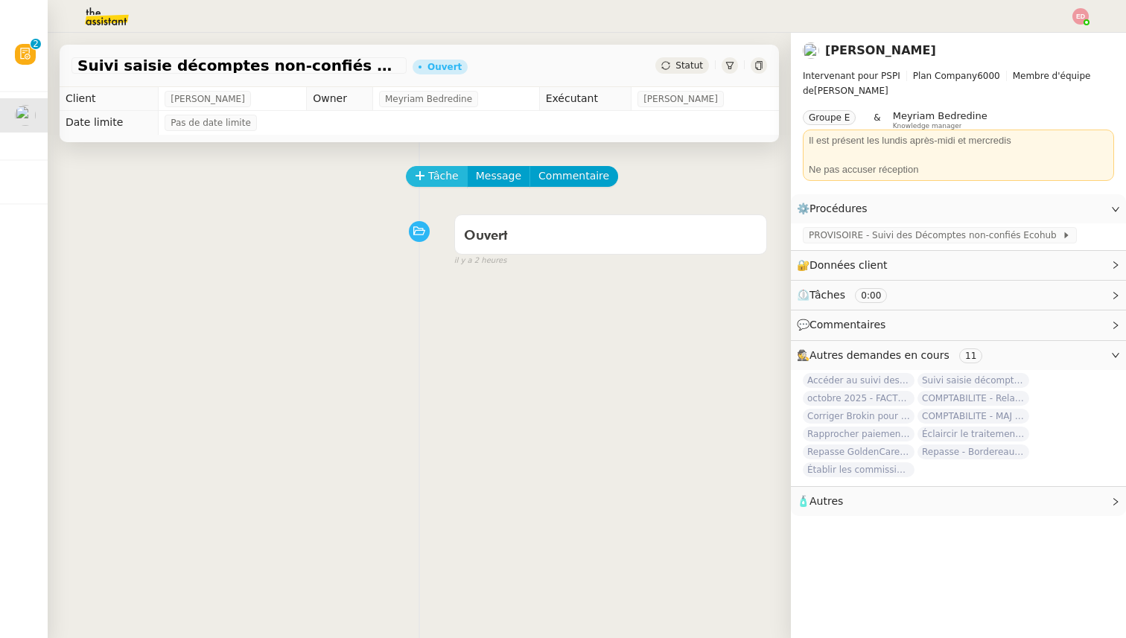
click at [425, 174] on button "Tâche" at bounding box center [437, 176] width 62 height 21
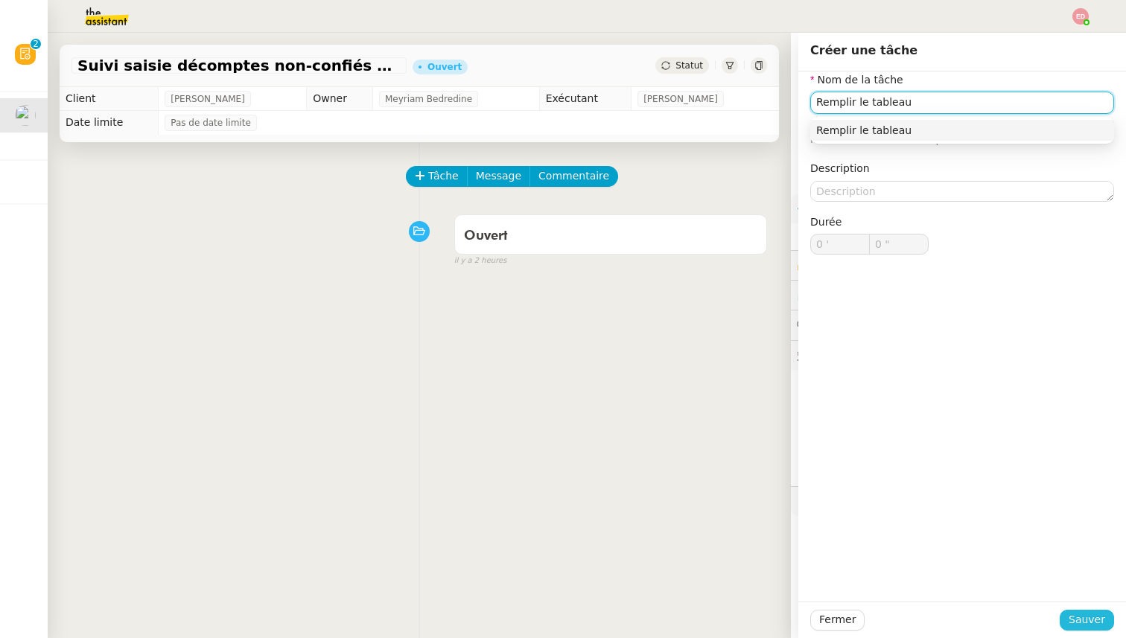
type input "Remplir le tableau"
click at [1082, 619] on span "Sauver" at bounding box center [1087, 620] width 36 height 17
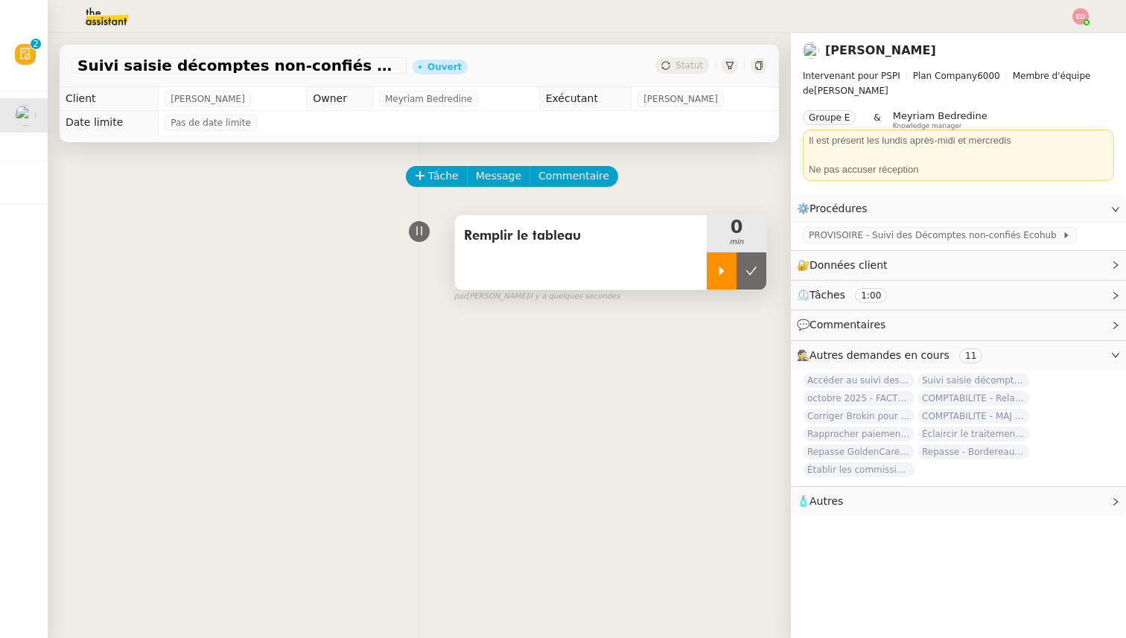
click at [715, 272] on div at bounding box center [722, 271] width 30 height 37
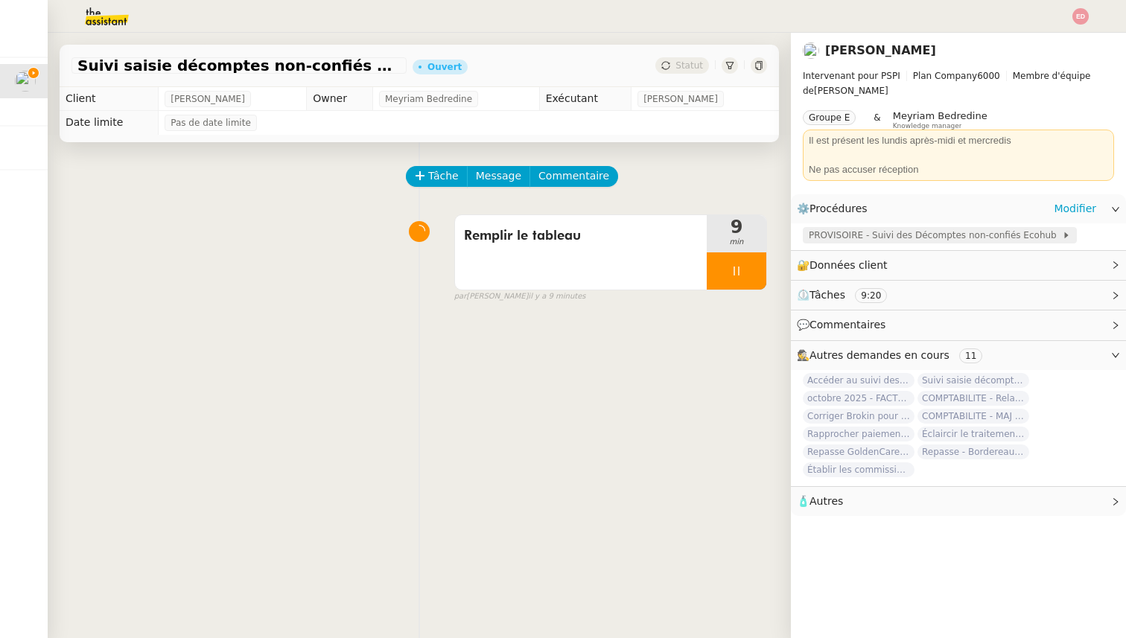
click at [903, 237] on span "PROVISOIRE - Suivi des Décomptes non-confiés Ecohub" at bounding box center [935, 235] width 253 height 15
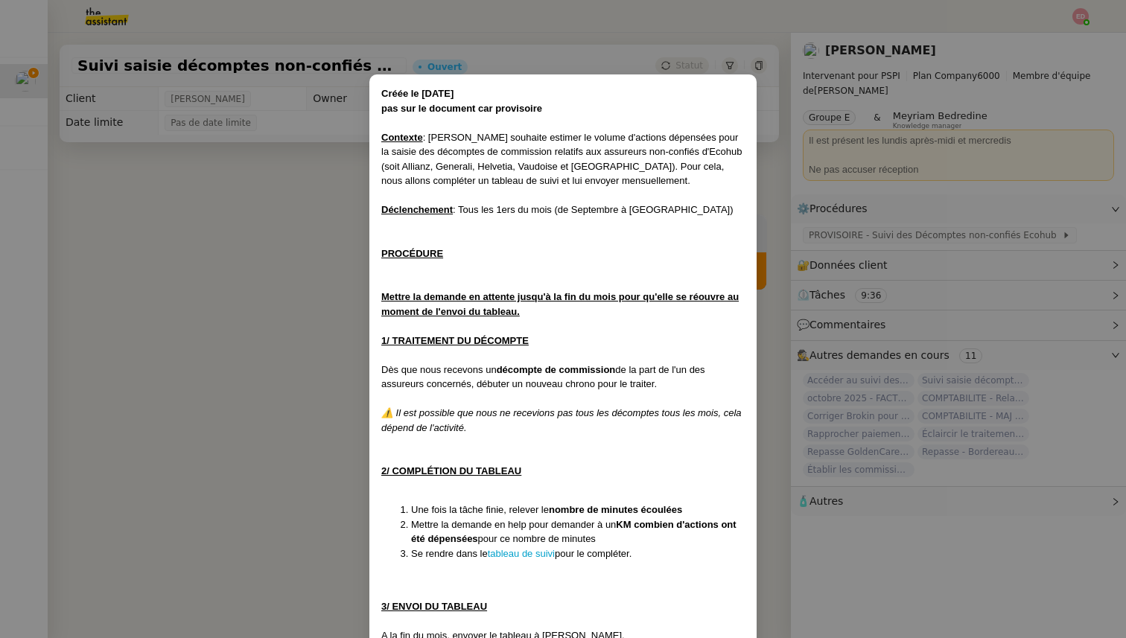
click at [63, 243] on nz-modal-container "Créée le [DATE] pas sur le document car provisoire Contexte : [PERSON_NAME] sou…" at bounding box center [563, 319] width 1126 height 638
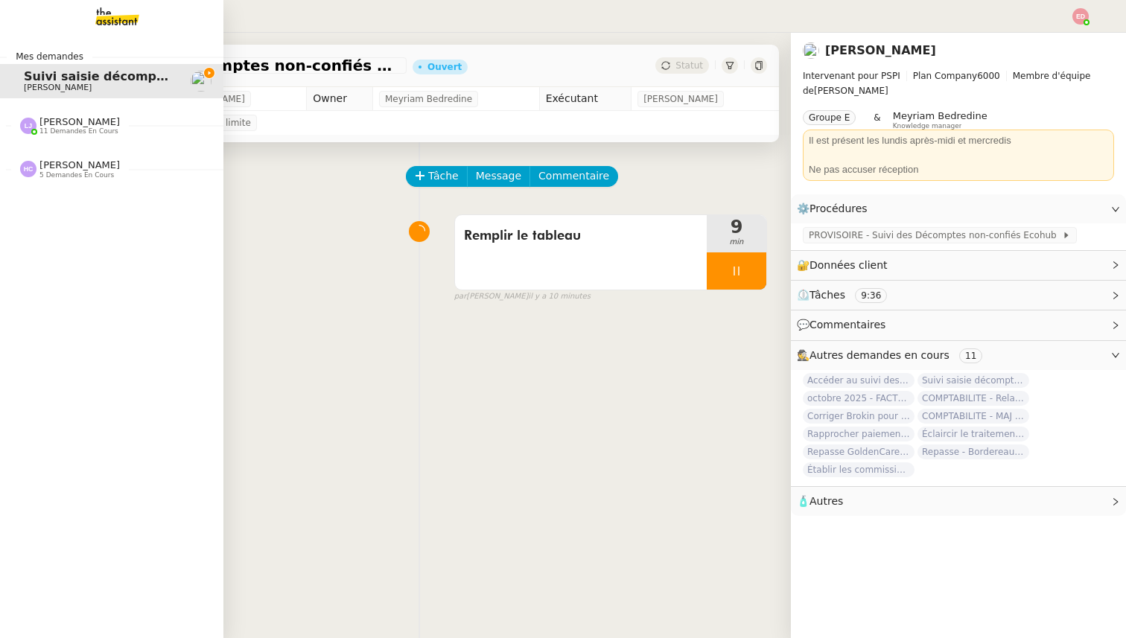
click at [48, 127] on span "11 demandes en cours" at bounding box center [78, 131] width 79 height 8
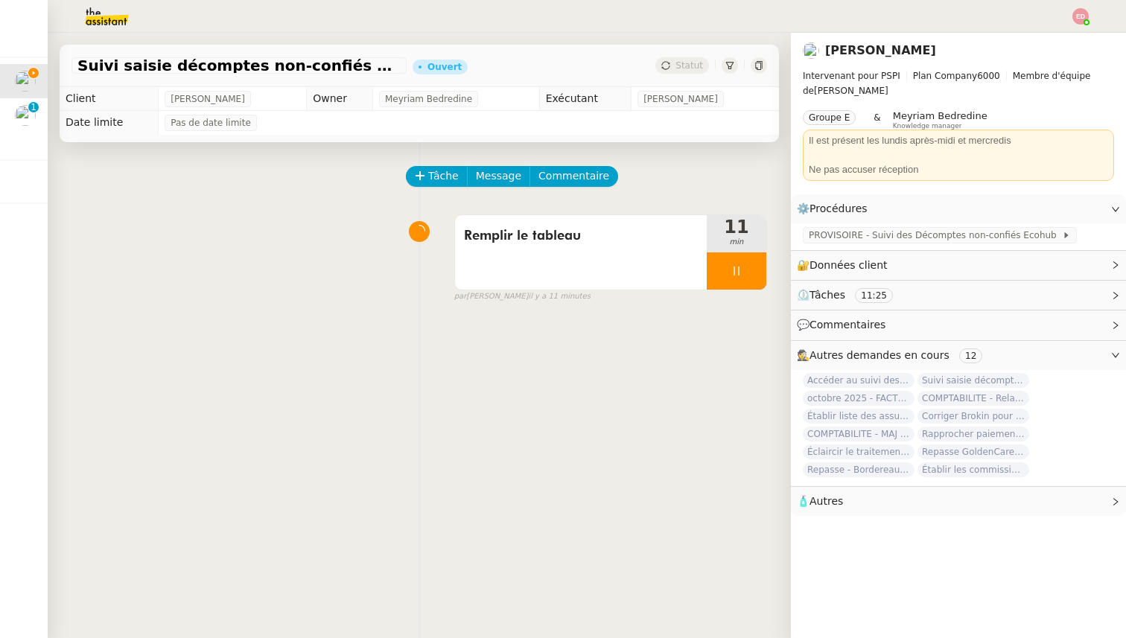
click at [24, 115] on img at bounding box center [25, 115] width 21 height 21
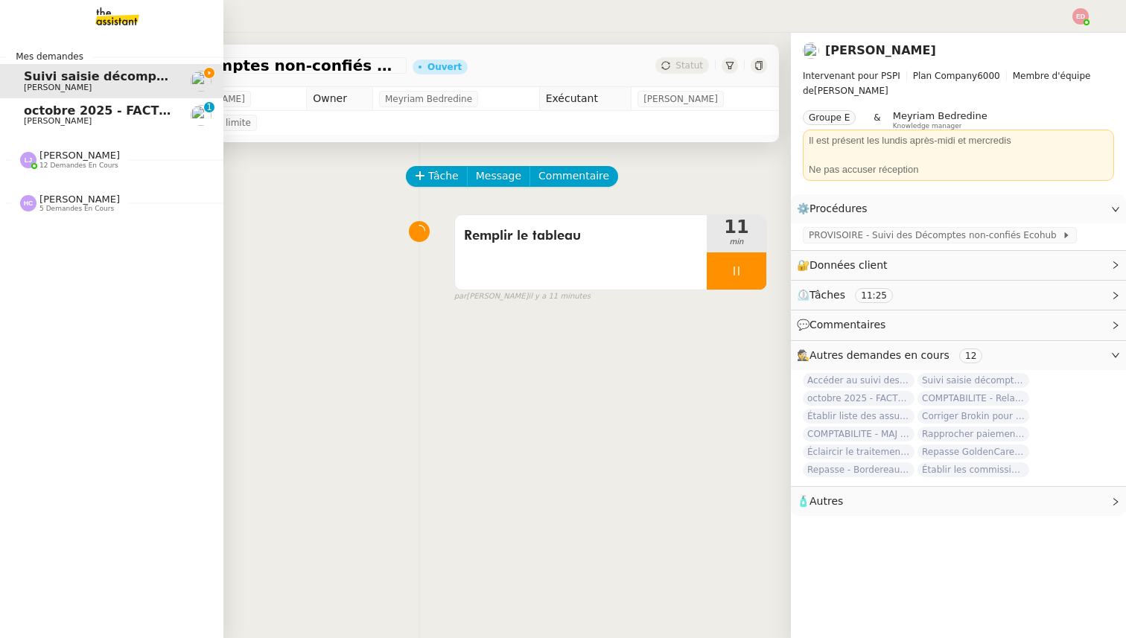
click at [115, 117] on span "[PERSON_NAME]" at bounding box center [99, 121] width 150 height 9
click at [142, 112] on span "octobre 2025 - FACTURATION - Paiement commissions apporteurs" at bounding box center [244, 111] width 440 height 14
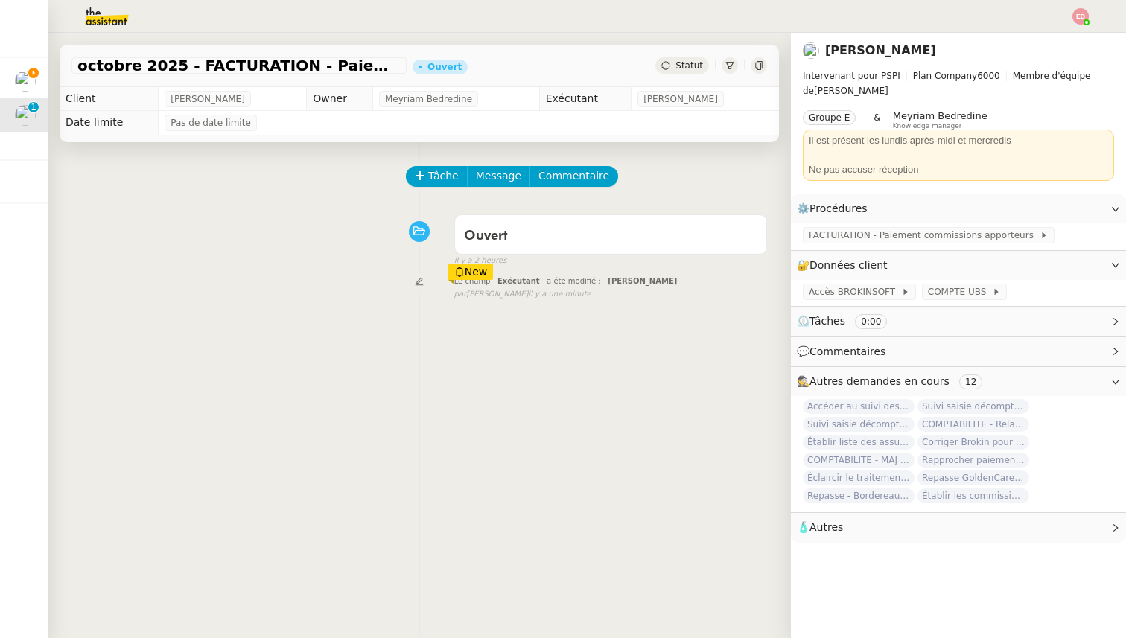
click at [301, 66] on span "octobre 2025 - FACTURATION - Paiement commissions apporteurs" at bounding box center [238, 65] width 323 height 15
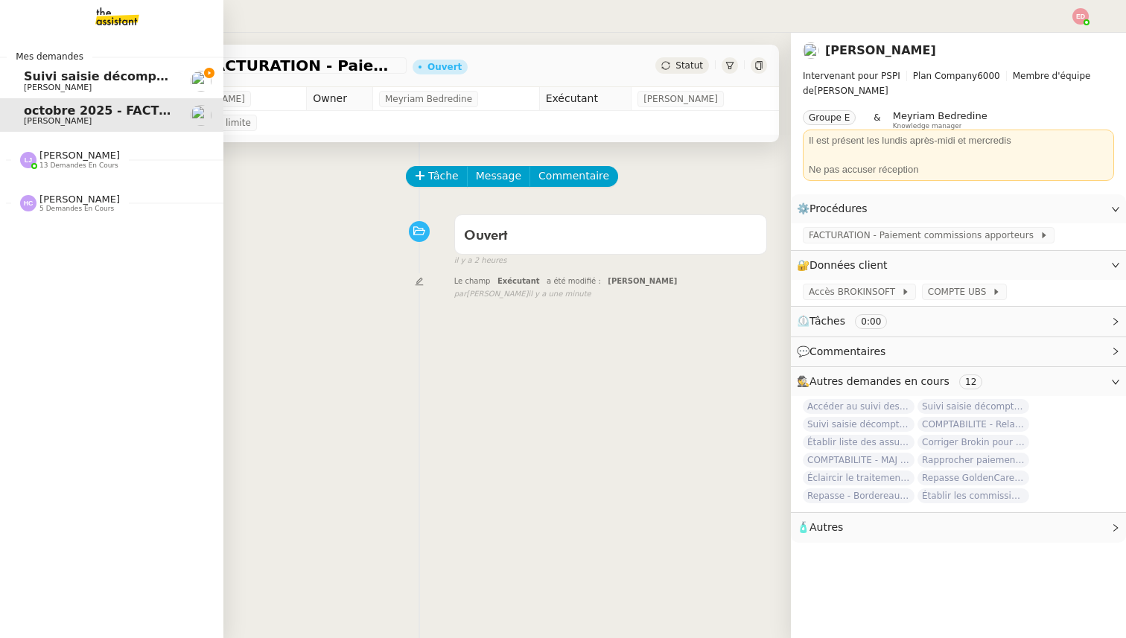
click at [76, 163] on span "13 demandes en cours" at bounding box center [78, 166] width 79 height 8
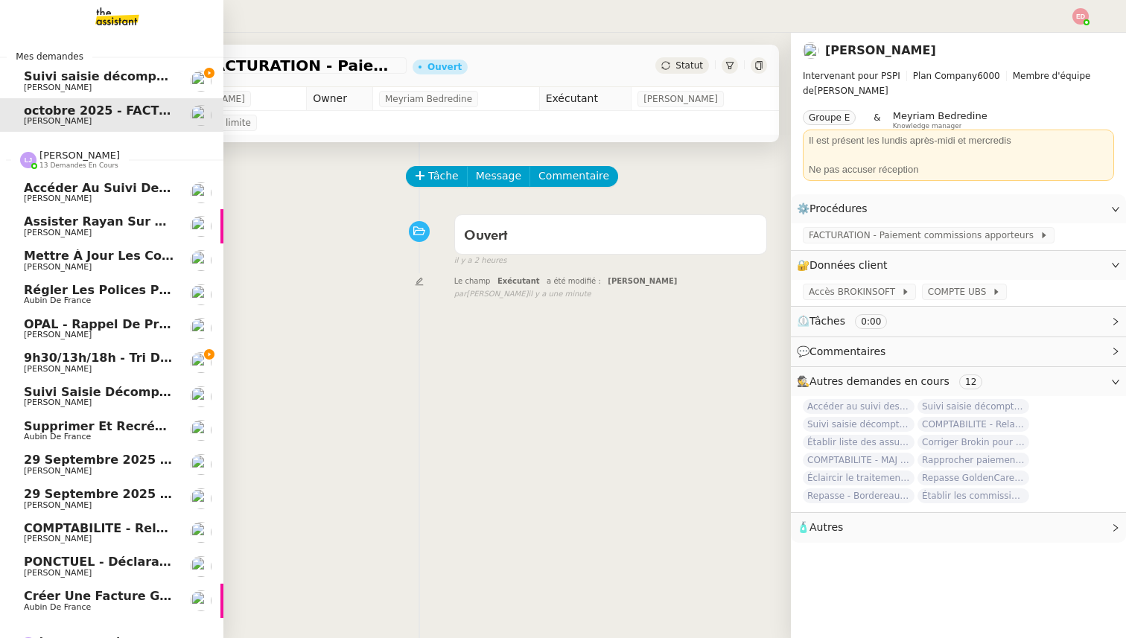
click at [54, 527] on span "COMPTABILITE - Relances factures impayées - octobre 2025" at bounding box center [226, 528] width 405 height 14
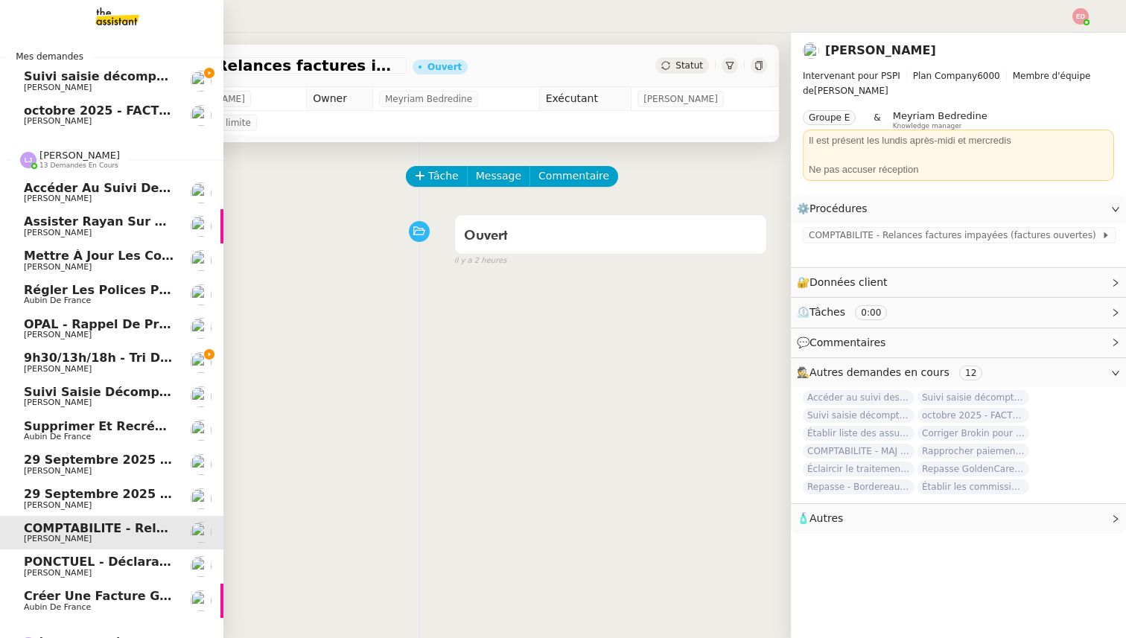
click at [33, 193] on span "Accéder au suivi des sinistres OPAL" at bounding box center [146, 188] width 244 height 14
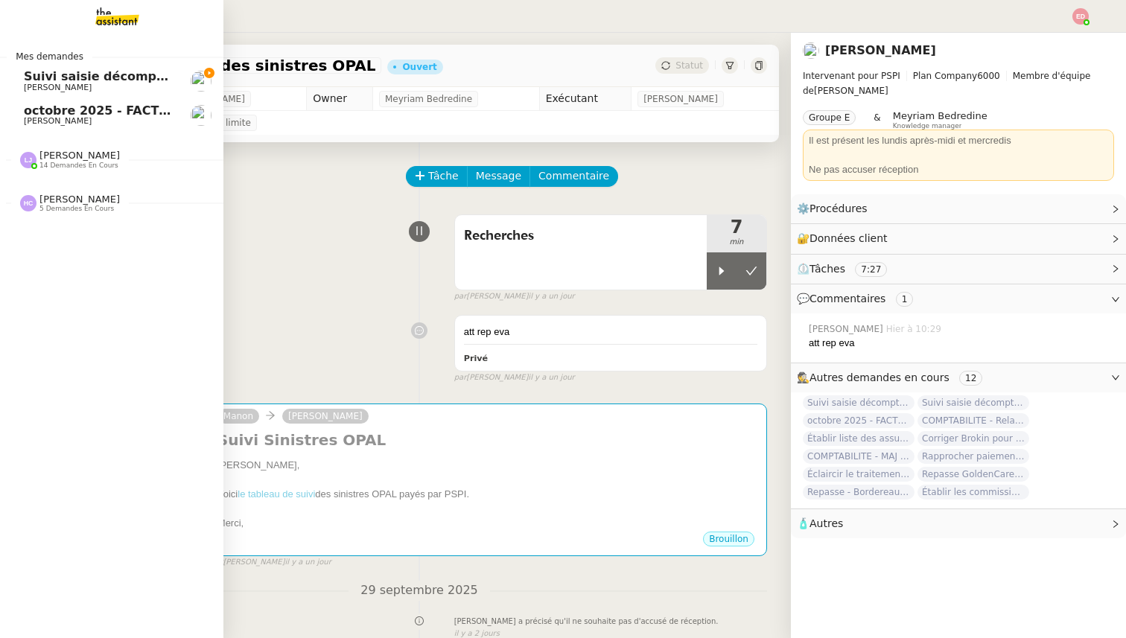
click at [45, 209] on span "5 demandes en cours" at bounding box center [76, 209] width 74 height 8
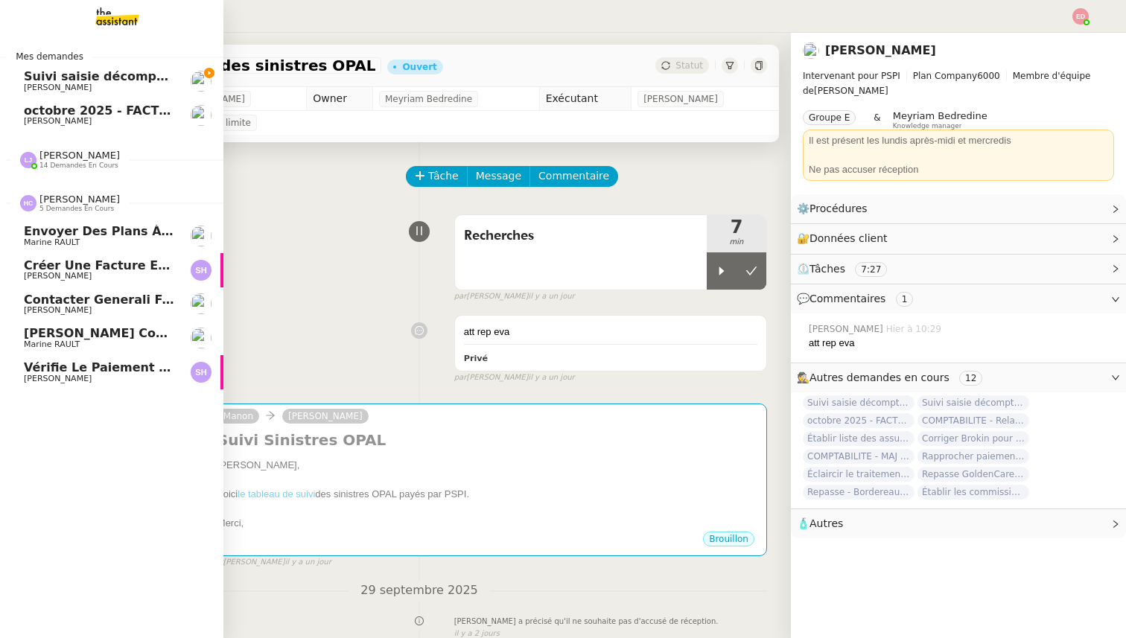
click at [48, 207] on span "5 demandes en cours" at bounding box center [76, 209] width 74 height 8
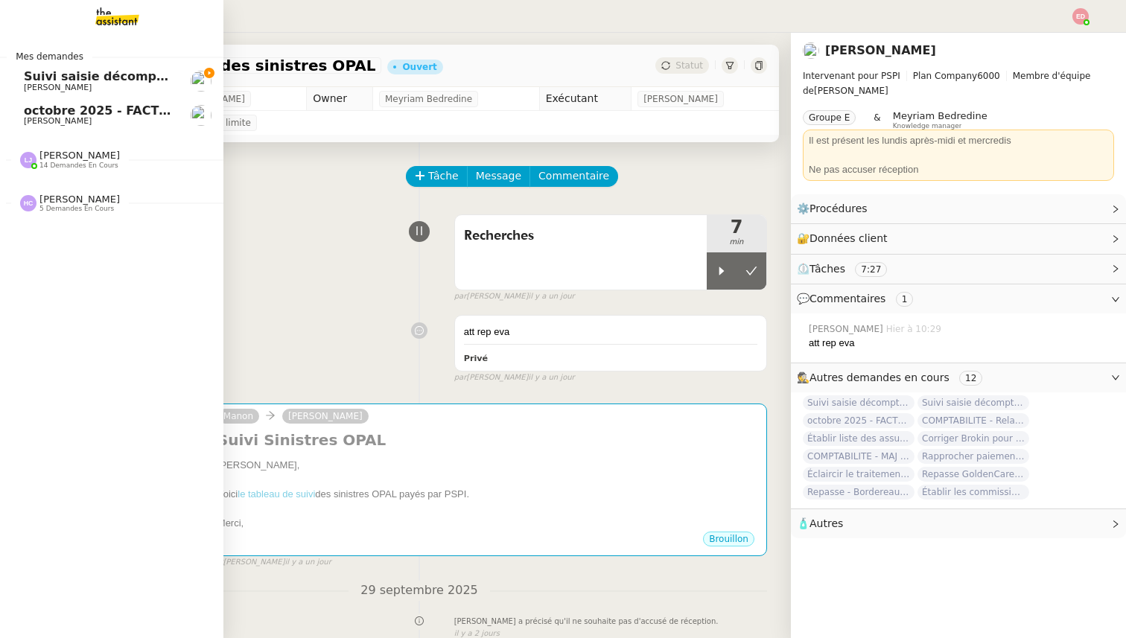
click at [60, 165] on span "14 demandes en cours" at bounding box center [78, 166] width 79 height 8
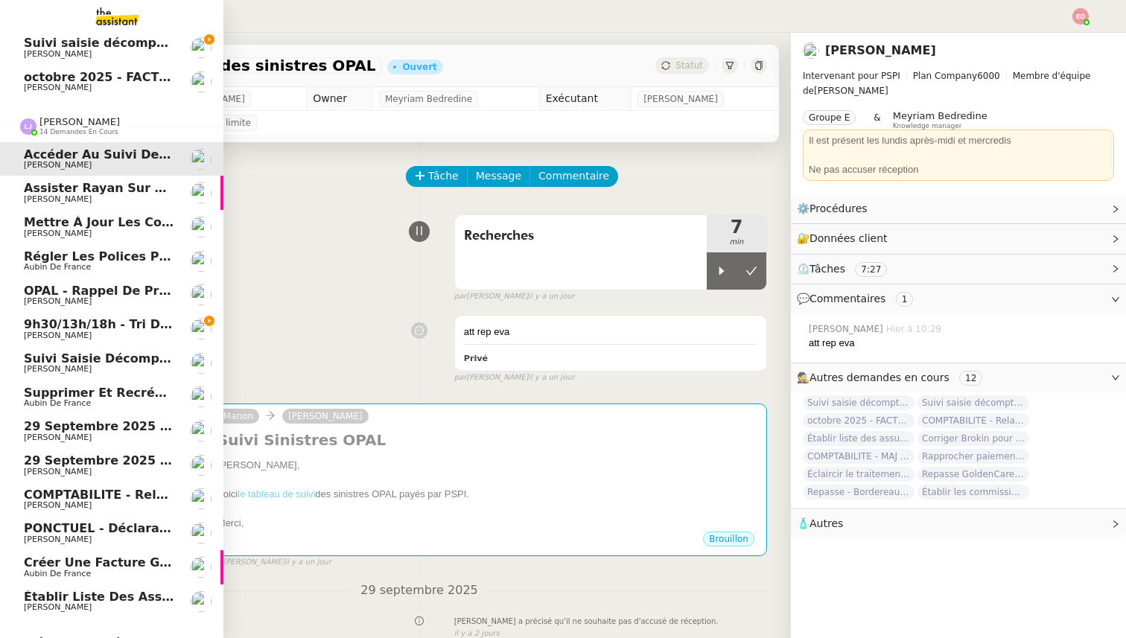
scroll to position [57, 0]
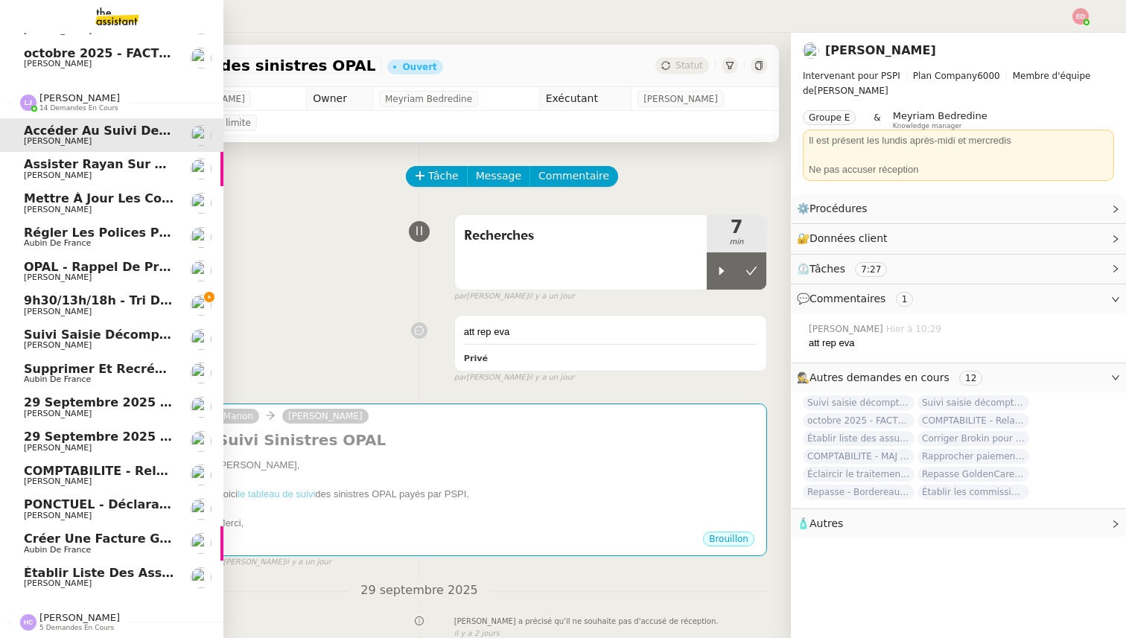
click at [66, 575] on span "Établir liste des assureurs pour primes brutes" at bounding box center [182, 573] width 316 height 14
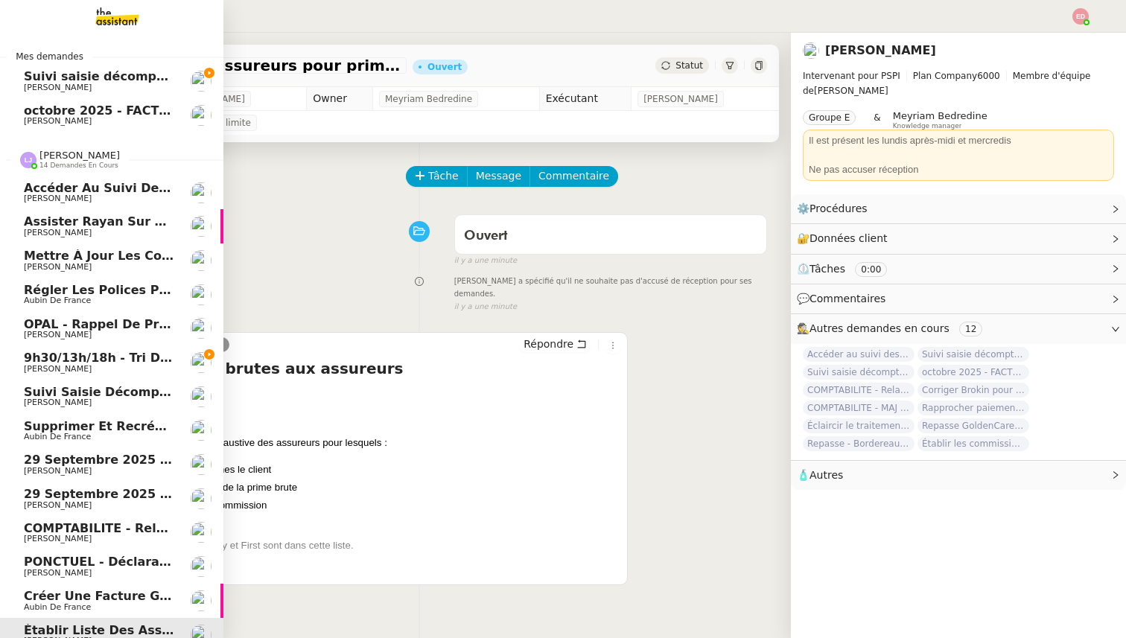
scroll to position [57, 0]
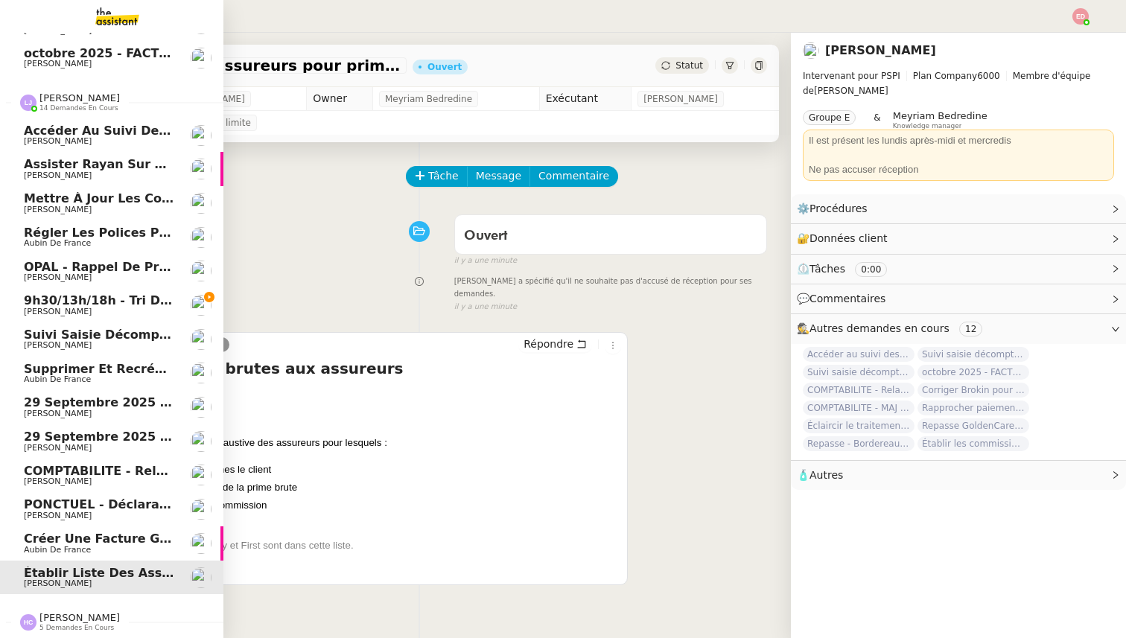
click at [66, 510] on span "PONCTUEL - Déclaration [PERSON_NAME] - 1 octobre 2025" at bounding box center [220, 505] width 393 height 14
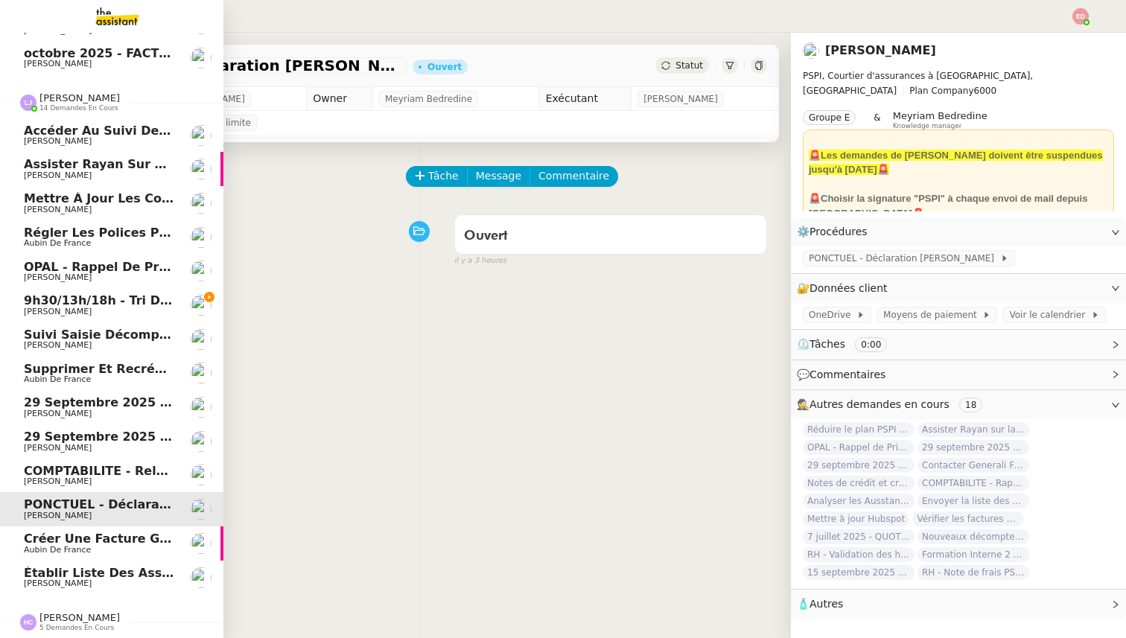
click at [73, 473] on span "COMPTABILITE - Relances factures impayées - octobre 2025" at bounding box center [226, 471] width 405 height 14
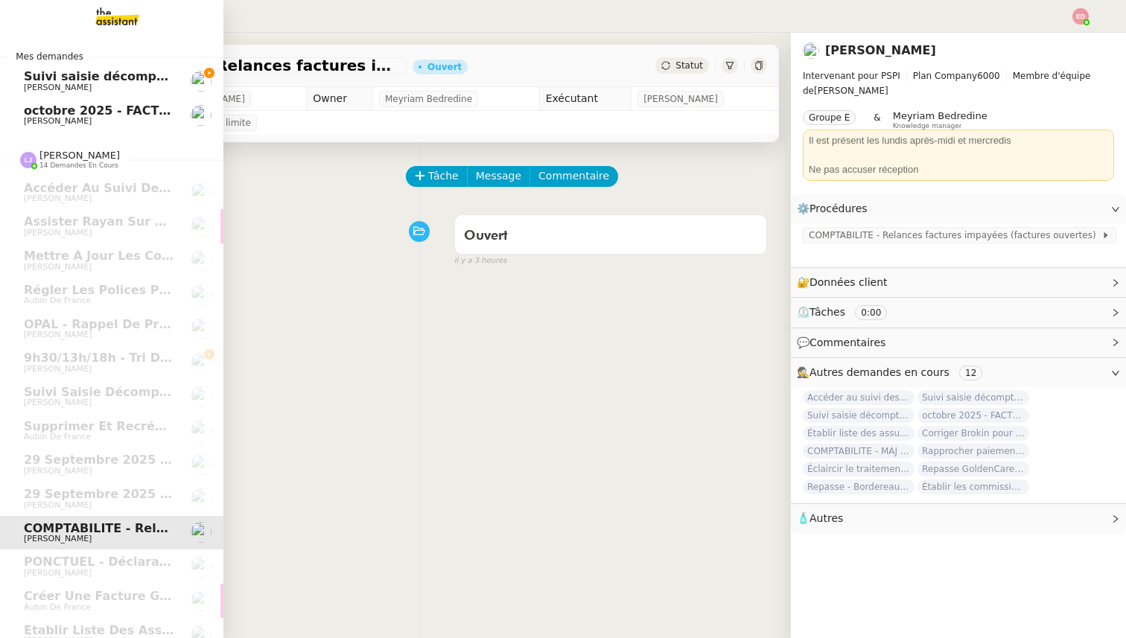
click at [92, 78] on span "Suivi saisie décomptes non-confiés Ecohub - octobre 2025" at bounding box center [219, 76] width 391 height 14
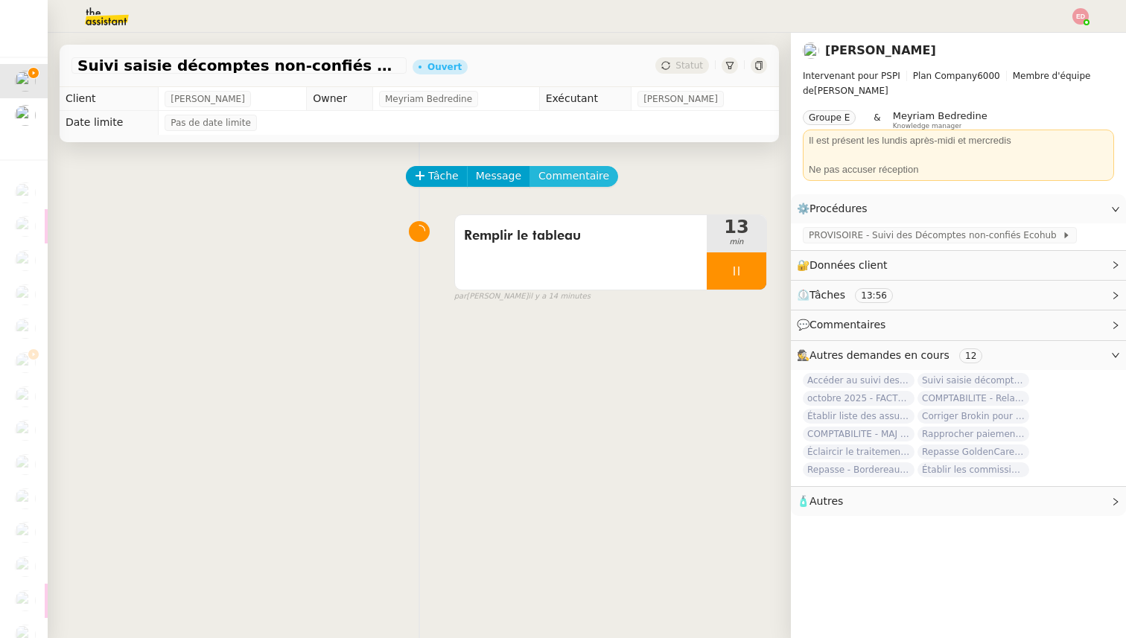
click at [552, 175] on span "Commentaire" at bounding box center [574, 176] width 71 height 17
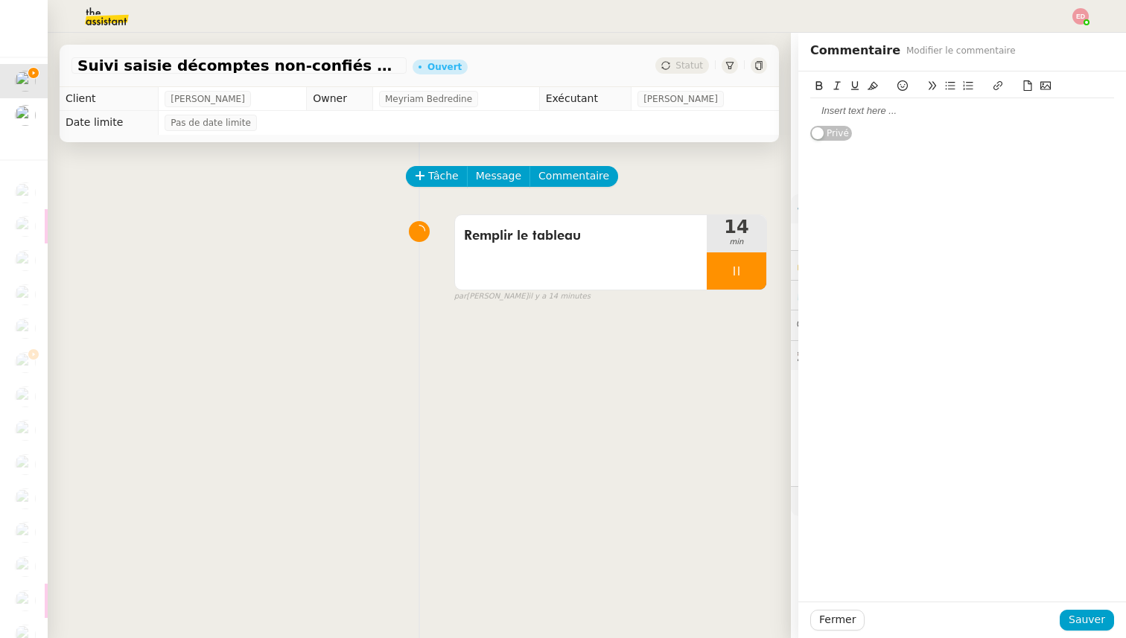
click at [831, 105] on div at bounding box center [962, 110] width 304 height 13
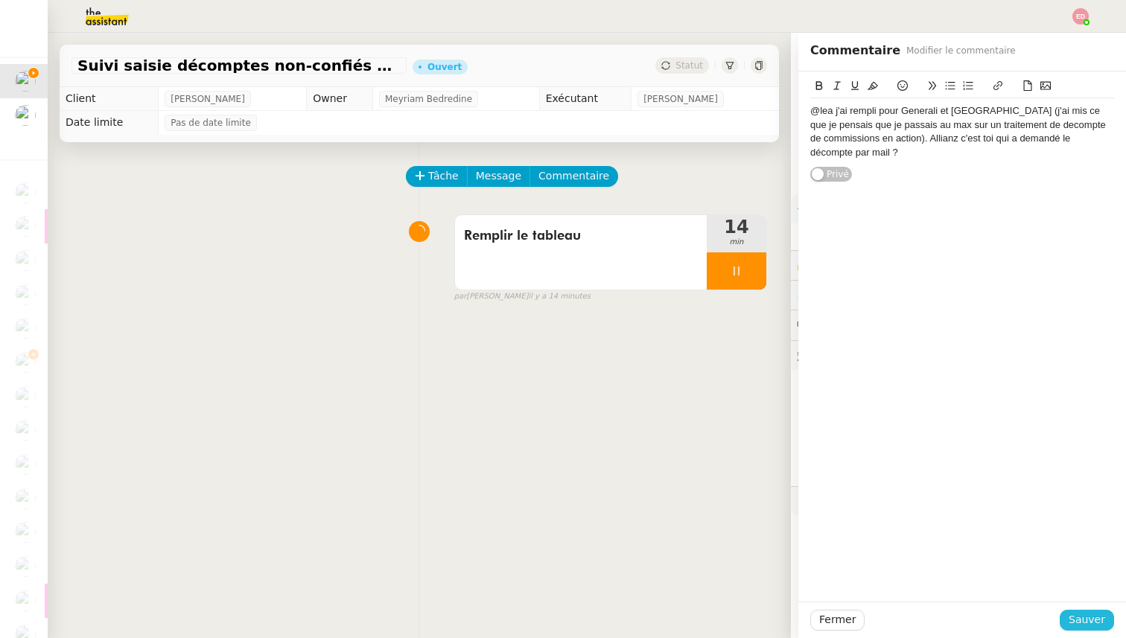
click at [1089, 623] on span "Sauver" at bounding box center [1087, 620] width 36 height 17
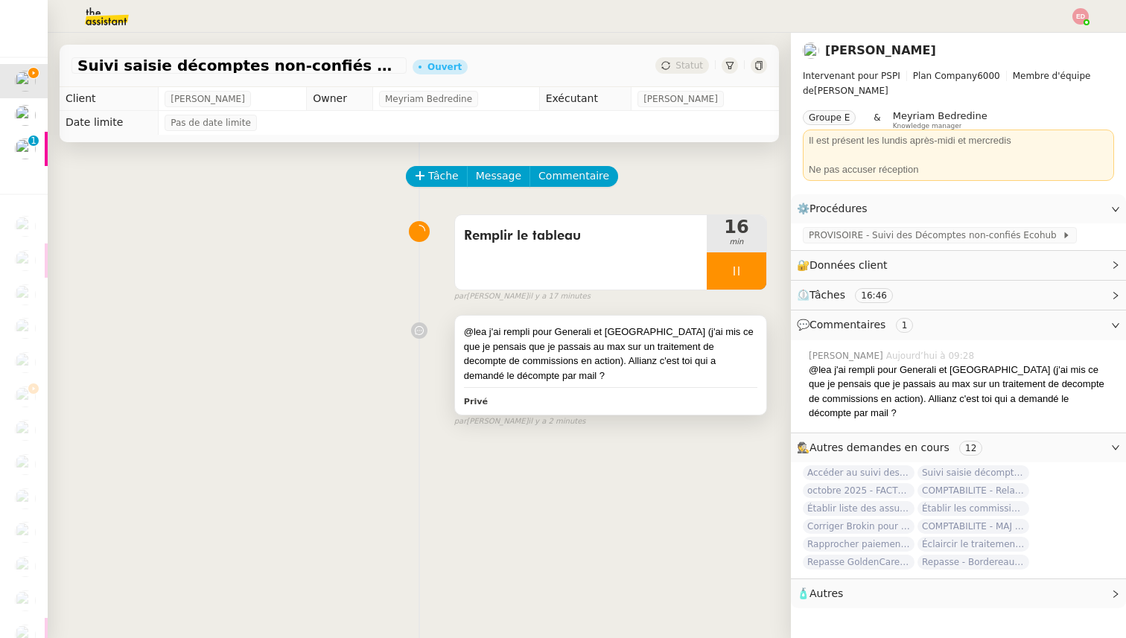
click at [504, 353] on div "@lea j'ai rempli pour Generali et [GEOGRAPHIC_DATA] (j'ai mis ce que je pensais…" at bounding box center [610, 354] width 293 height 58
click at [565, 371] on div "@lea j'ai rempli pour Generali et [GEOGRAPHIC_DATA] (j'ai mis ce que je pensais…" at bounding box center [610, 354] width 293 height 58
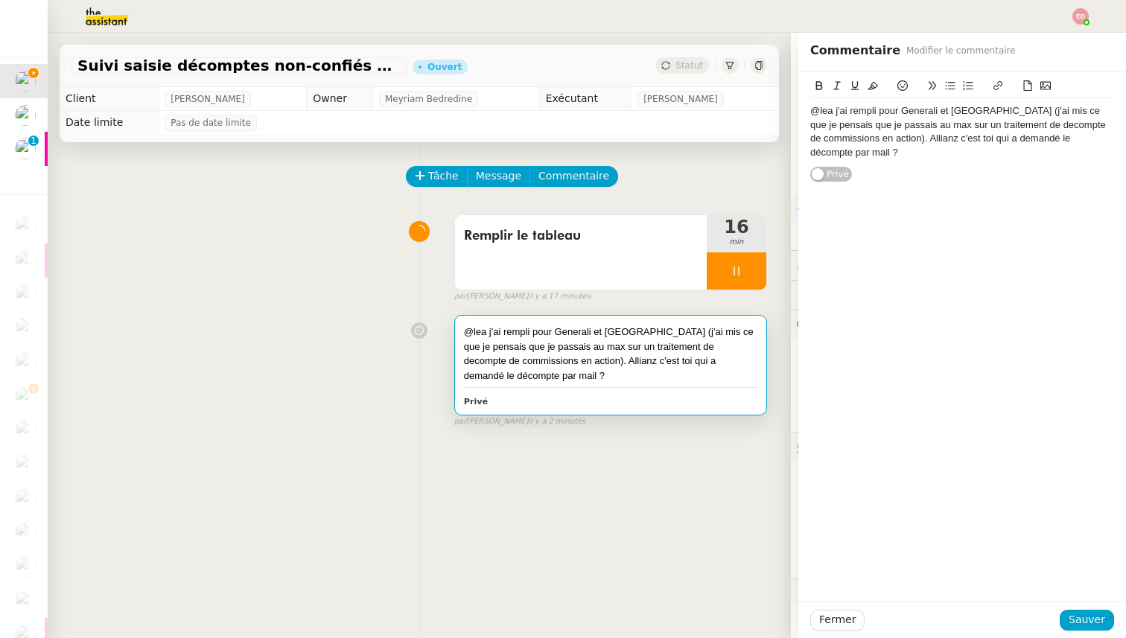
click at [1085, 140] on div "Il est présent les lundis après-midi et mercredis" at bounding box center [958, 140] width 299 height 15
click at [1087, 138] on div "@lea j'ai rempli pour Generali et [GEOGRAPHIC_DATA] (j'ai mis ce que je pensais…" at bounding box center [962, 131] width 304 height 55
click at [1082, 623] on span "Sauver" at bounding box center [1087, 620] width 36 height 17
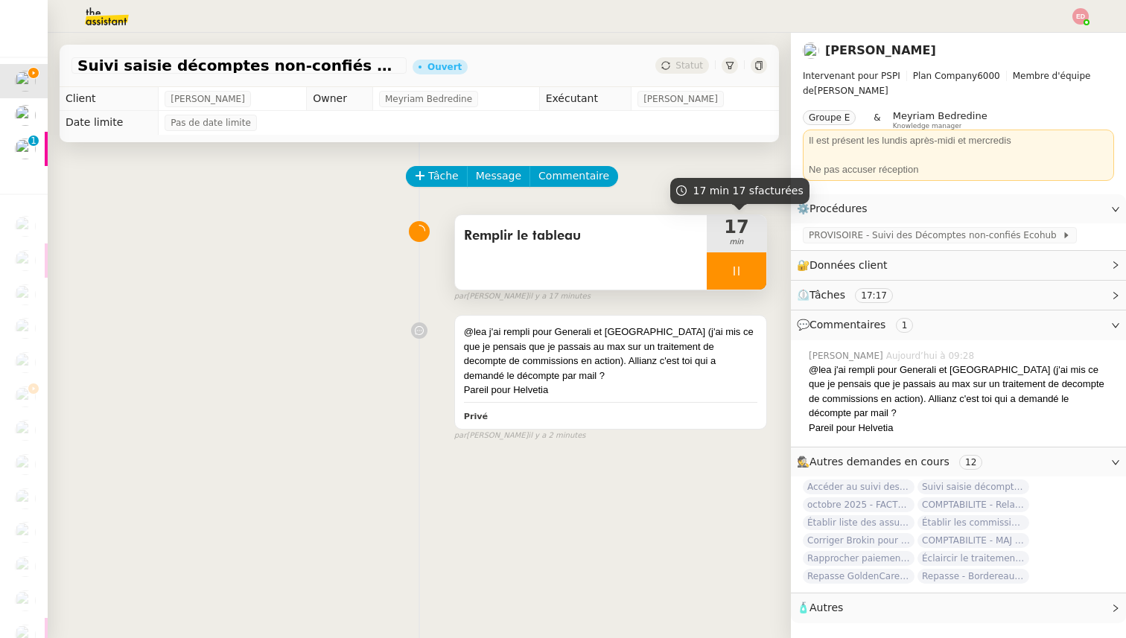
click at [752, 279] on div at bounding box center [737, 271] width 60 height 37
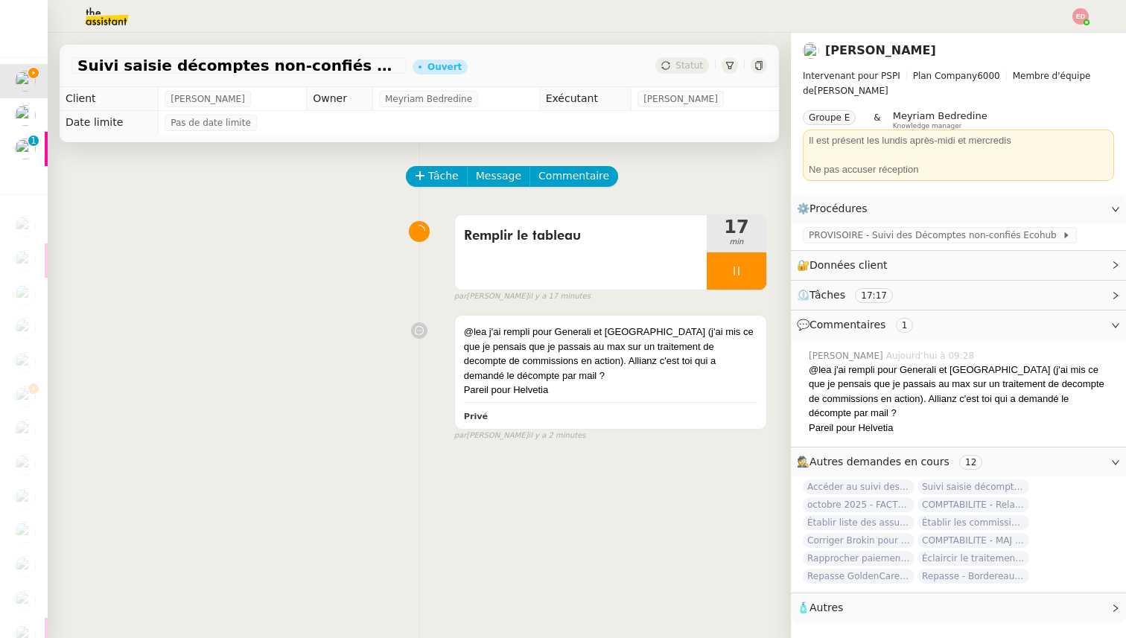
drag, startPoint x: 750, startPoint y: 268, endPoint x: 307, endPoint y: 207, distance: 447.4
click at [750, 269] on div at bounding box center [737, 271] width 60 height 37
click at [756, 273] on icon at bounding box center [752, 271] width 12 height 12
